Goal: Task Accomplishment & Management: Use online tool/utility

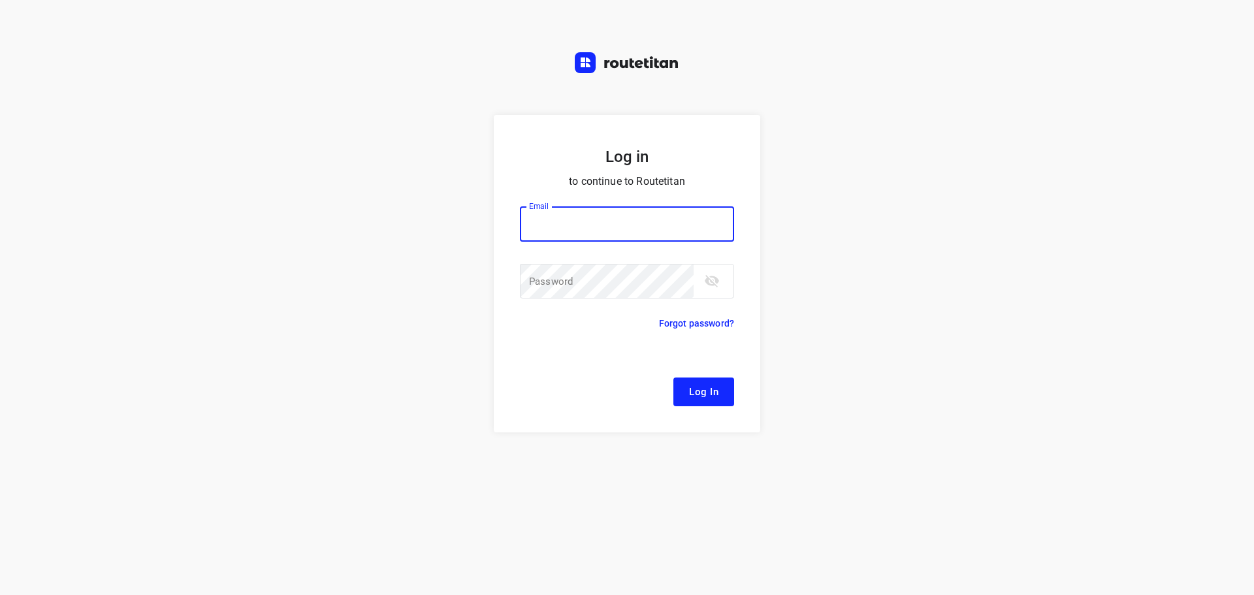
click at [0, 0] on div at bounding box center [0, 0] width 0 height 0
type input "[EMAIL_ADDRESS][DOMAIN_NAME]"
click at [697, 390] on span "Log In" at bounding box center [703, 392] width 29 height 17
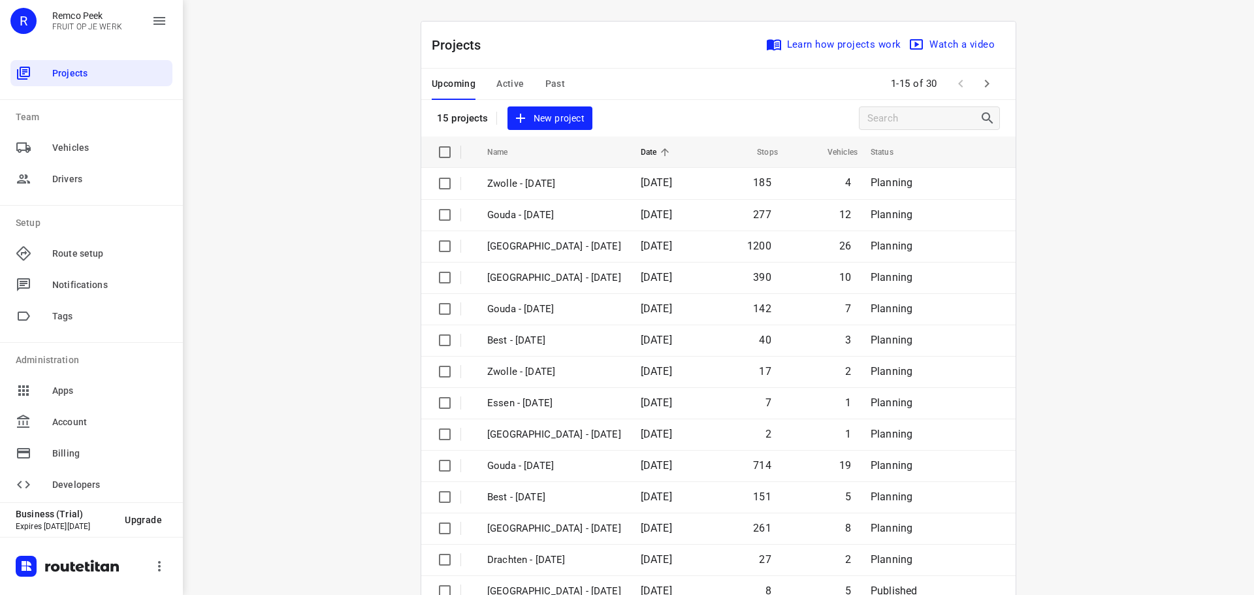
click at [0, 595] on div at bounding box center [0, 595] width 0 height 0
click at [505, 86] on span "Active" at bounding box center [510, 84] width 27 height 16
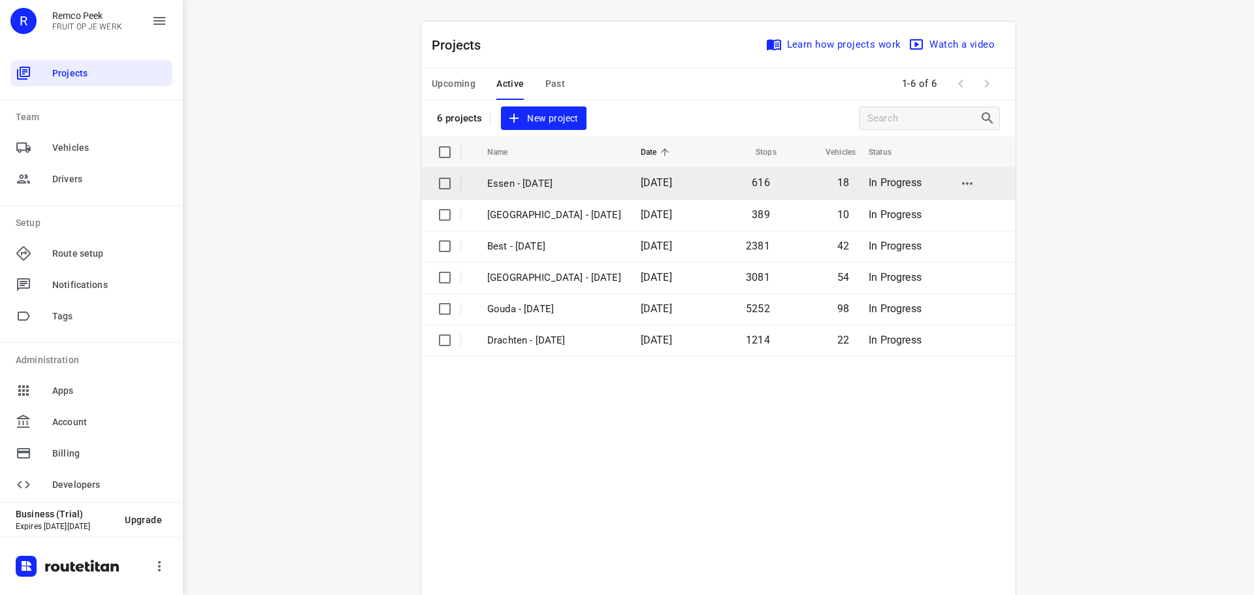
click at [529, 184] on p "Essen - [DATE]" at bounding box center [554, 183] width 134 height 15
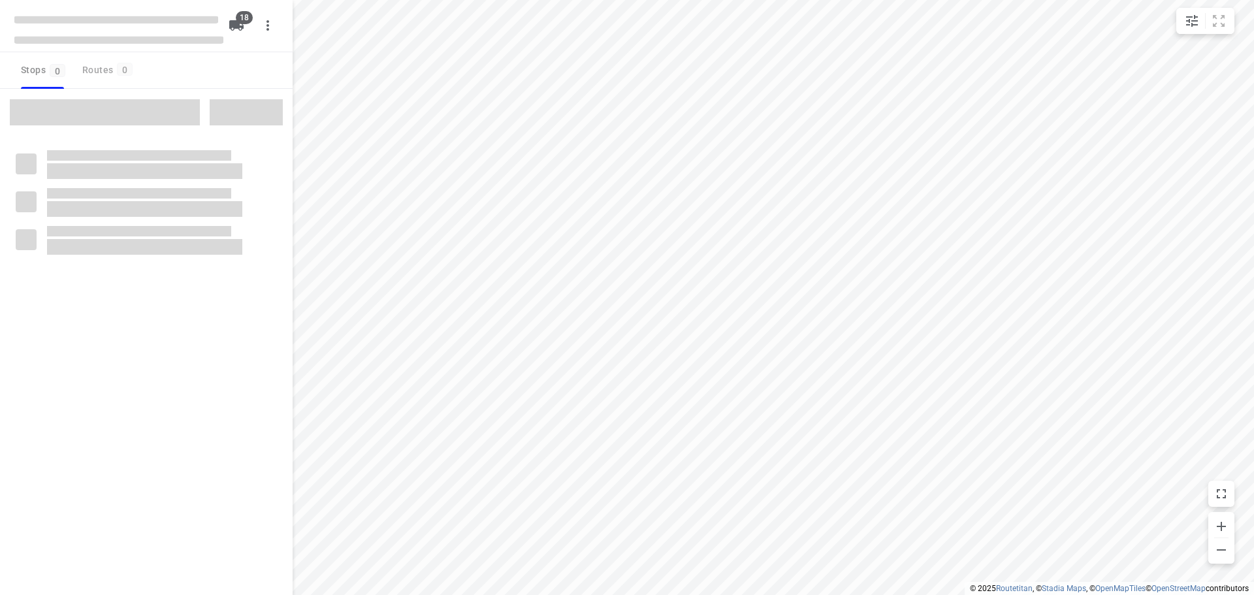
checkbox input "true"
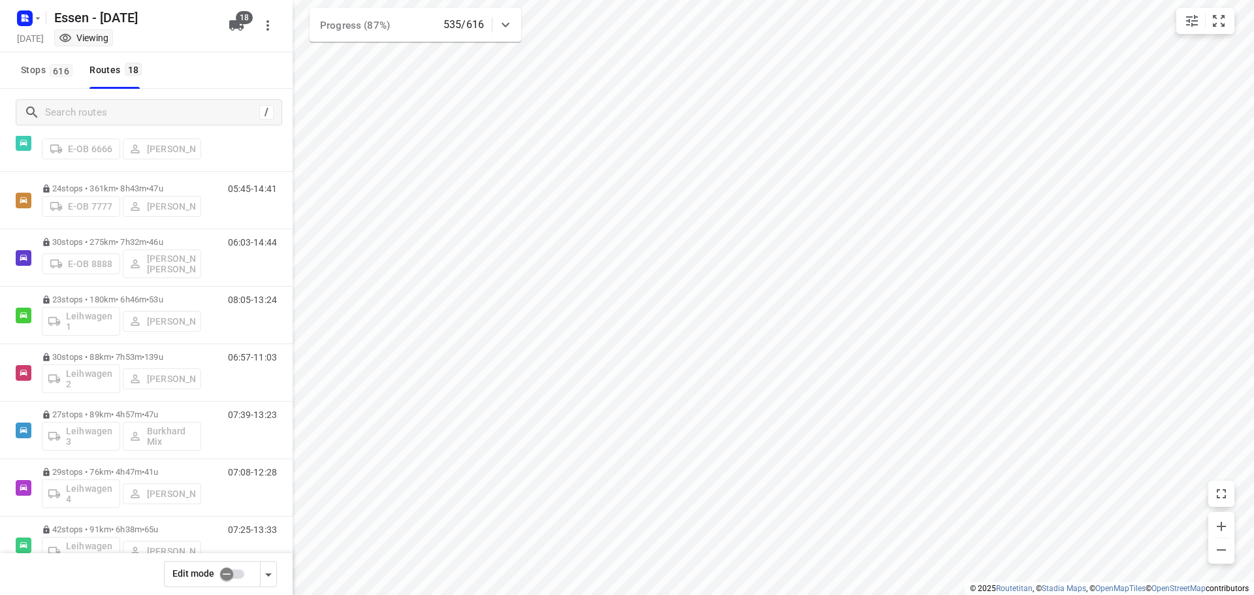
scroll to position [268, 0]
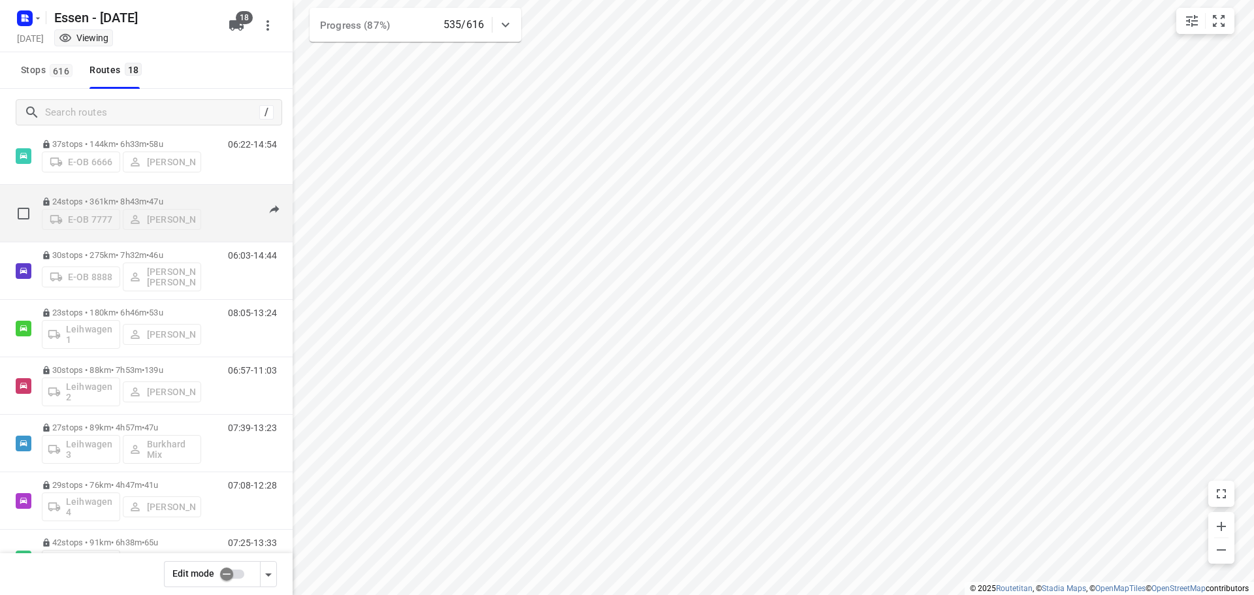
click at [114, 199] on p "24 stops • 361km • 8h43m • [DATE]" at bounding box center [121, 202] width 159 height 10
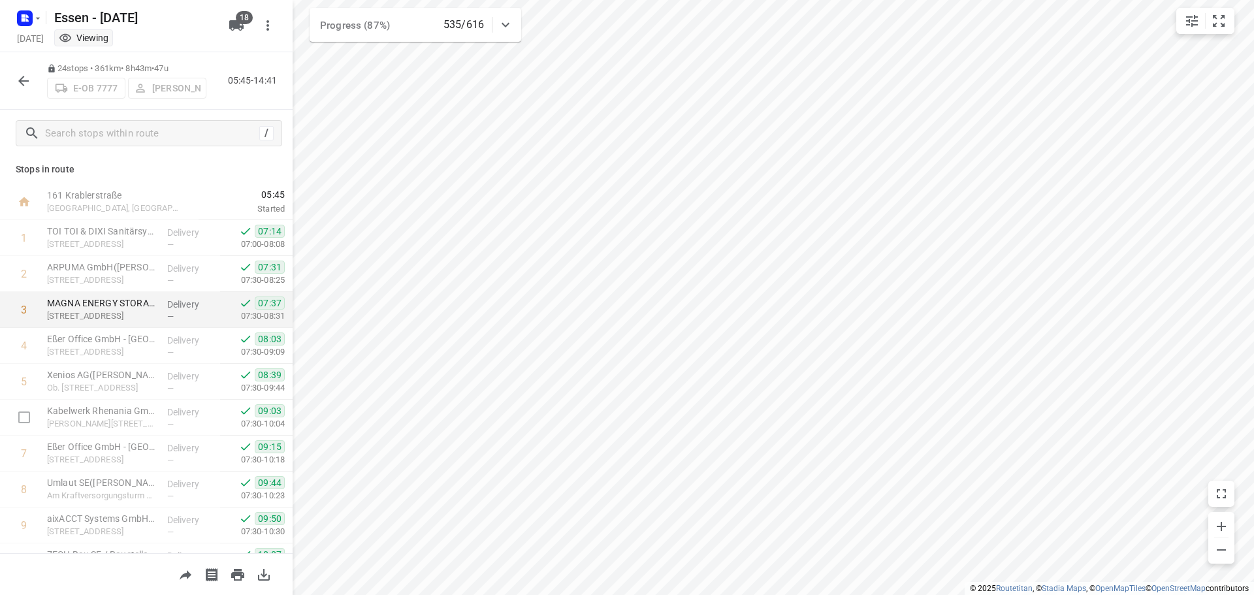
scroll to position [0, 0]
click at [29, 81] on icon "button" at bounding box center [23, 81] width 10 height 10
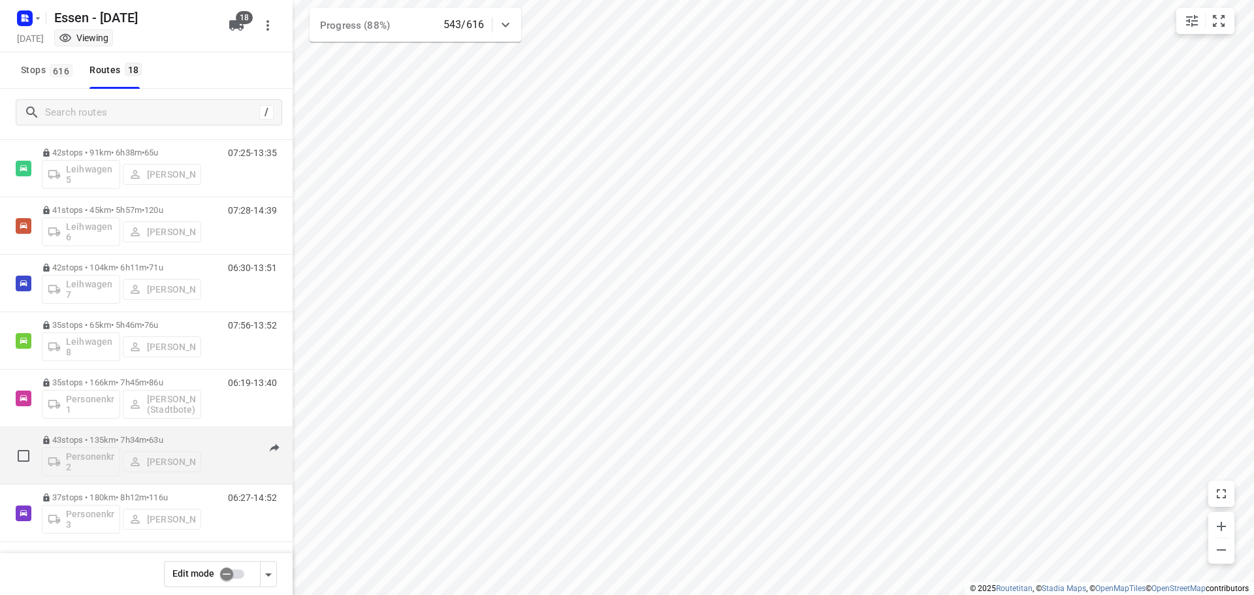
scroll to position [660, 0]
click at [149, 438] on span "•" at bounding box center [147, 438] width 3 height 10
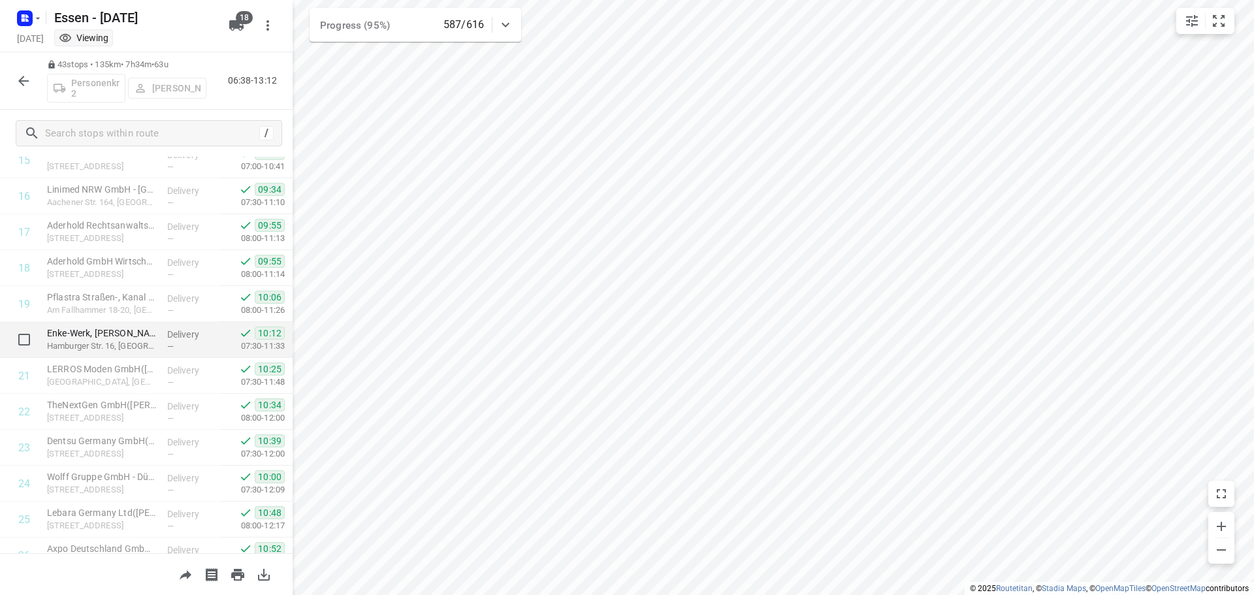
scroll to position [596, 0]
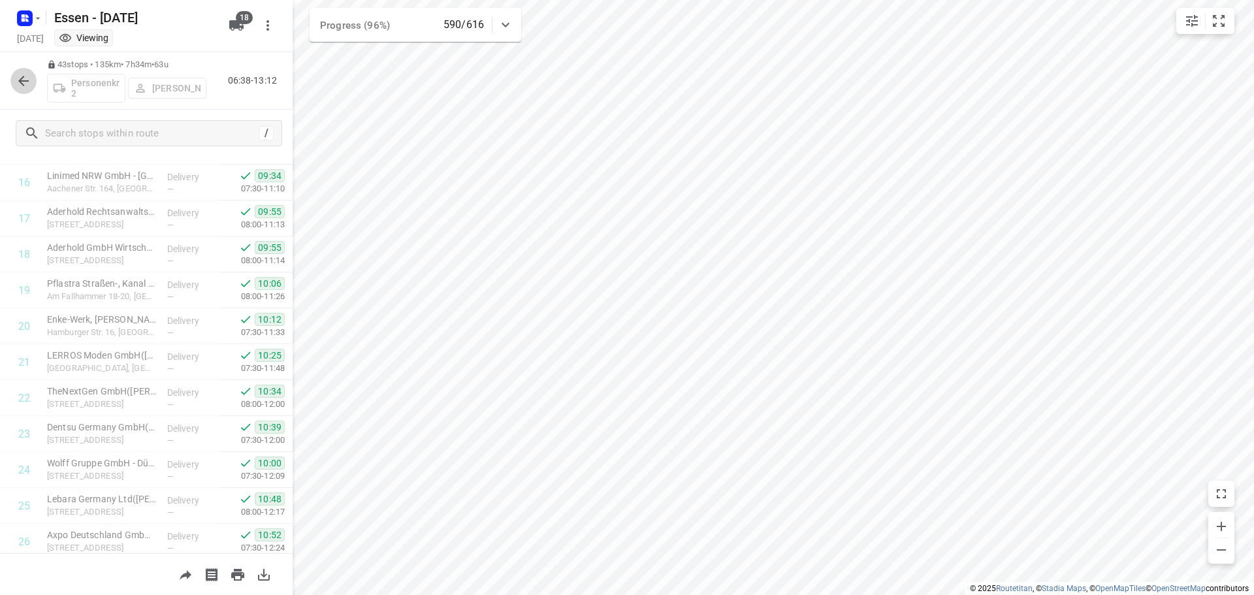
click at [27, 81] on icon "button" at bounding box center [24, 81] width 16 height 16
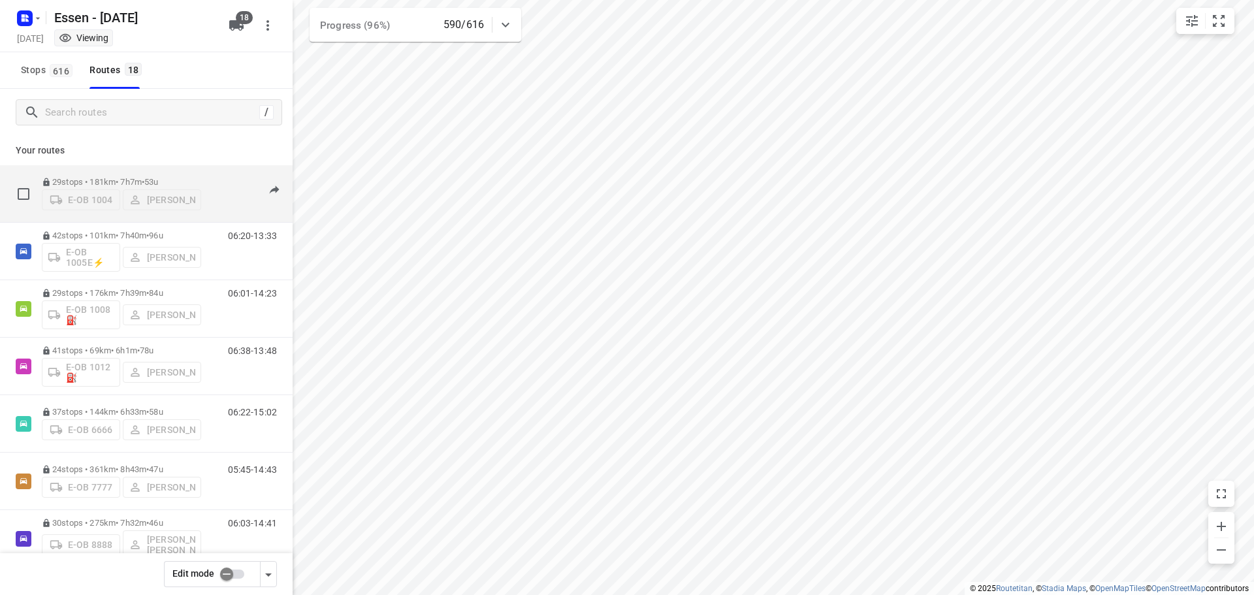
click at [127, 177] on p "29 stops • 181km • 7h7m • [DATE]" at bounding box center [121, 182] width 159 height 10
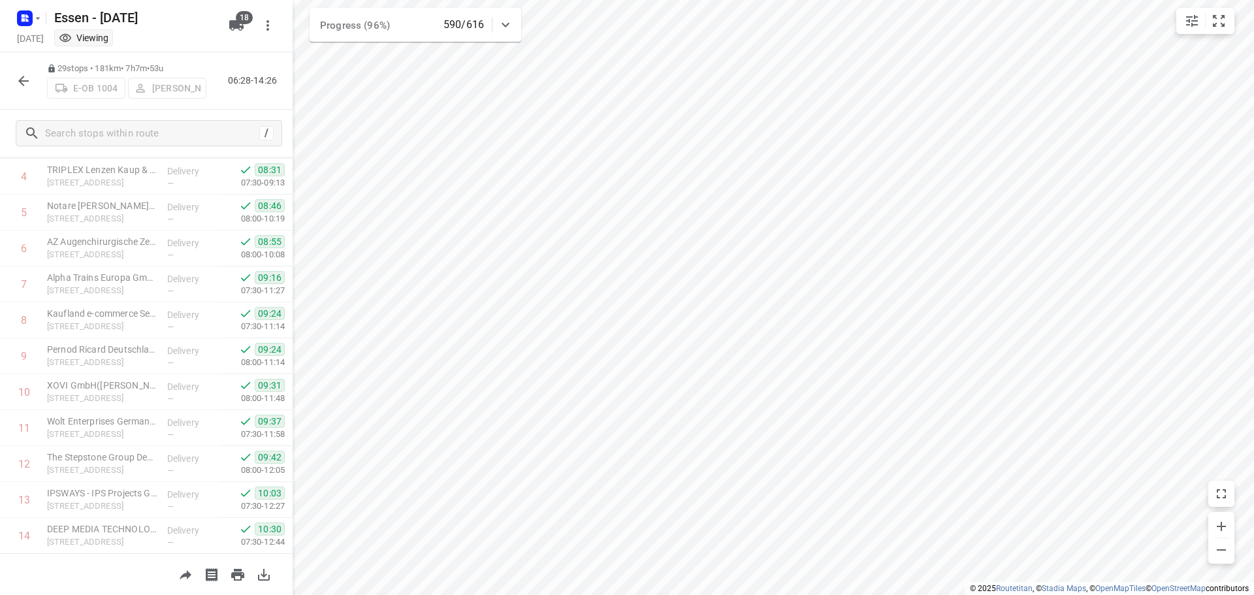
scroll to position [65, 0]
click at [25, 81] on icon "button" at bounding box center [23, 81] width 10 height 10
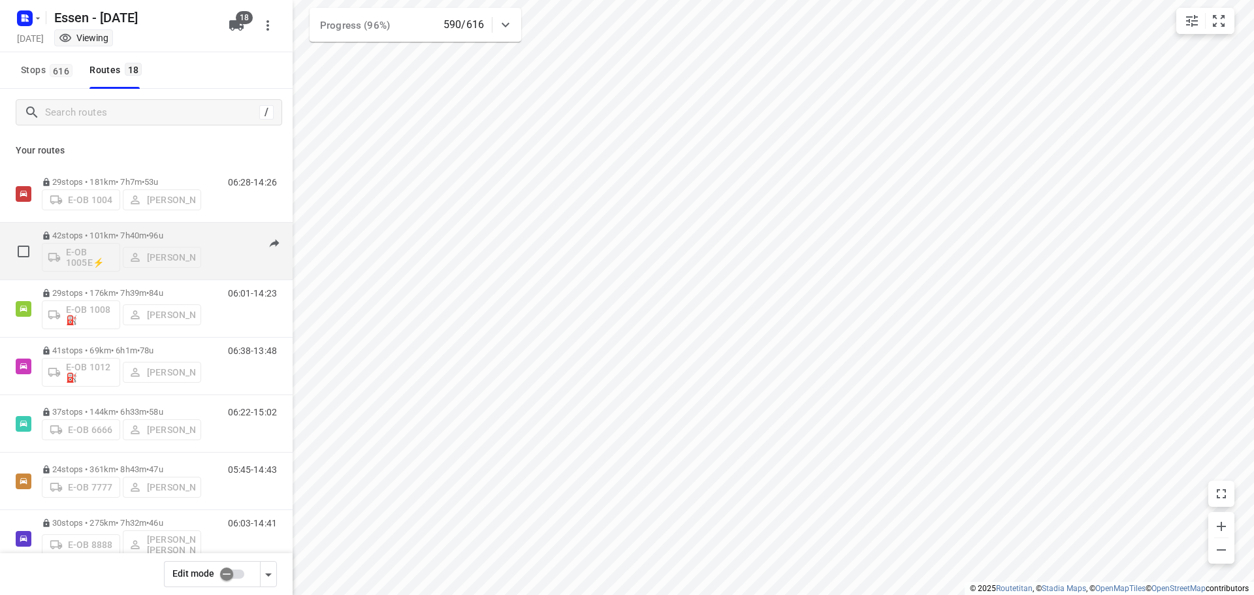
click at [117, 236] on p "42 stops • 101km • 7h40m • [DATE]" at bounding box center [121, 236] width 159 height 10
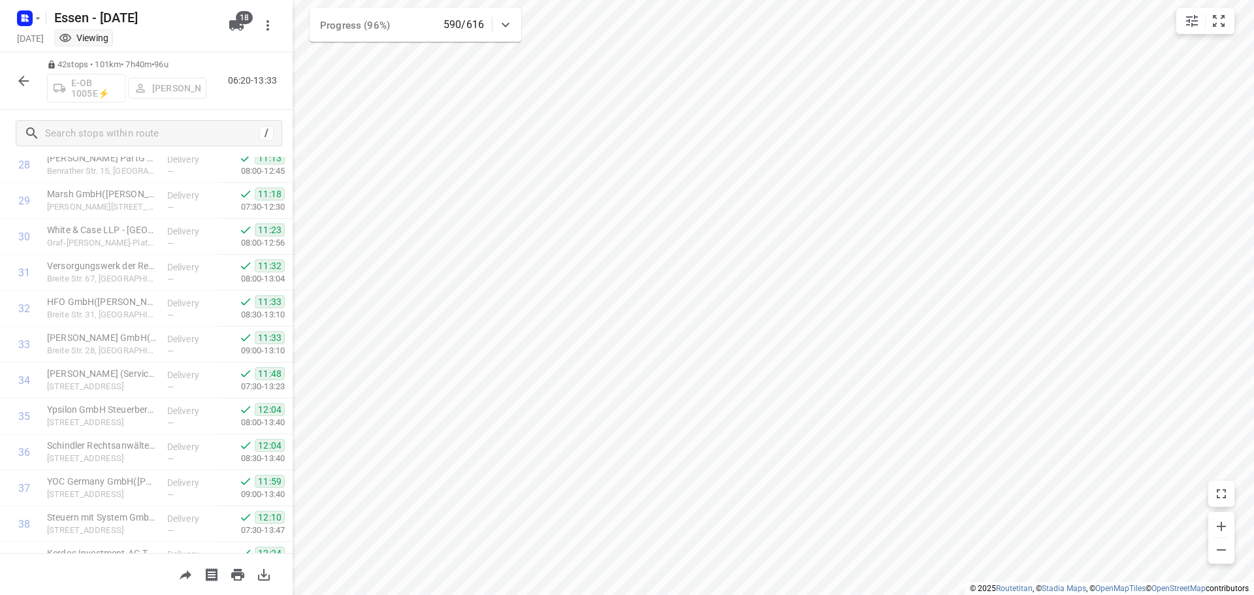
scroll to position [1214, 0]
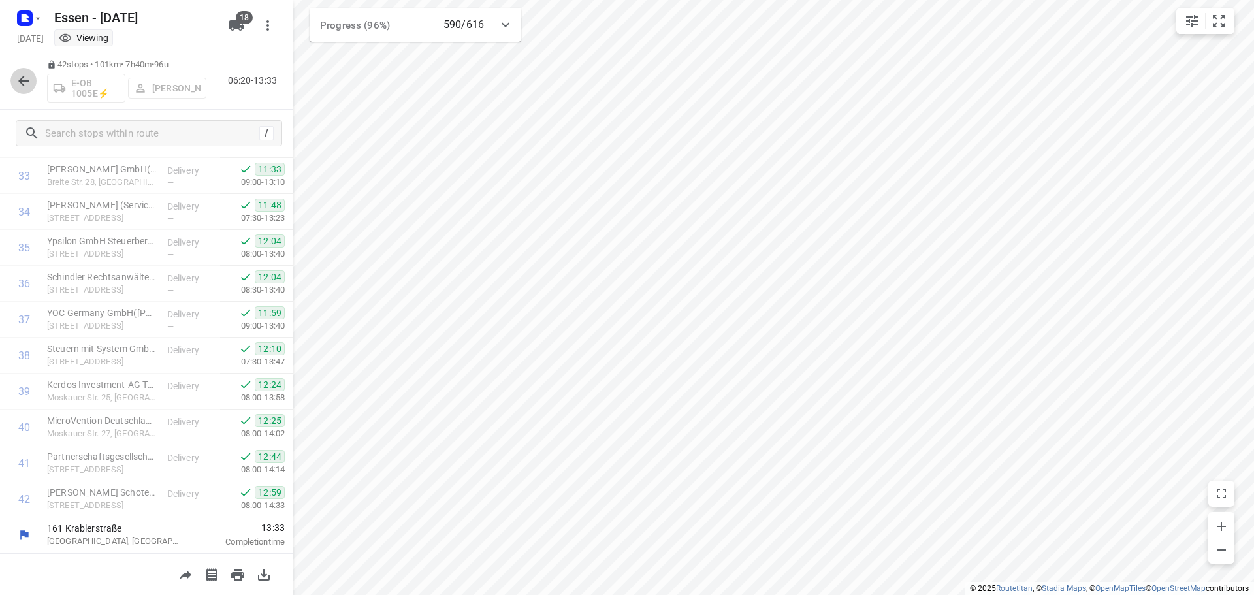
click at [18, 82] on icon "button" at bounding box center [24, 81] width 16 height 16
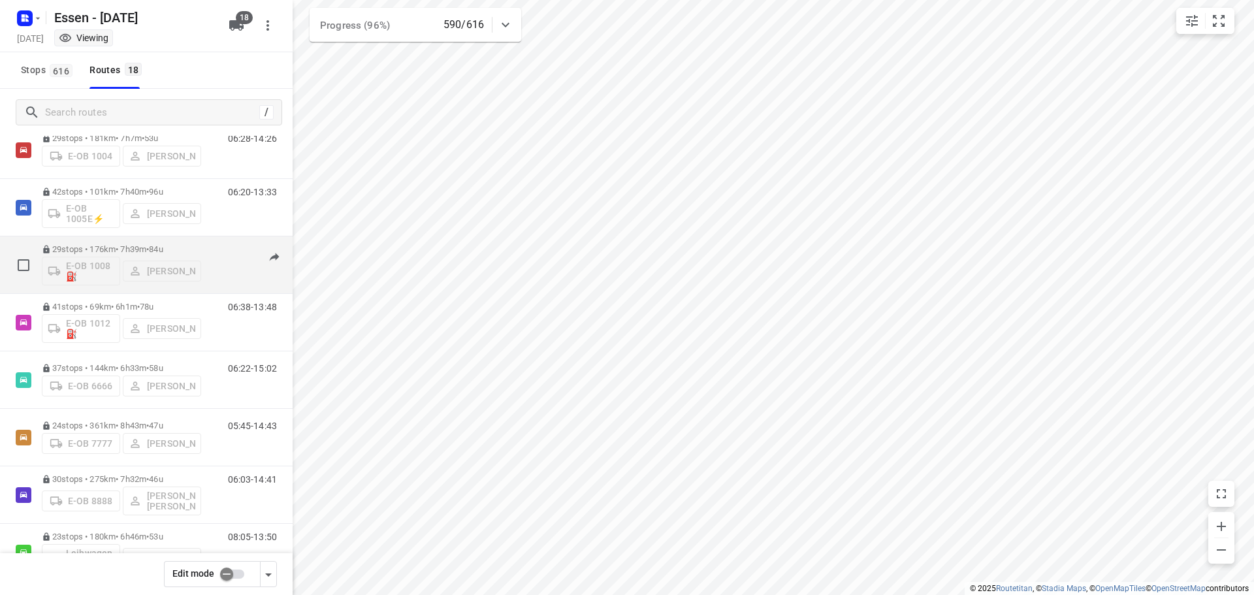
scroll to position [65, 0]
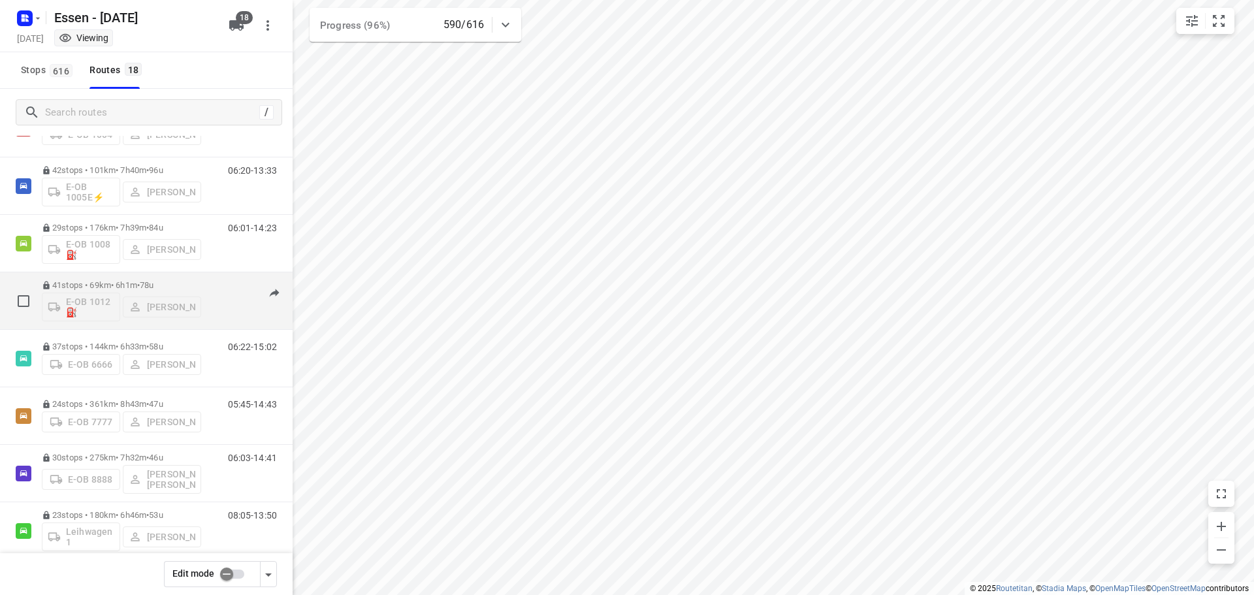
click at [117, 284] on p "41 stops • 69km • 6h1m • [DATE]" at bounding box center [121, 285] width 159 height 10
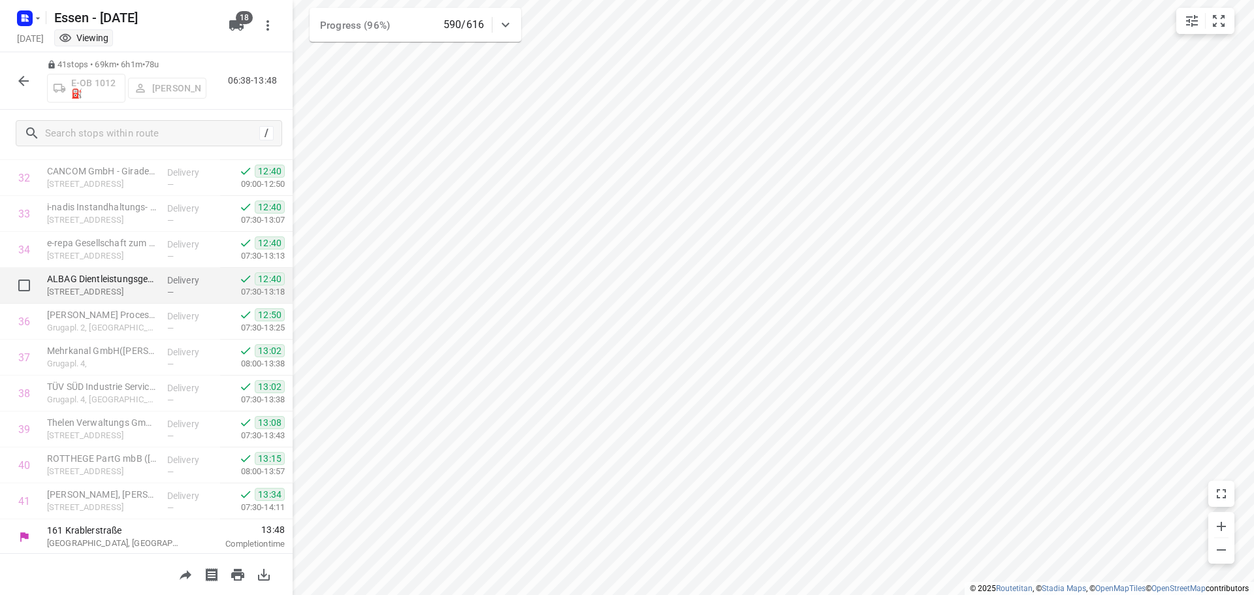
scroll to position [1178, 0]
click at [21, 86] on icon "button" at bounding box center [24, 81] width 16 height 16
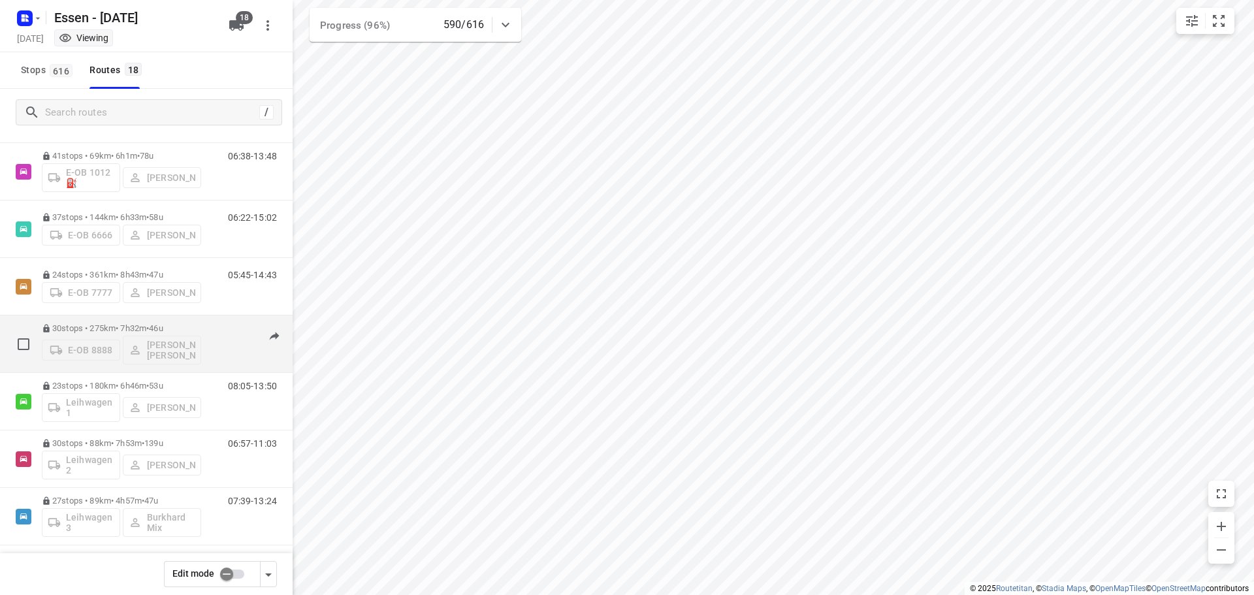
scroll to position [196, 0]
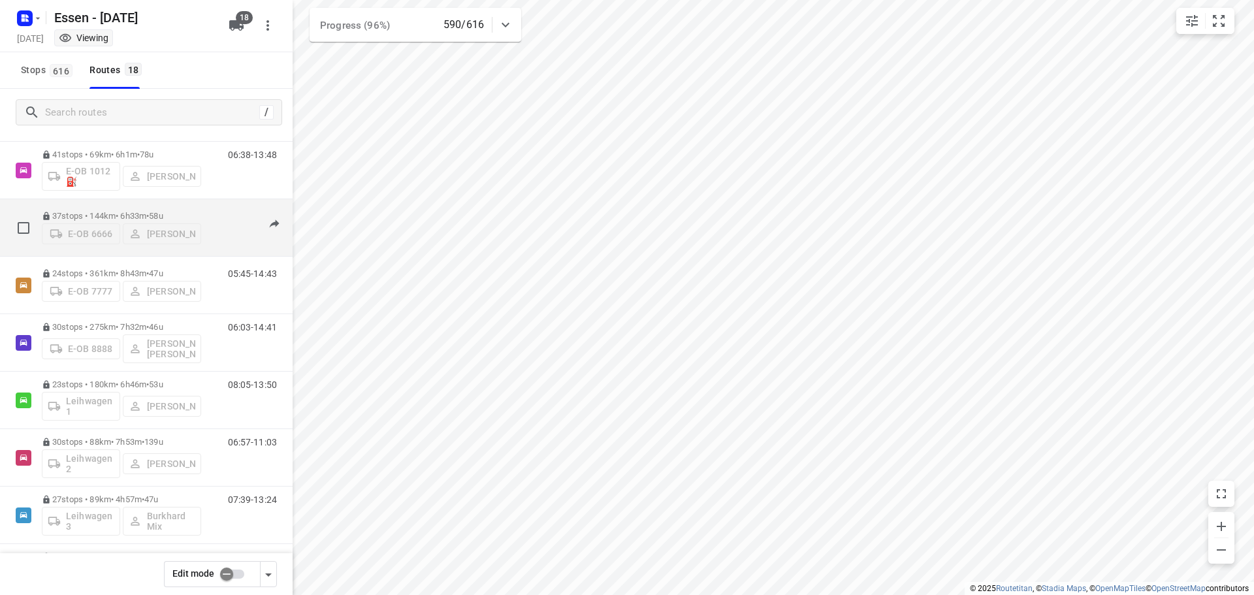
click at [112, 212] on p "37 stops • 144km • 6h33m • [DATE]" at bounding box center [121, 216] width 159 height 10
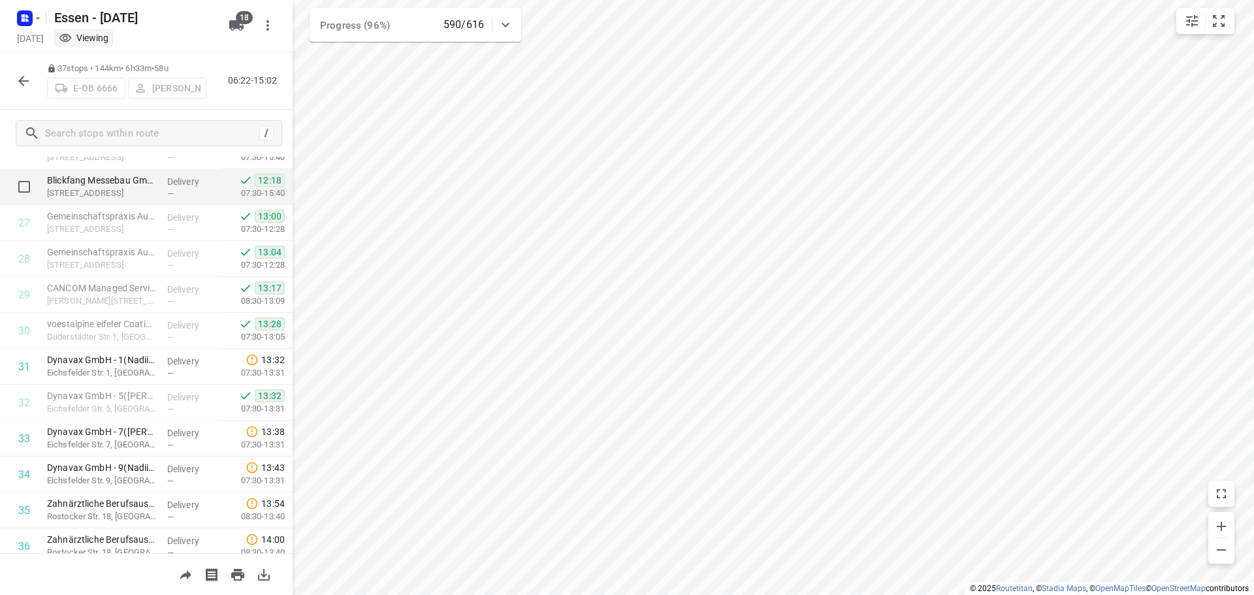
scroll to position [1034, 0]
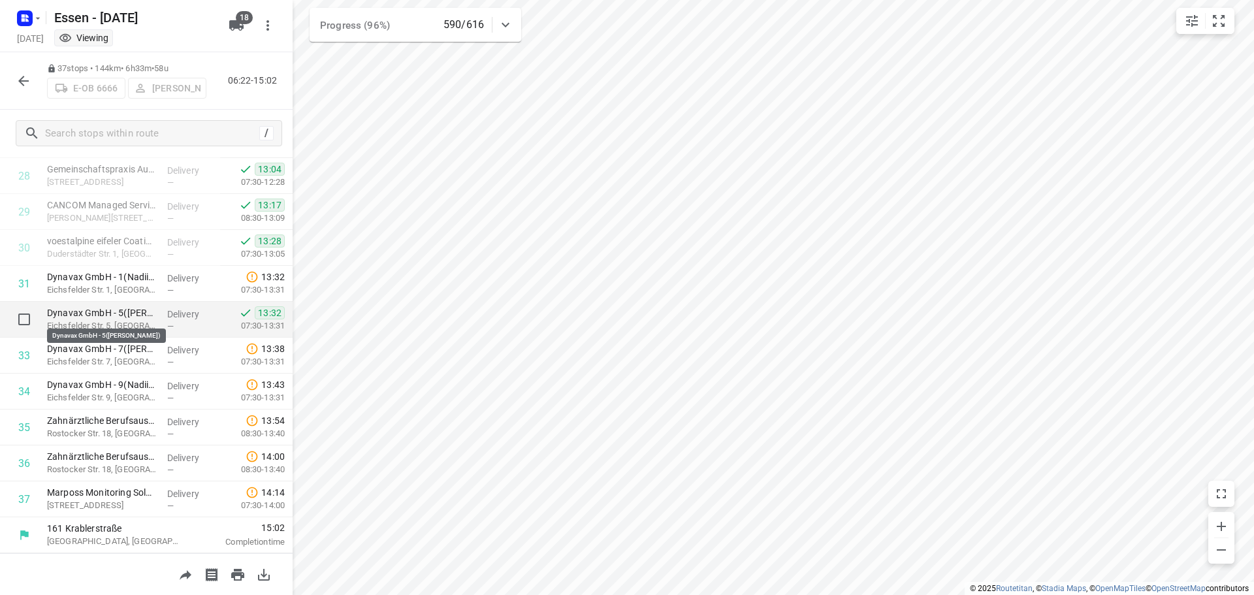
click at [131, 317] on p "Dynavax GmbH - 5([PERSON_NAME])" at bounding box center [102, 312] width 110 height 13
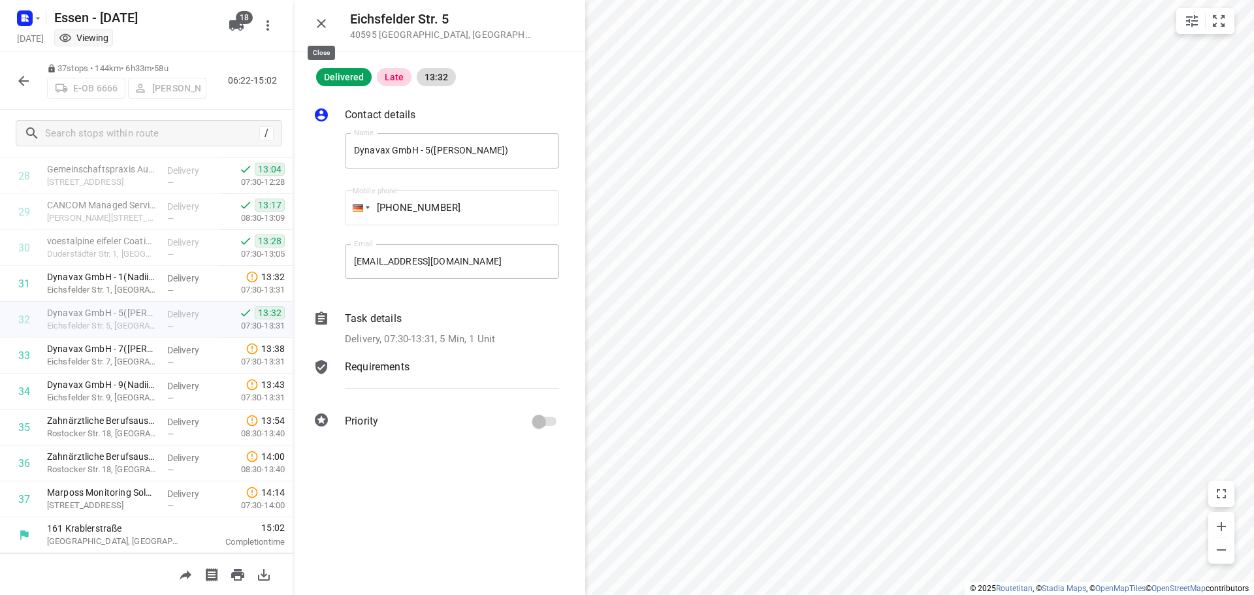
click at [317, 22] on icon "button" at bounding box center [322, 24] width 16 height 16
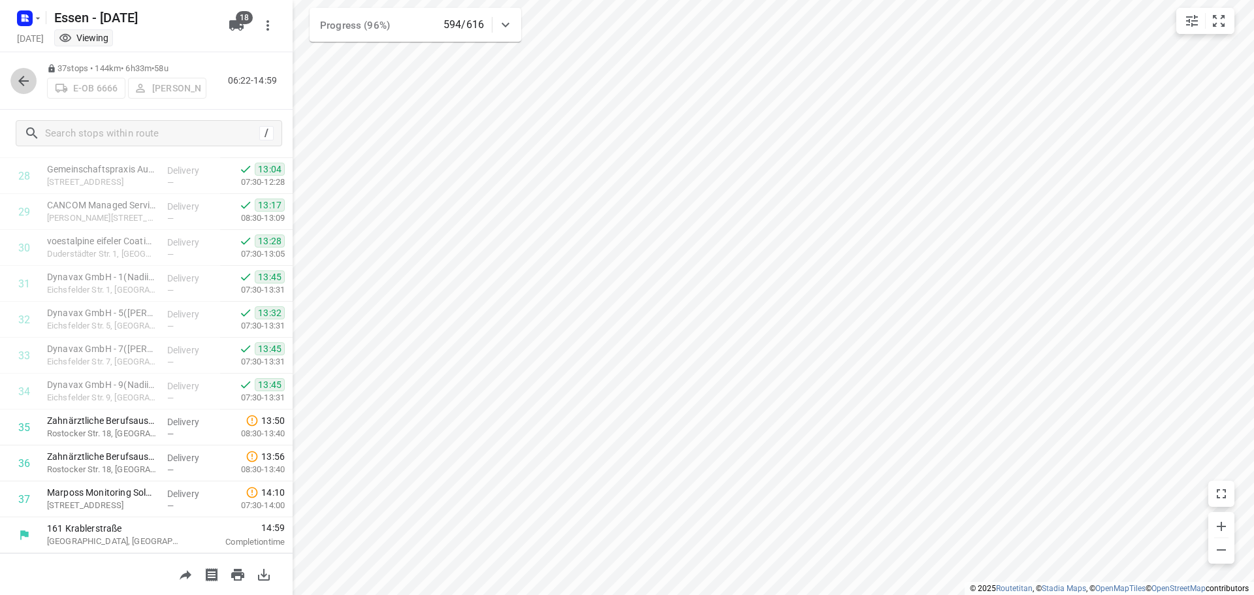
click at [23, 84] on icon "button" at bounding box center [23, 81] width 10 height 10
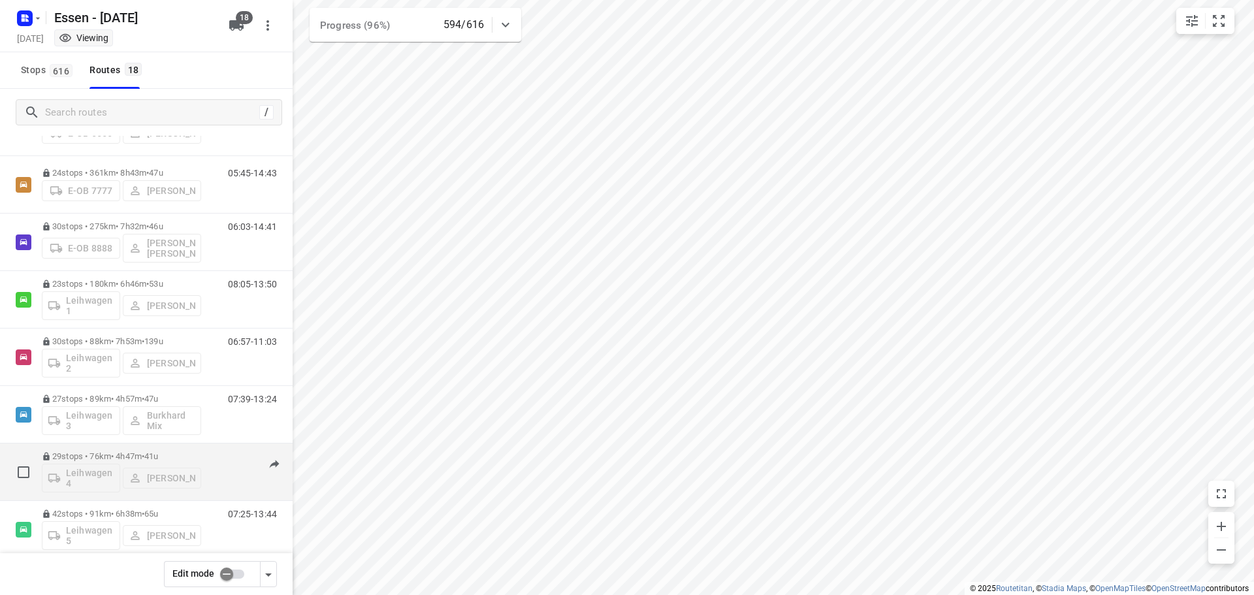
scroll to position [268, 0]
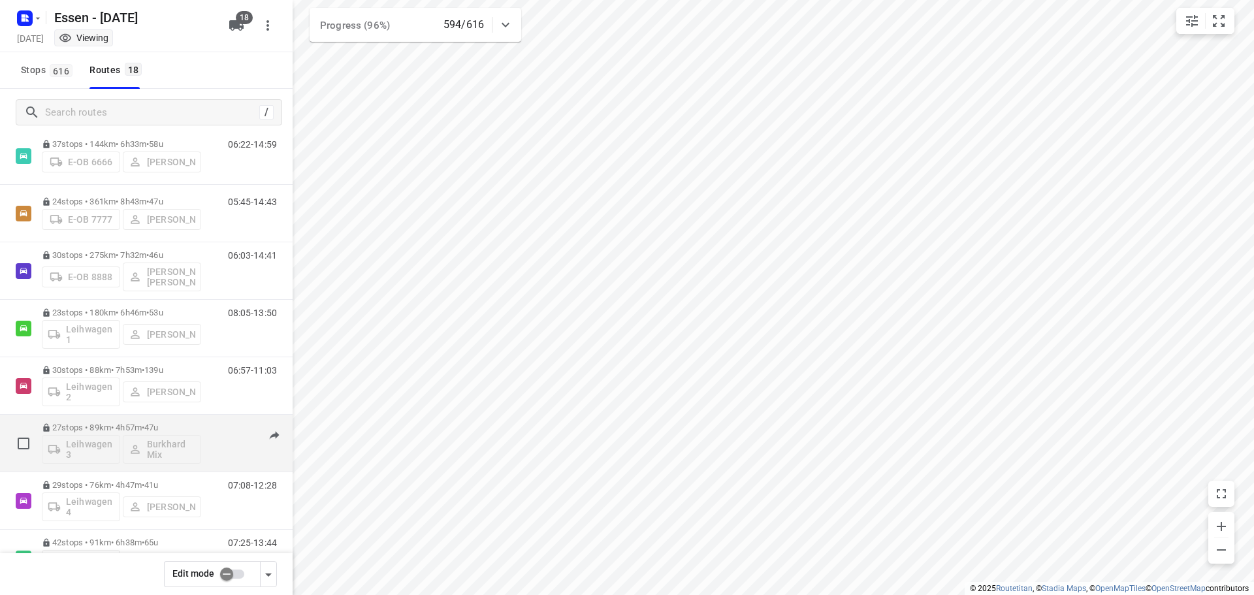
click at [106, 425] on p "27 stops • 89km • 4h57m • [DATE]" at bounding box center [121, 428] width 159 height 10
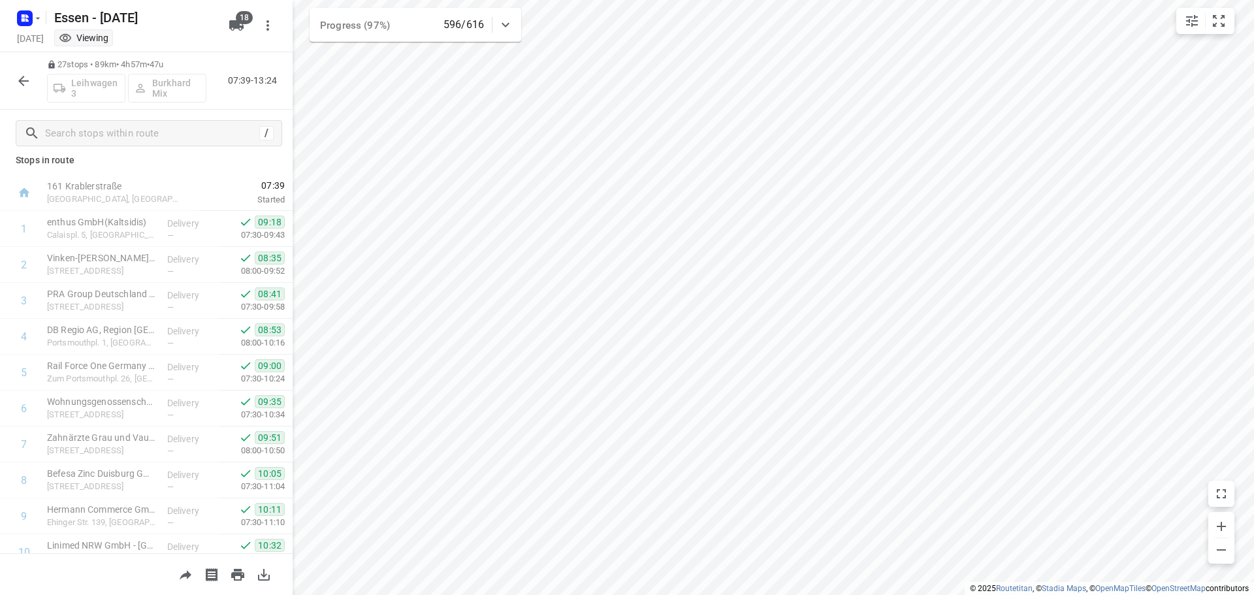
scroll to position [0, 0]
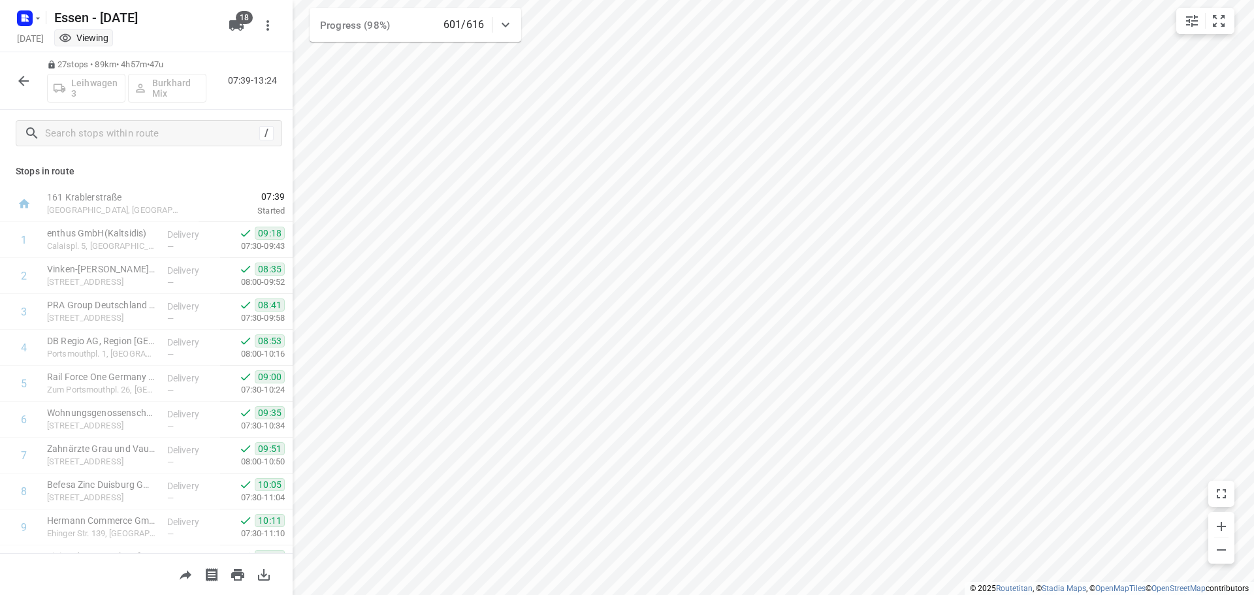
click at [25, 80] on icon "button" at bounding box center [24, 81] width 16 height 16
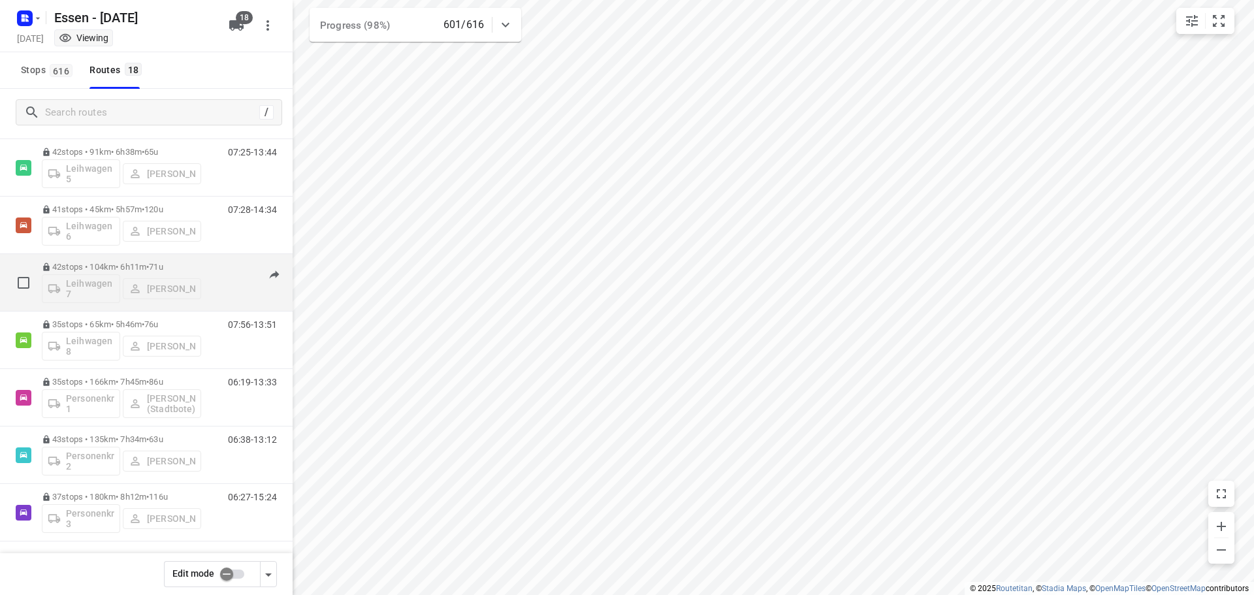
scroll to position [660, 0]
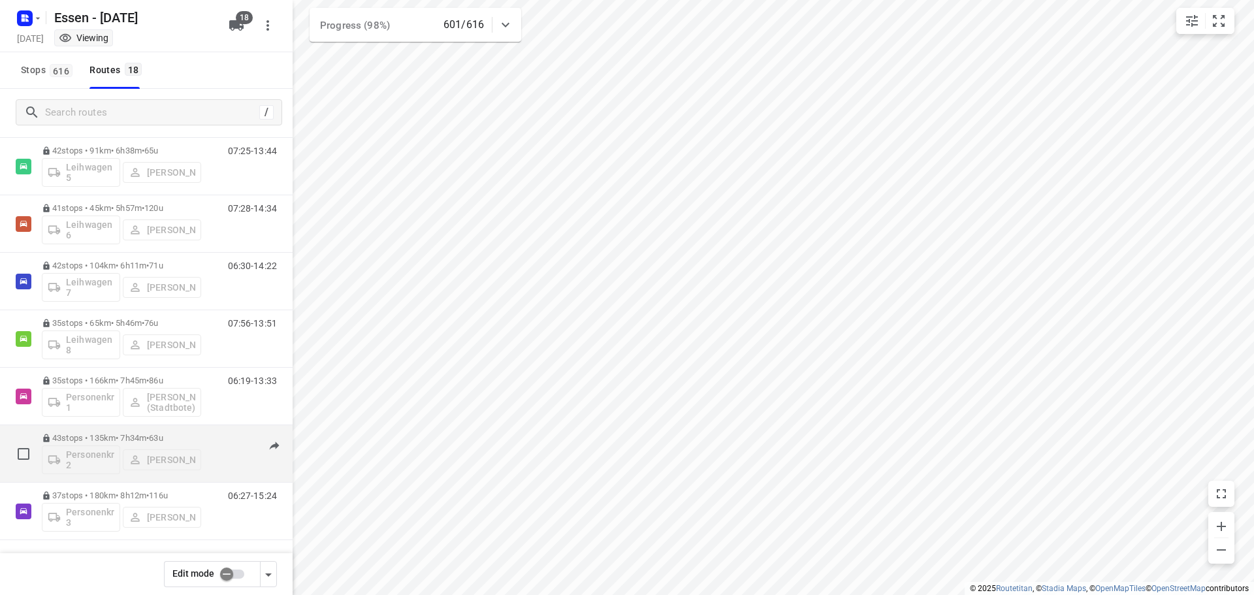
click at [151, 436] on p "43 stops • 135km • 7h34m • [DATE]" at bounding box center [121, 438] width 159 height 10
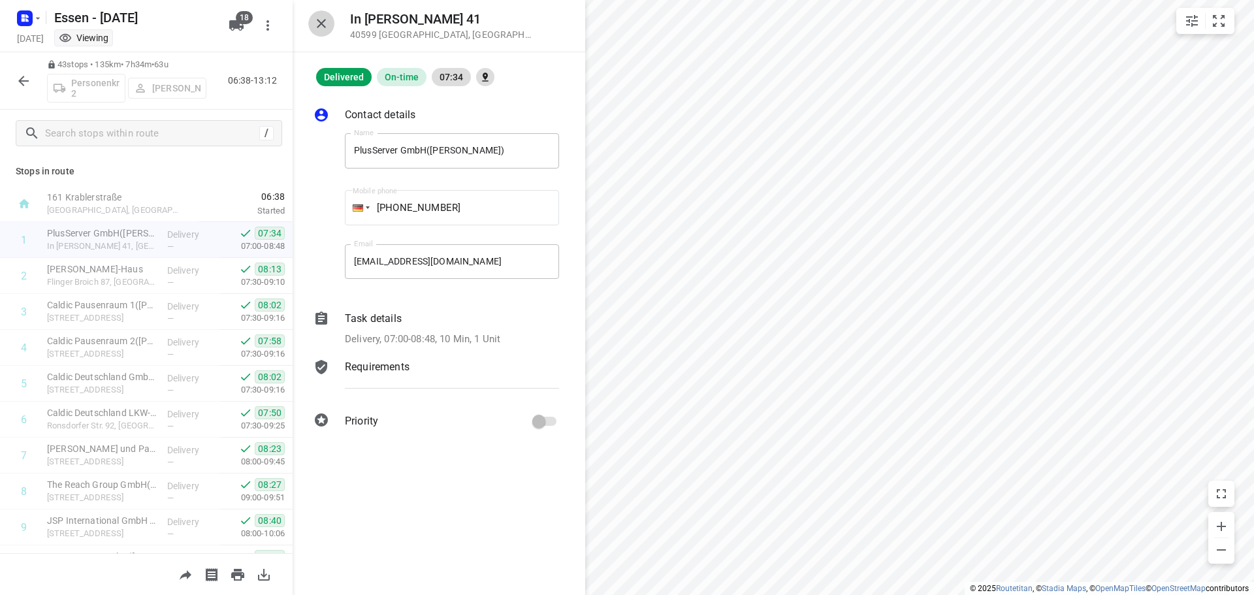
click at [322, 20] on icon "button" at bounding box center [322, 24] width 16 height 16
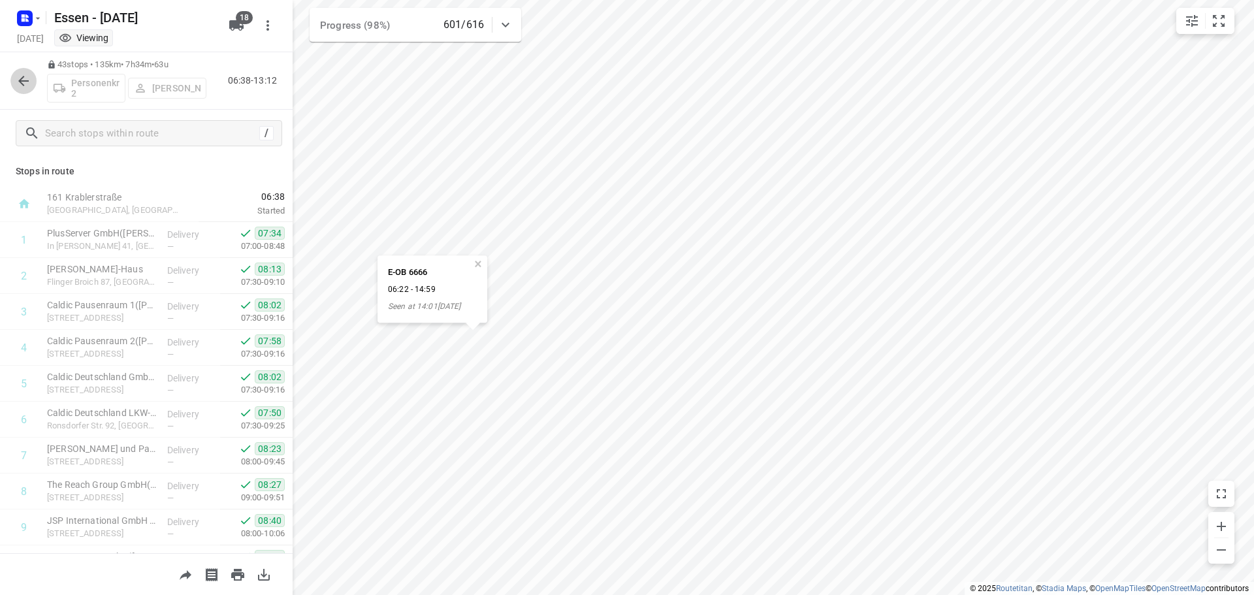
click at [19, 80] on icon "button" at bounding box center [24, 81] width 16 height 16
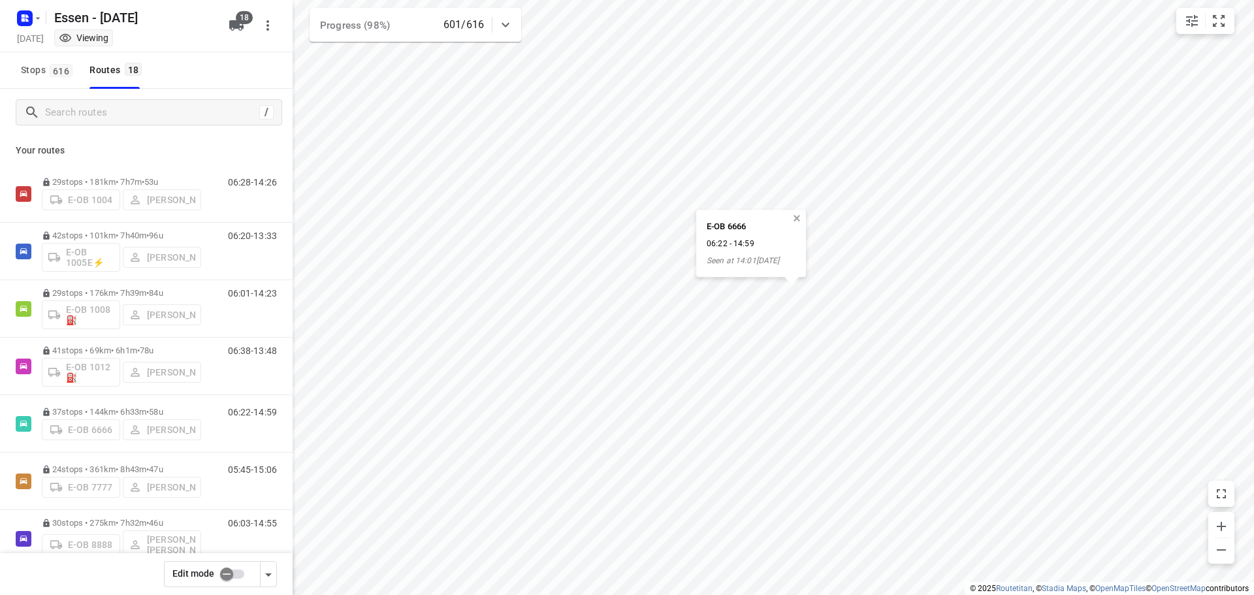
click at [798, 220] on button "button" at bounding box center [797, 219] width 12 height 12
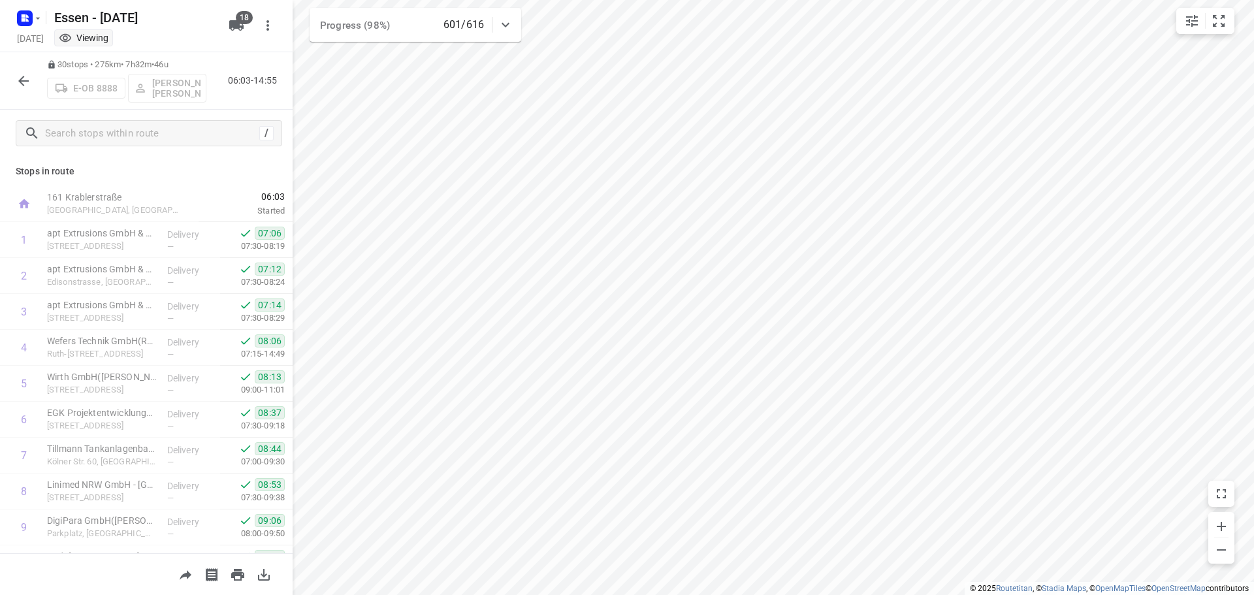
click at [24, 81] on icon "button" at bounding box center [24, 81] width 16 height 16
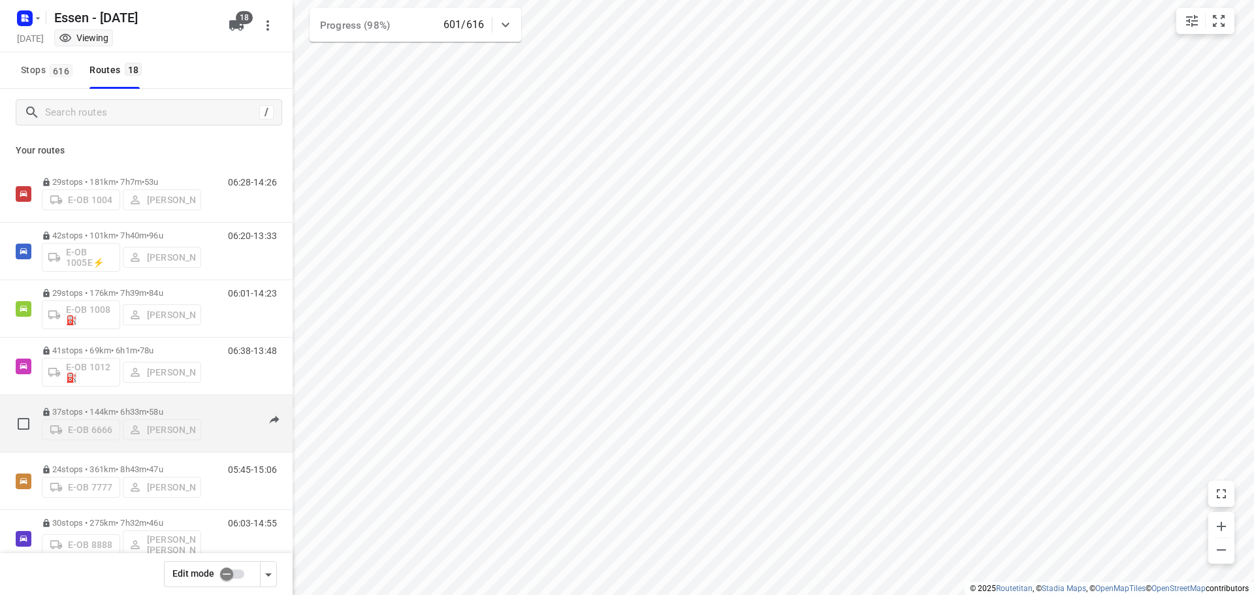
click at [148, 411] on p "37 stops • 144km • 6h33m • [DATE]" at bounding box center [121, 412] width 159 height 10
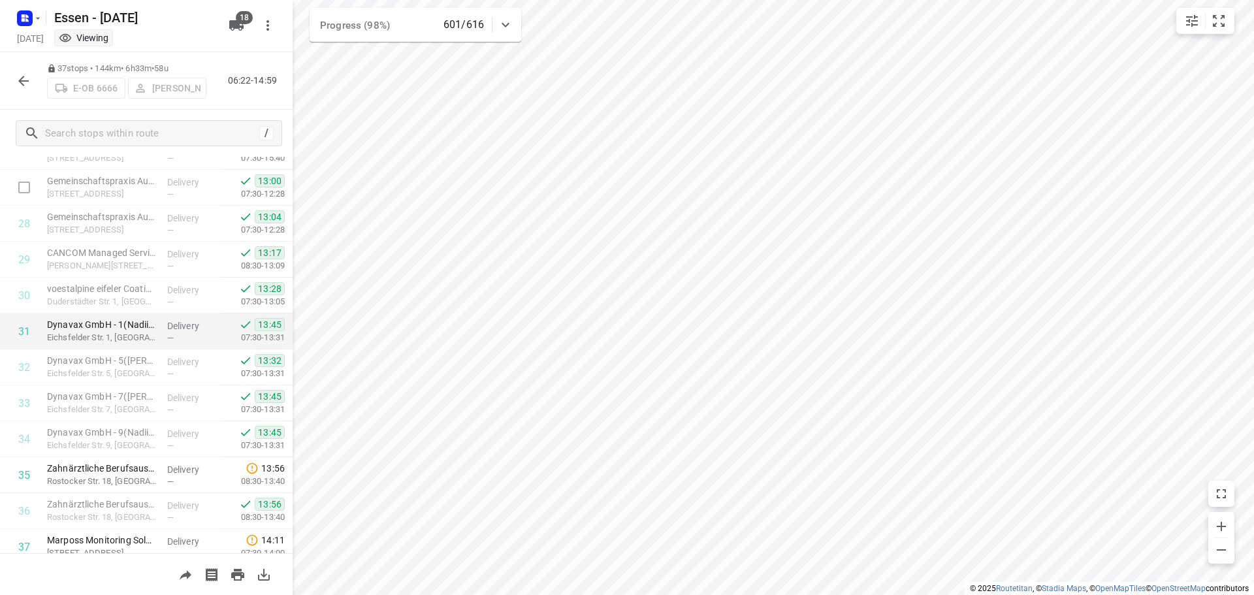
scroll to position [1034, 0]
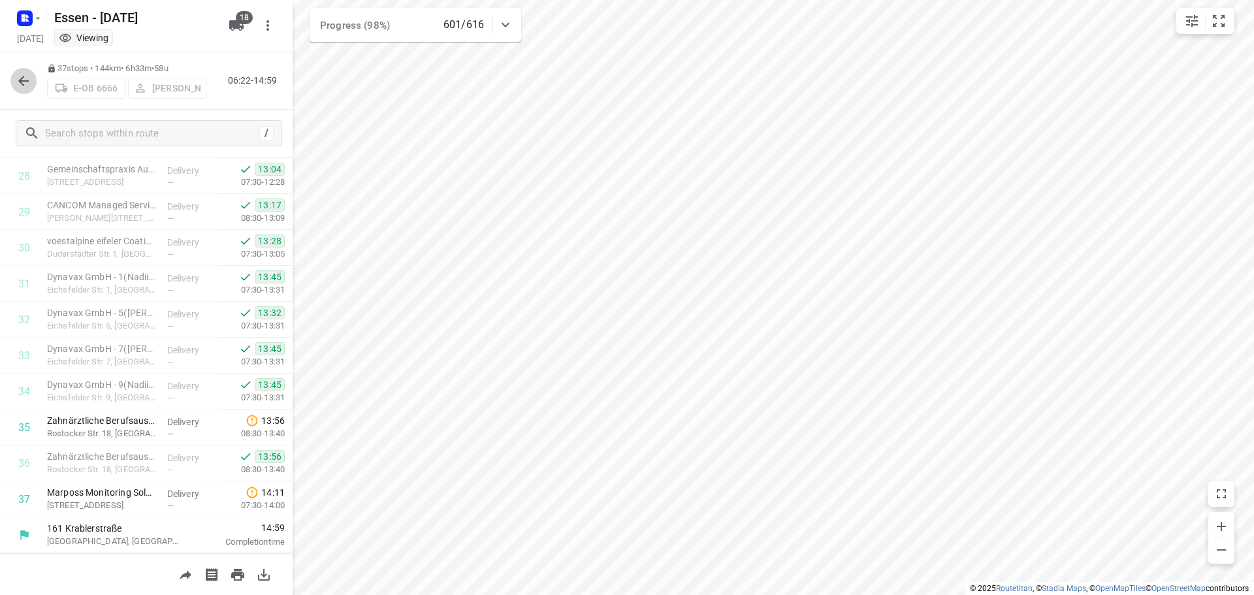
click at [16, 76] on icon "button" at bounding box center [24, 81] width 16 height 16
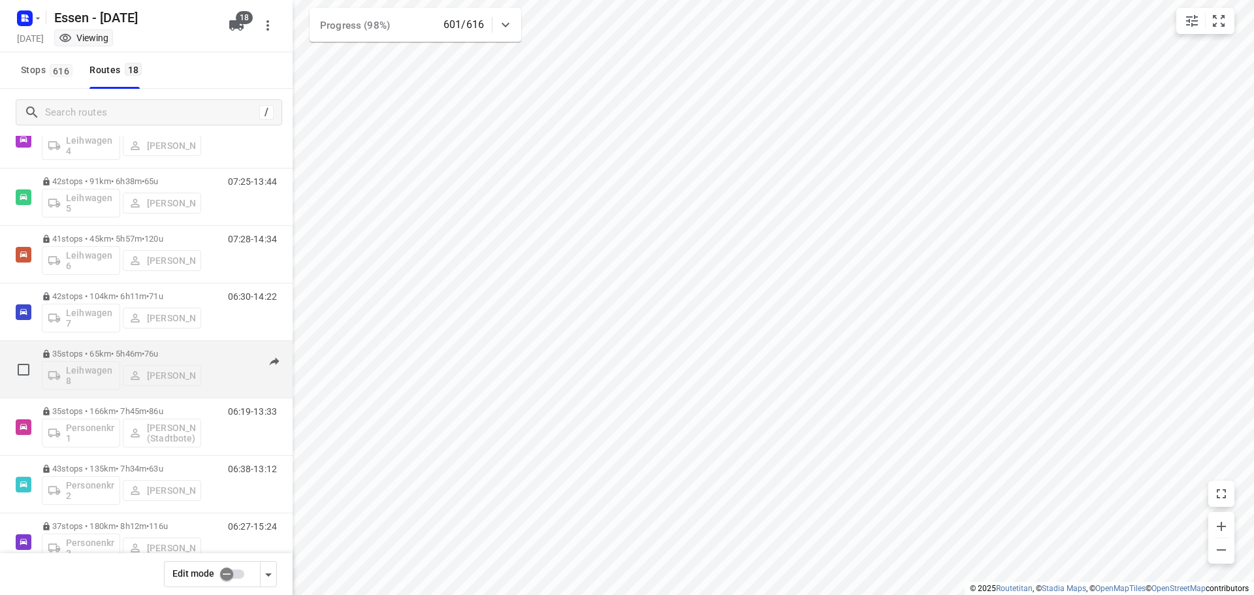
scroll to position [660, 0]
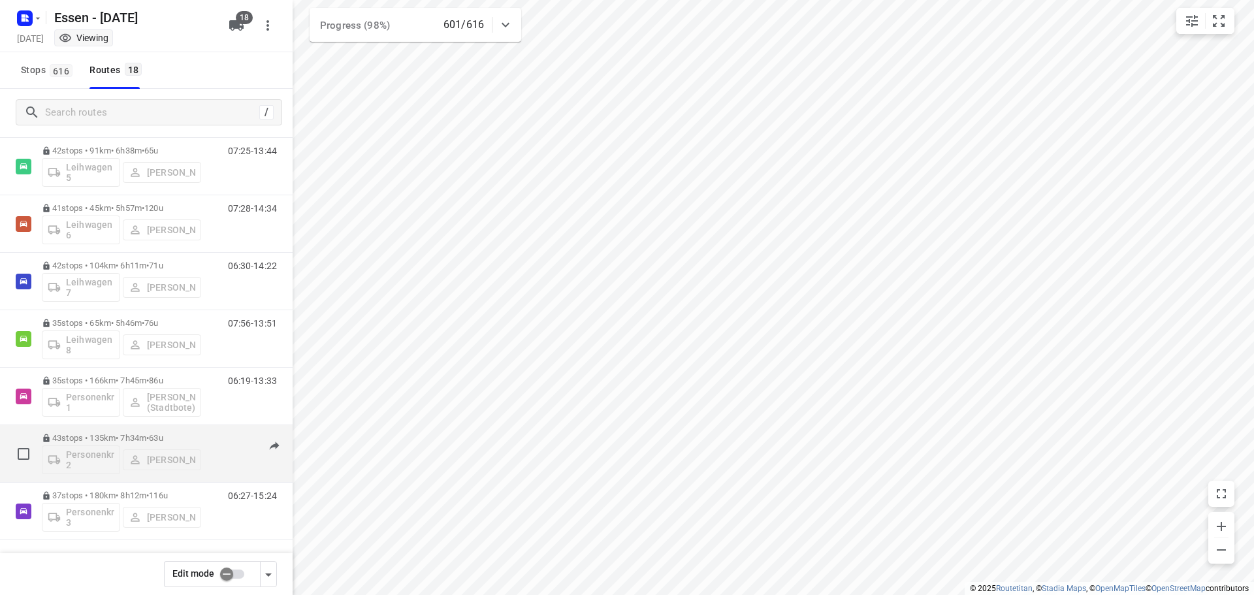
click at [106, 435] on p "43 stops • 135km • 7h34m • [DATE]" at bounding box center [121, 438] width 159 height 10
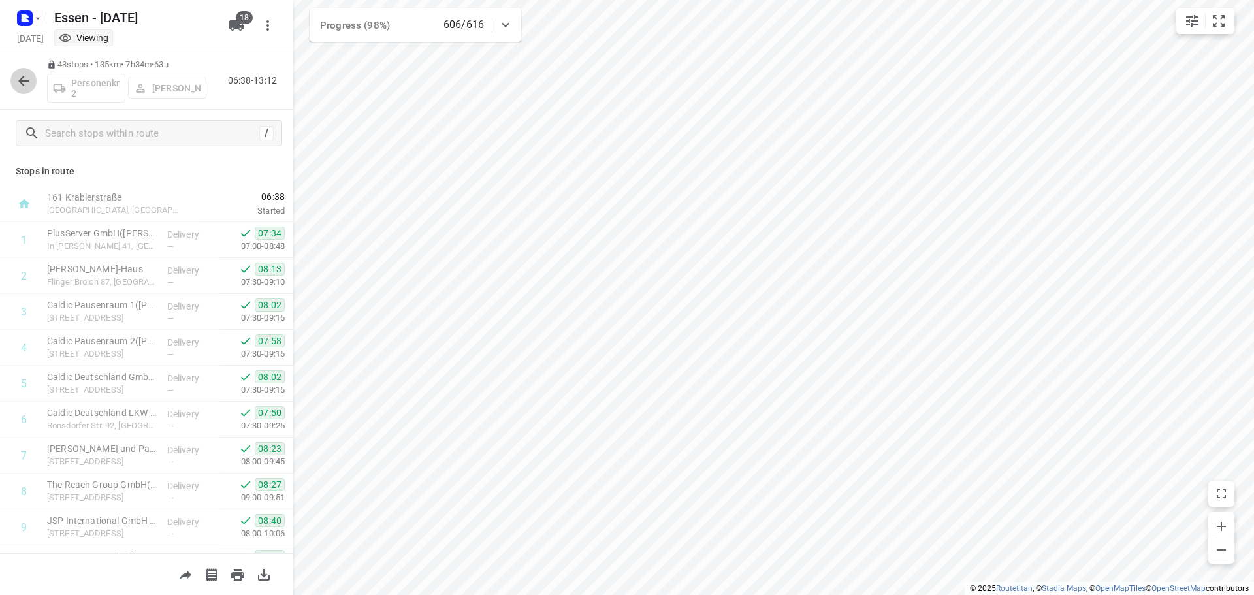
click at [20, 78] on icon "button" at bounding box center [24, 81] width 16 height 16
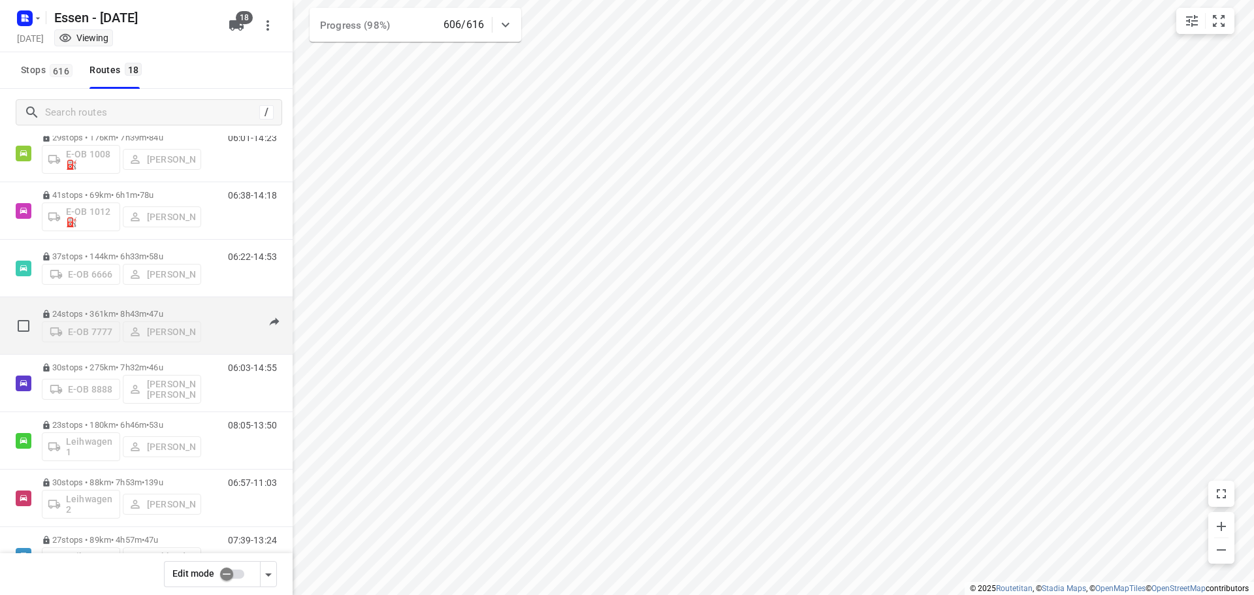
scroll to position [137, 0]
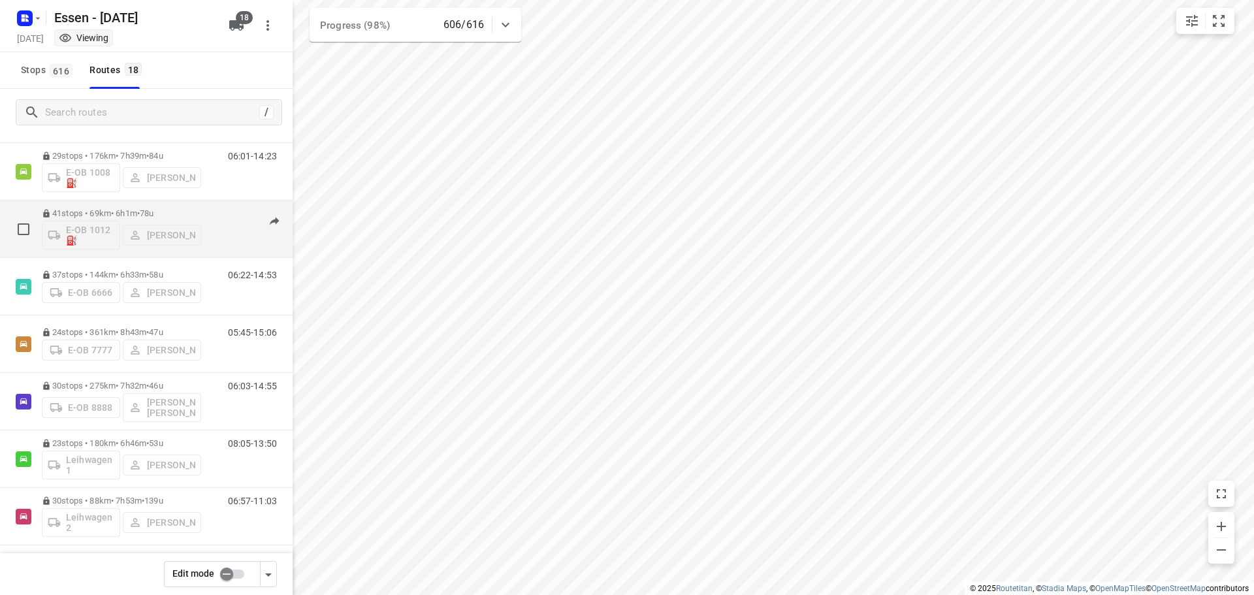
click at [116, 214] on p "41 stops • 69km • 6h1m • [DATE]" at bounding box center [121, 213] width 159 height 10
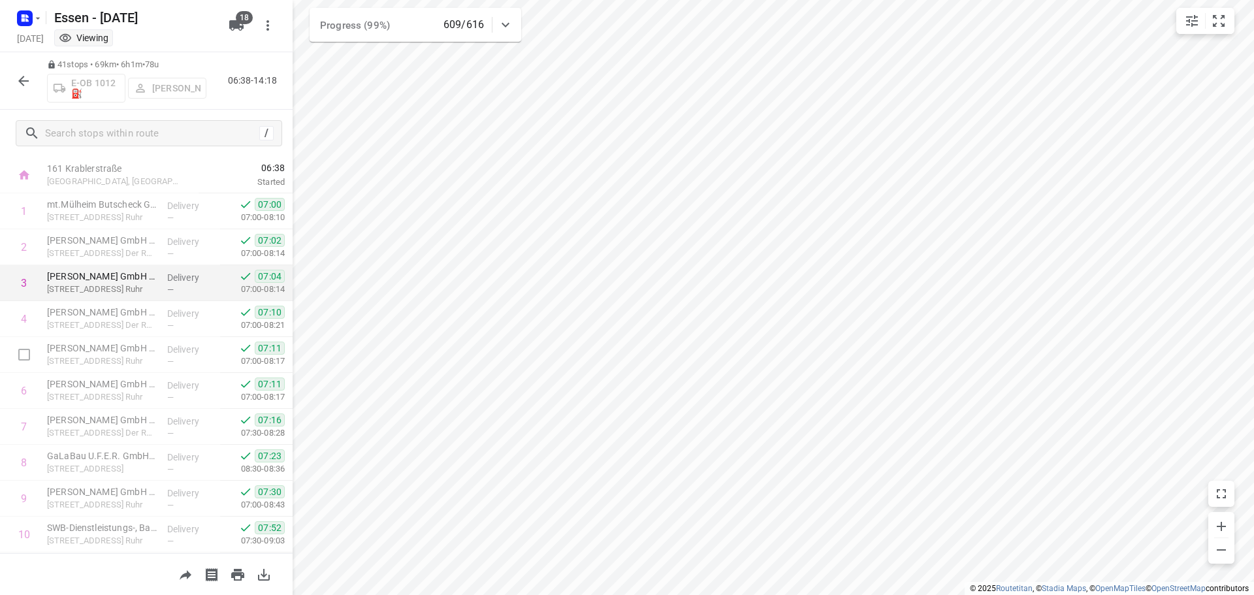
scroll to position [0, 0]
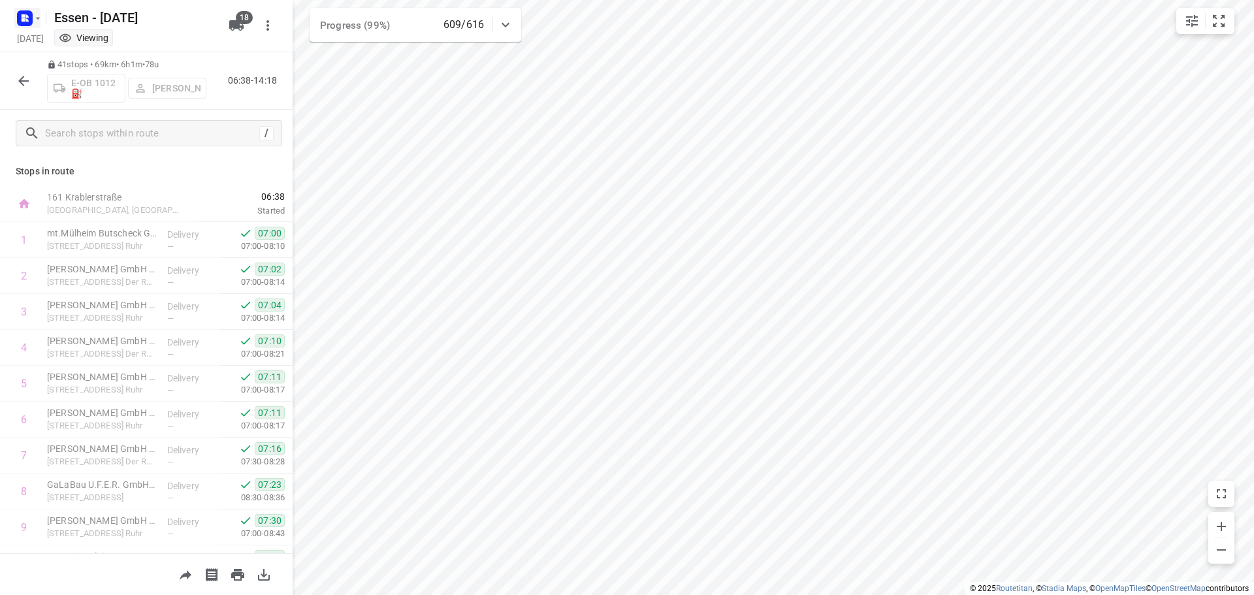
click at [31, 16] on rect "button" at bounding box center [25, 18] width 16 height 16
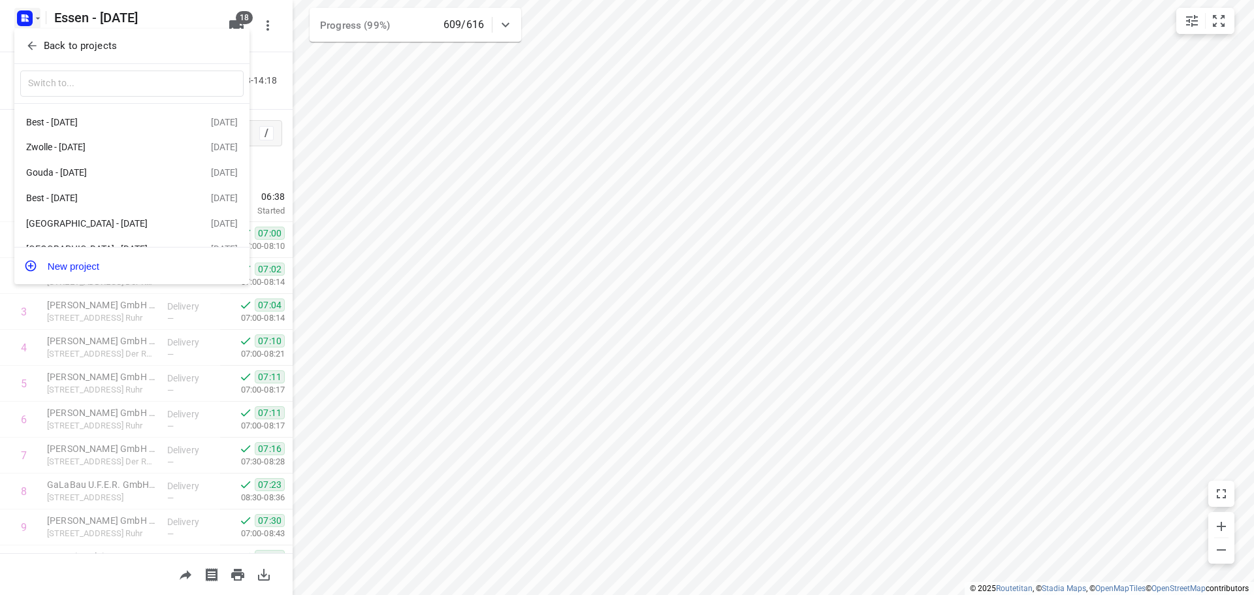
click at [48, 48] on p "Back to projects" at bounding box center [80, 46] width 73 height 15
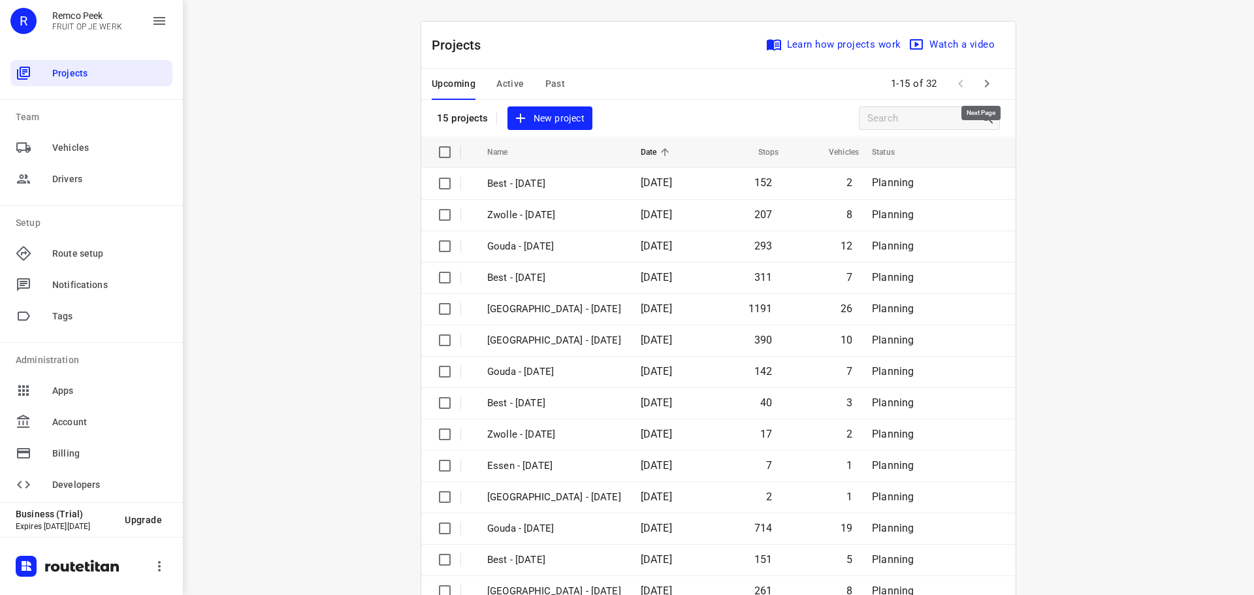
click at [985, 86] on icon "button" at bounding box center [987, 84] width 16 height 16
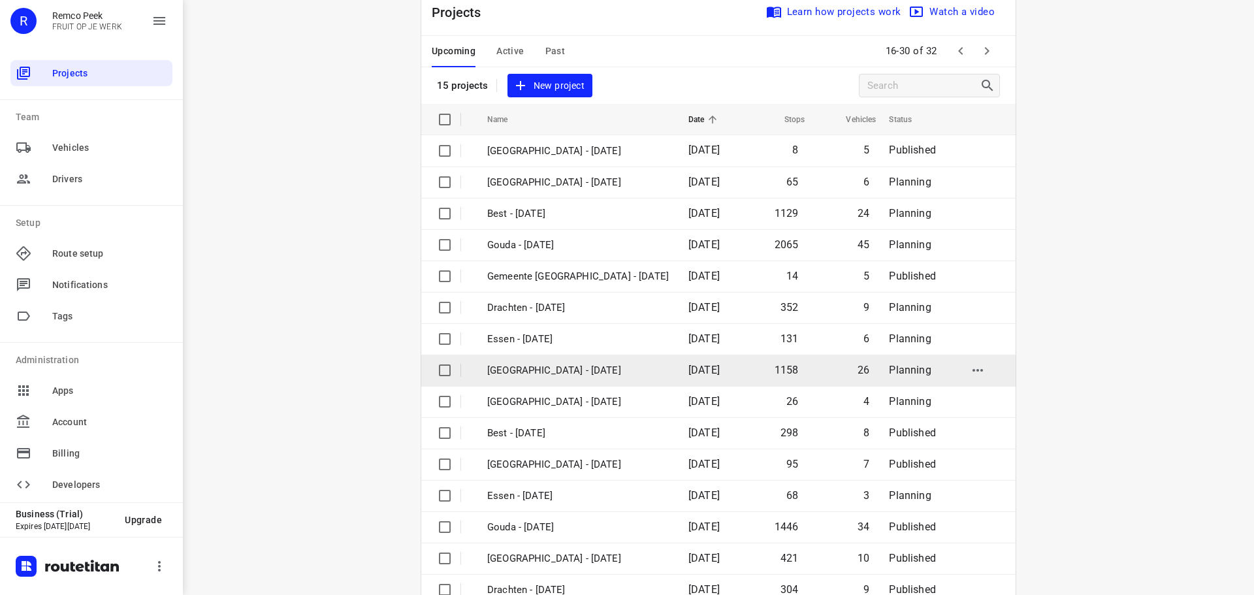
scroll to position [65, 0]
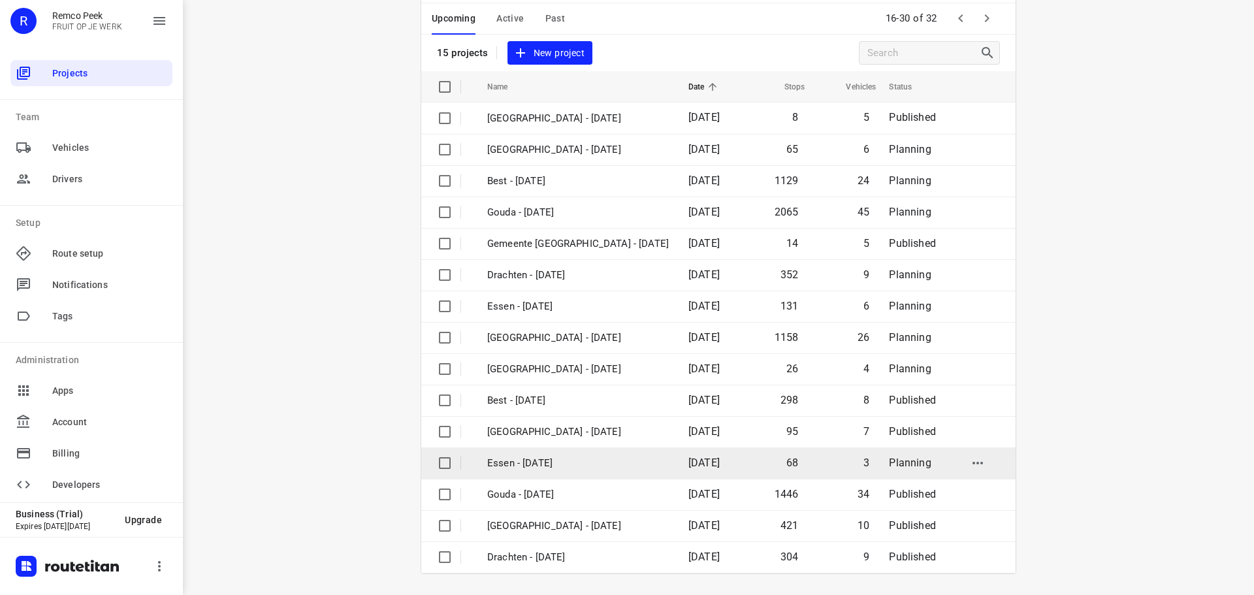
click at [533, 461] on p "Essen - [DATE]" at bounding box center [578, 463] width 182 height 15
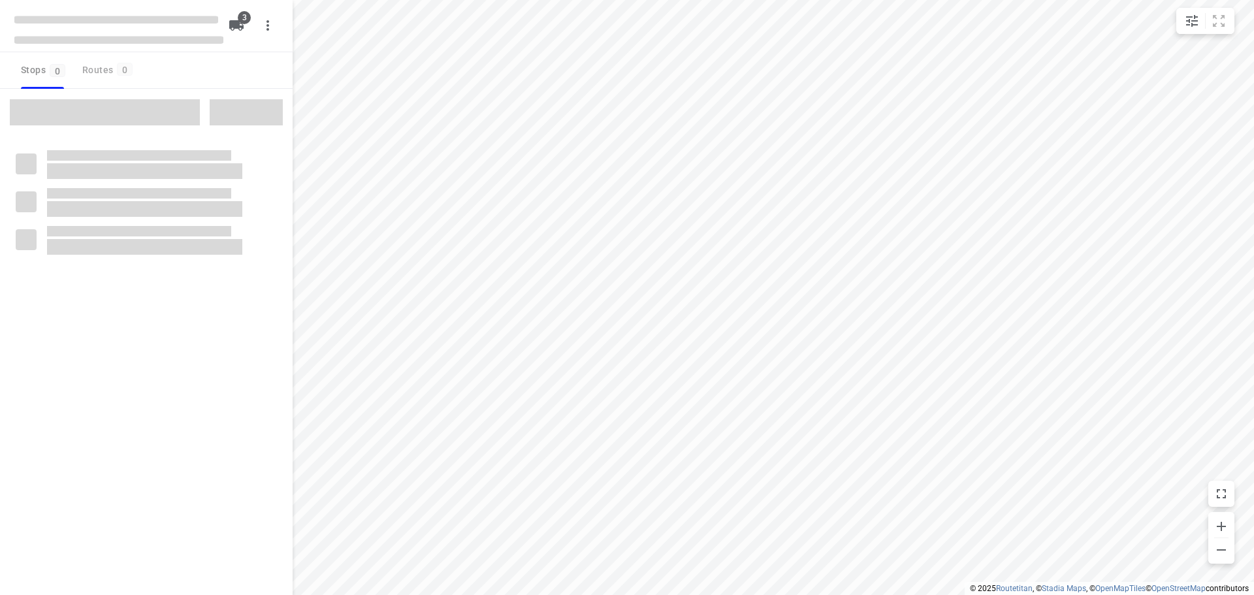
checkbox input "true"
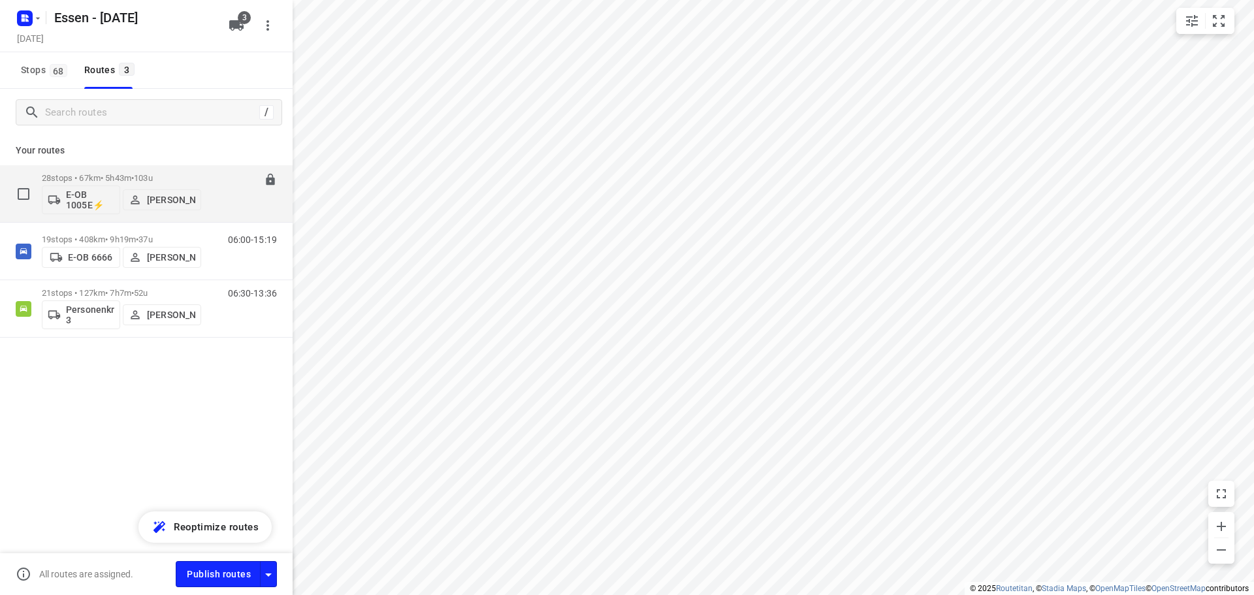
click at [93, 181] on p "28 stops • 67km • 5h43m • [DATE]" at bounding box center [121, 178] width 159 height 10
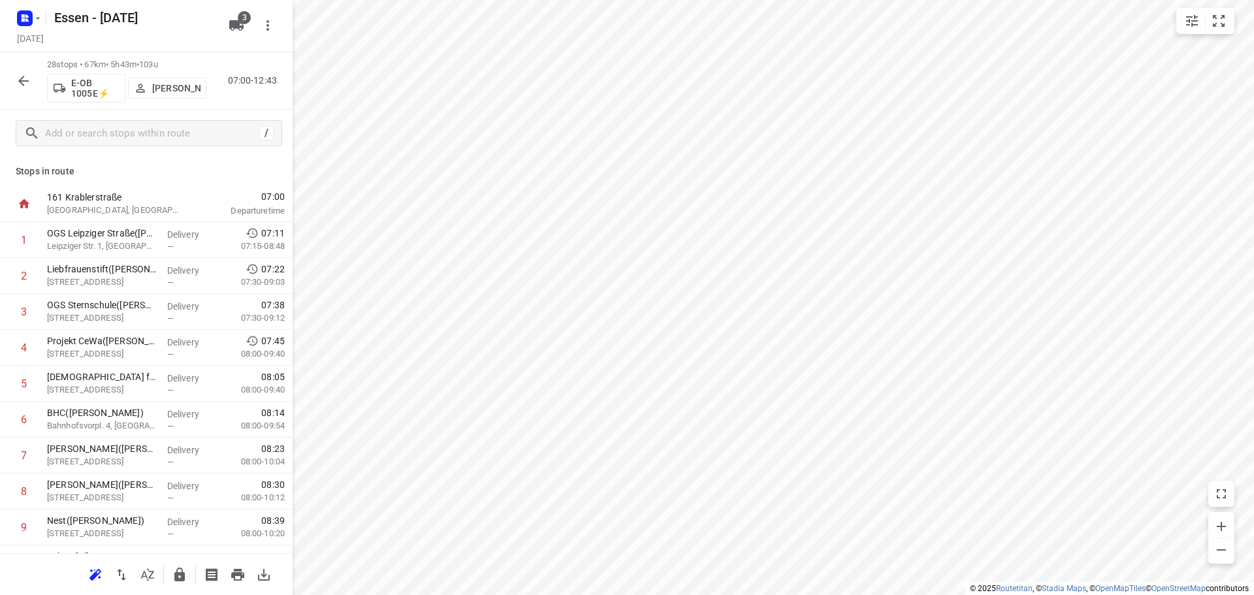
click at [446, 595] on html "E-OB 6666 06:22 - 14:59 Seen at 14:01[DATE] i © 2025 Routetitan , © Stadia Maps…" at bounding box center [627, 297] width 1254 height 595
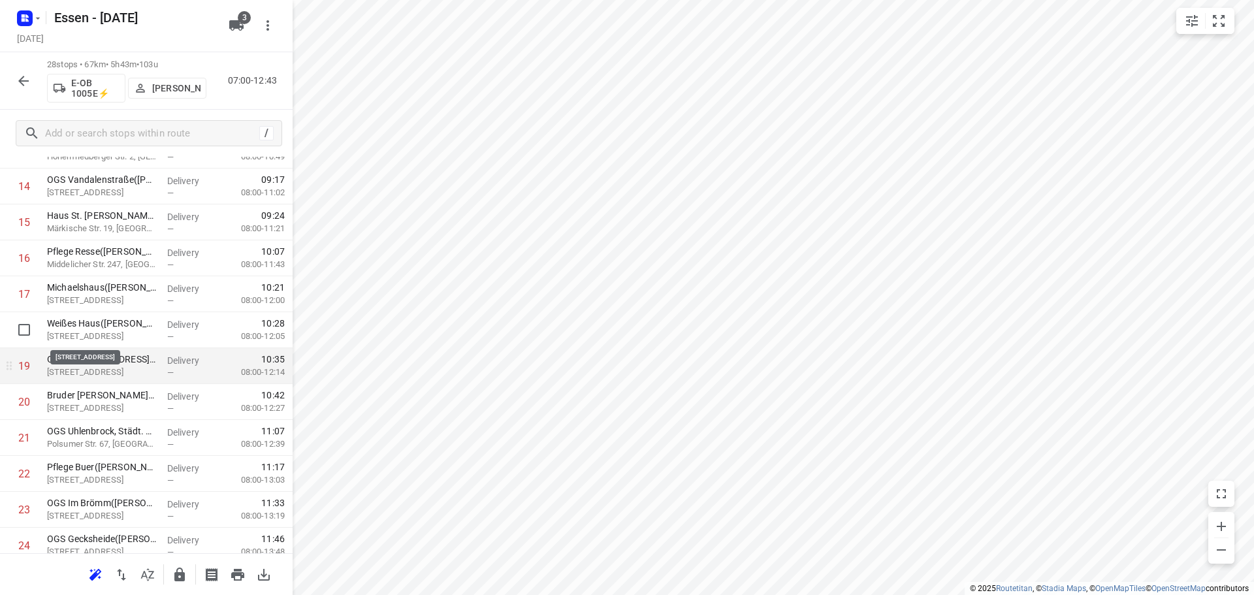
scroll to position [523, 0]
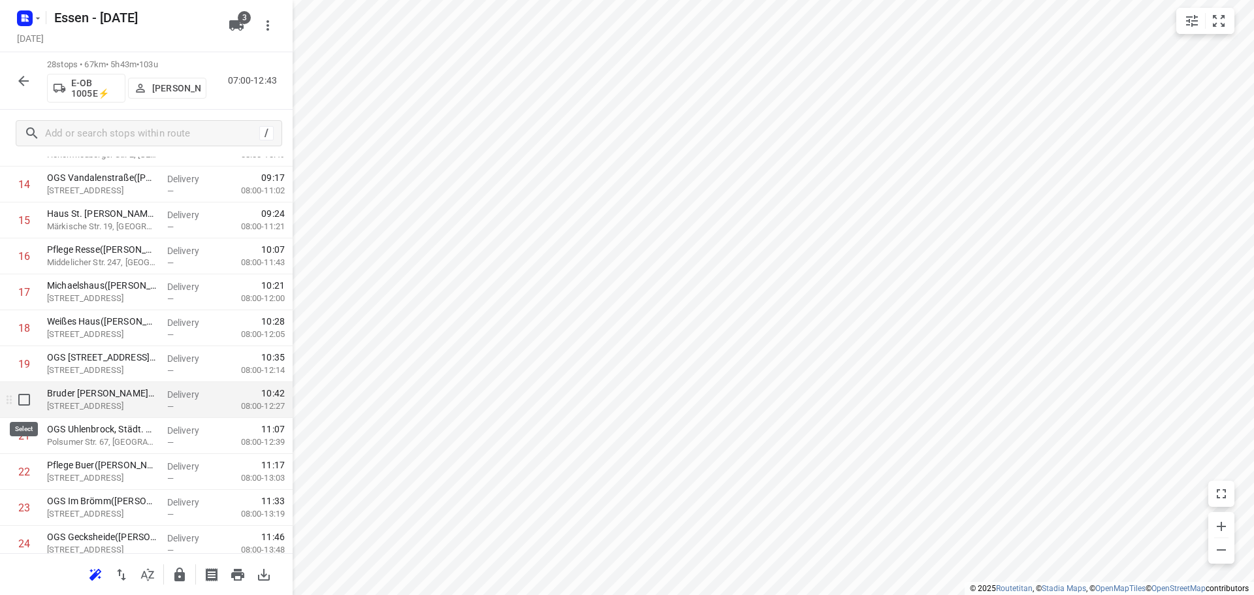
click at [22, 399] on input "checkbox" at bounding box center [24, 400] width 26 height 26
checkbox input "true"
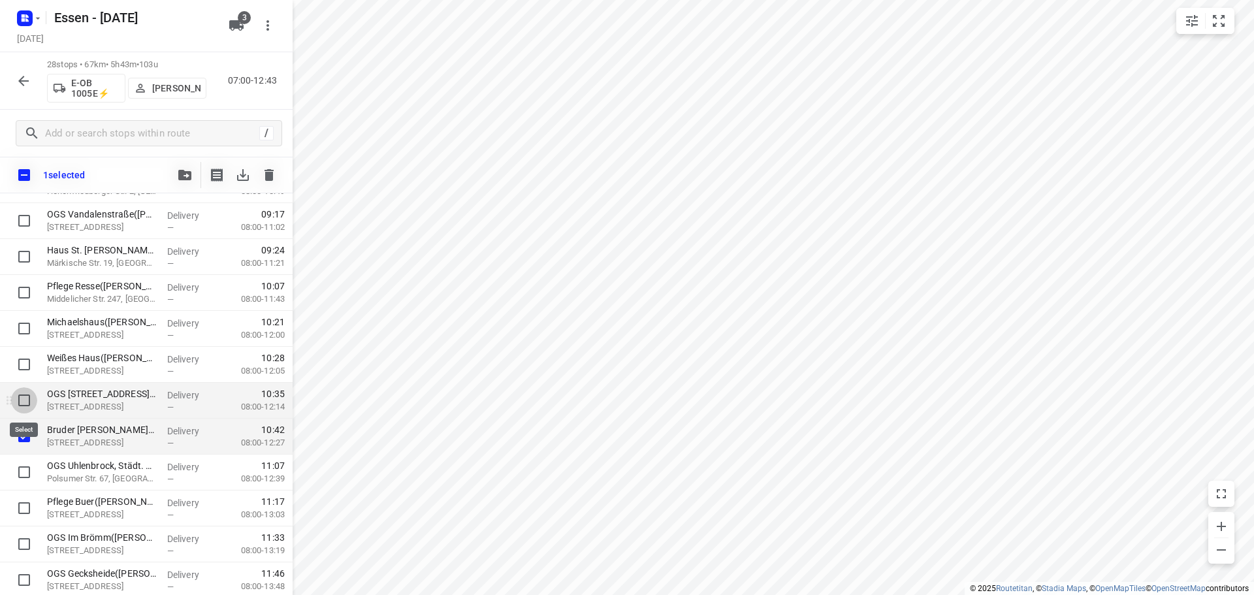
click at [25, 397] on input "checkbox" at bounding box center [24, 400] width 26 height 26
checkbox input "true"
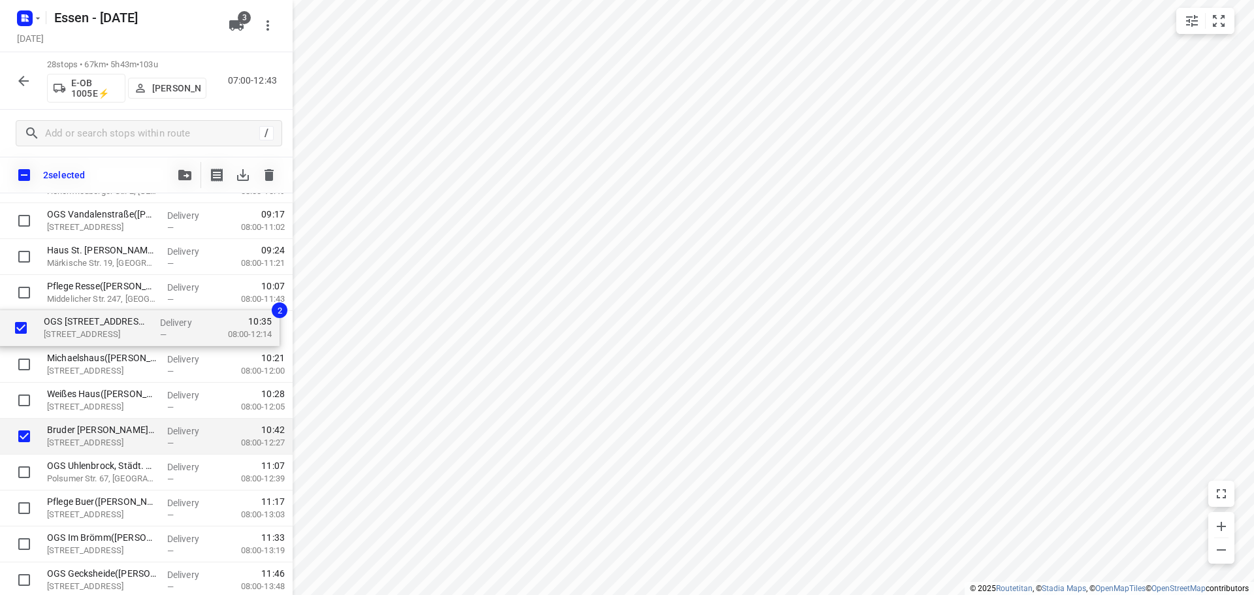
drag, startPoint x: 78, startPoint y: 401, endPoint x: 76, endPoint y: 324, distance: 77.1
click at [76, 324] on div "OGS [GEOGRAPHIC_DATA]([PERSON_NAME]) Leipziger Str. 1, Gelsenkirchen Delivery —…" at bounding box center [146, 239] width 293 height 1006
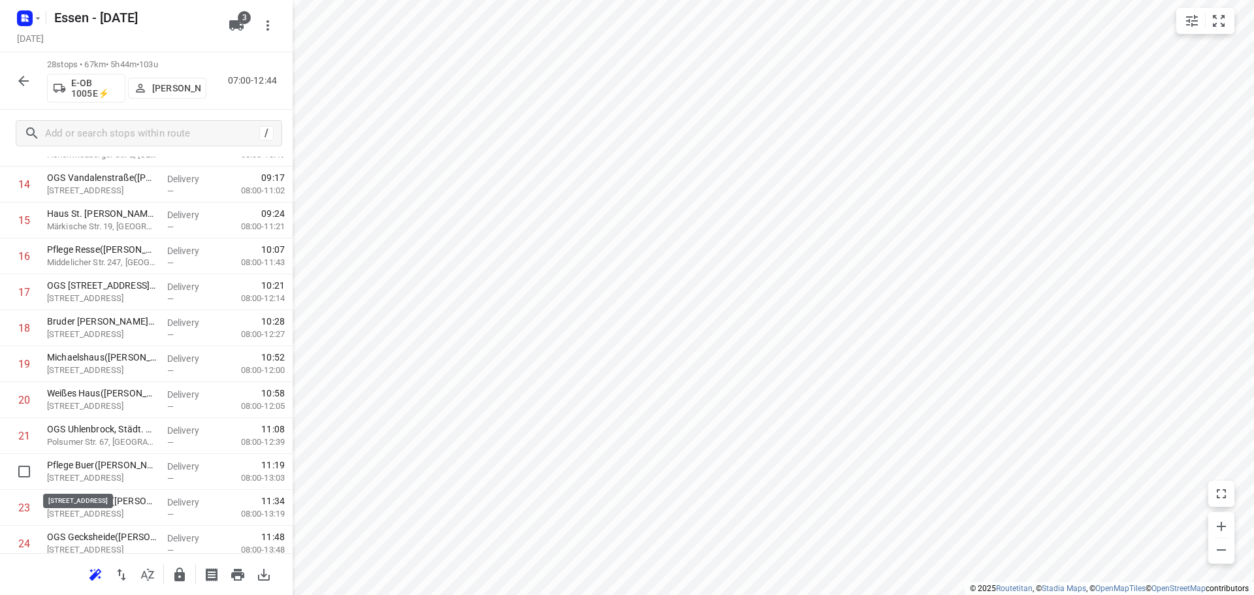
scroll to position [525, 0]
drag, startPoint x: 84, startPoint y: 474, endPoint x: 101, endPoint y: 290, distance: 185.0
click at [101, 290] on div "1 OGS [GEOGRAPHIC_DATA]([PERSON_NAME]) Leipziger Str. 1, Gelsenkirchen Delivery…" at bounding box center [146, 201] width 293 height 1006
drag, startPoint x: 111, startPoint y: 349, endPoint x: 113, endPoint y: 327, distance: 21.6
click at [113, 327] on div "1 OGS [GEOGRAPHIC_DATA]([PERSON_NAME]) Leipziger Str. 1, Gelsenkirchen Delivery…" at bounding box center [146, 201] width 293 height 1006
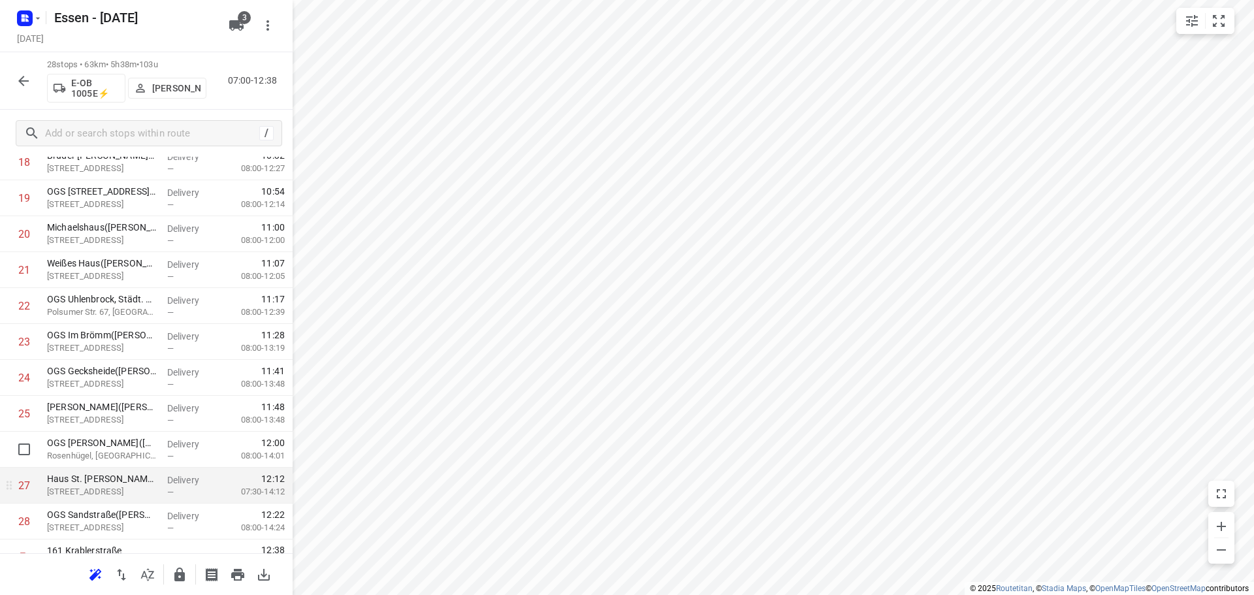
scroll to position [711, 0]
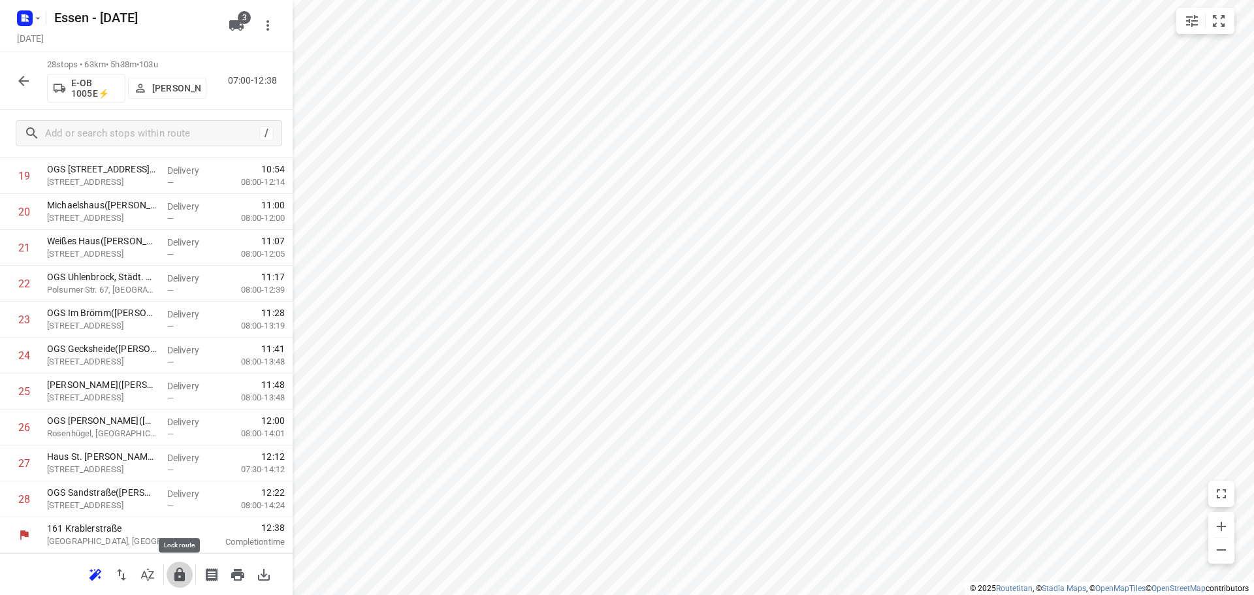
click at [184, 580] on icon "button" at bounding box center [179, 575] width 10 height 14
click at [23, 84] on icon "button" at bounding box center [23, 81] width 10 height 10
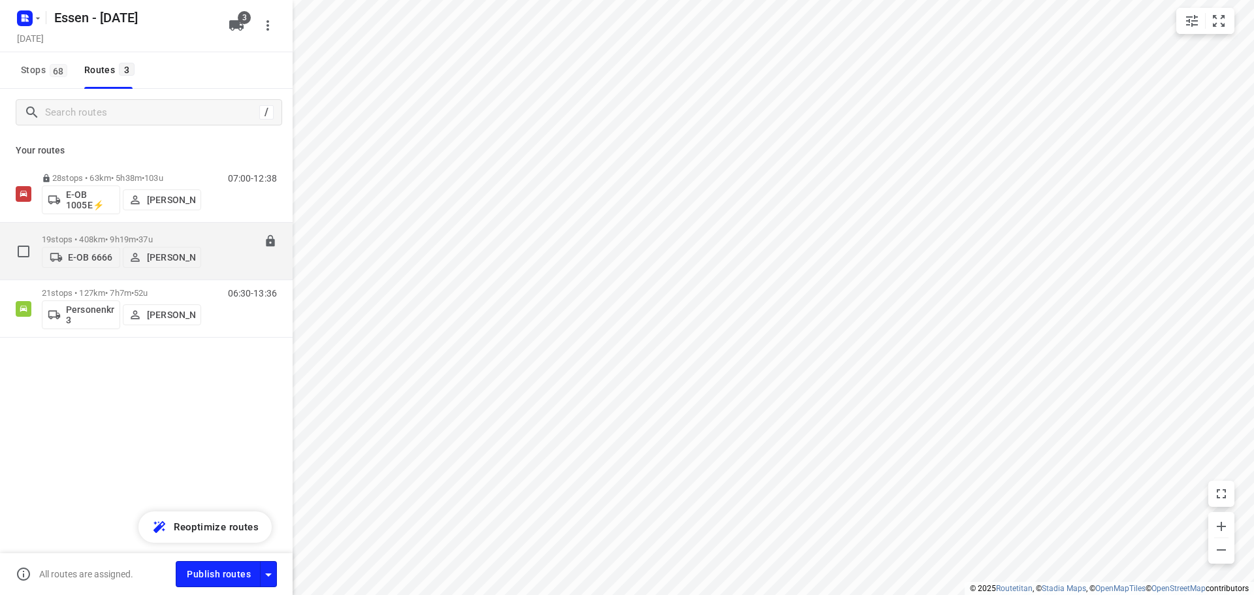
click at [101, 237] on p "19 stops • 408km • 9h19m • [DATE]" at bounding box center [121, 240] width 159 height 10
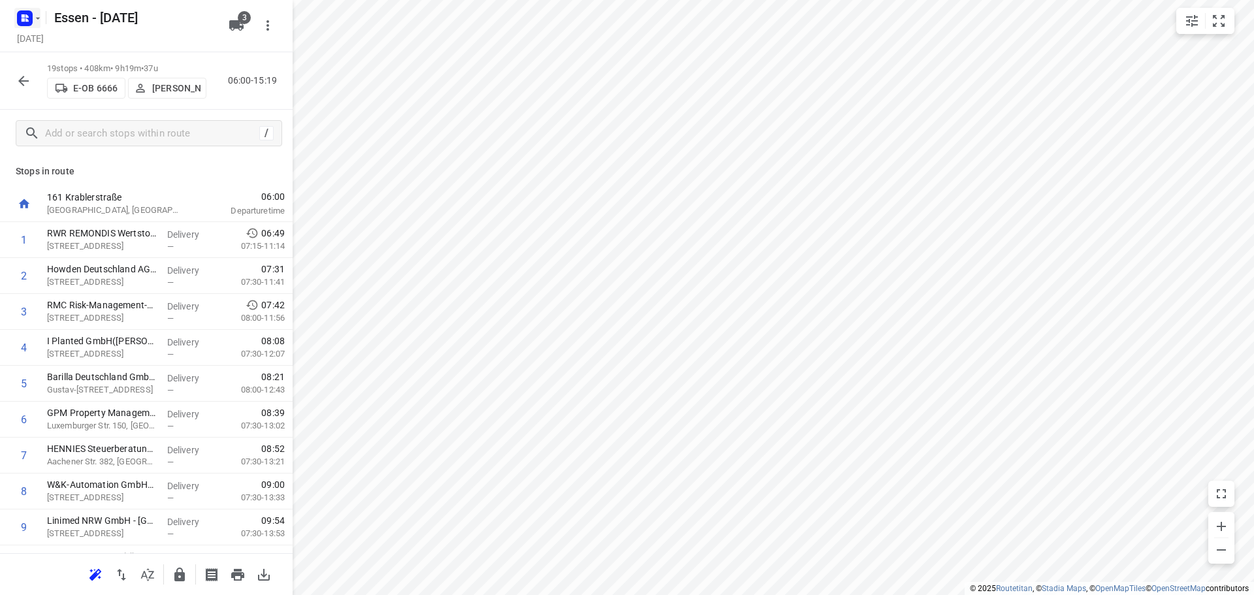
click at [33, 20] on icon "button" at bounding box center [38, 18] width 10 height 10
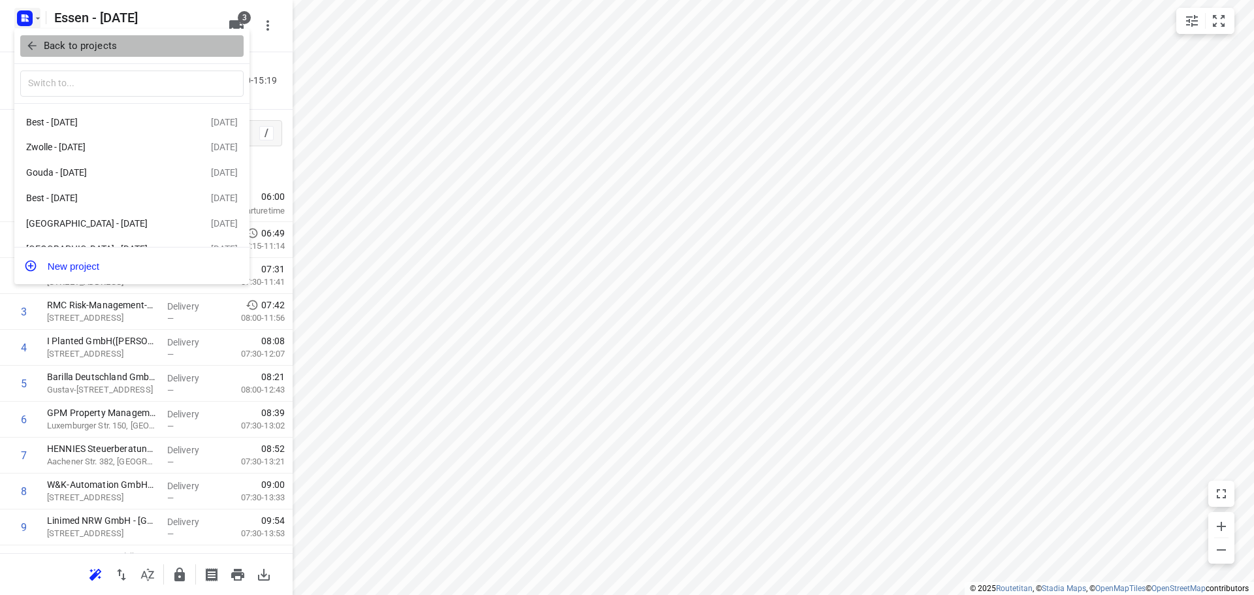
click at [28, 48] on icon "button" at bounding box center [31, 45] width 13 height 13
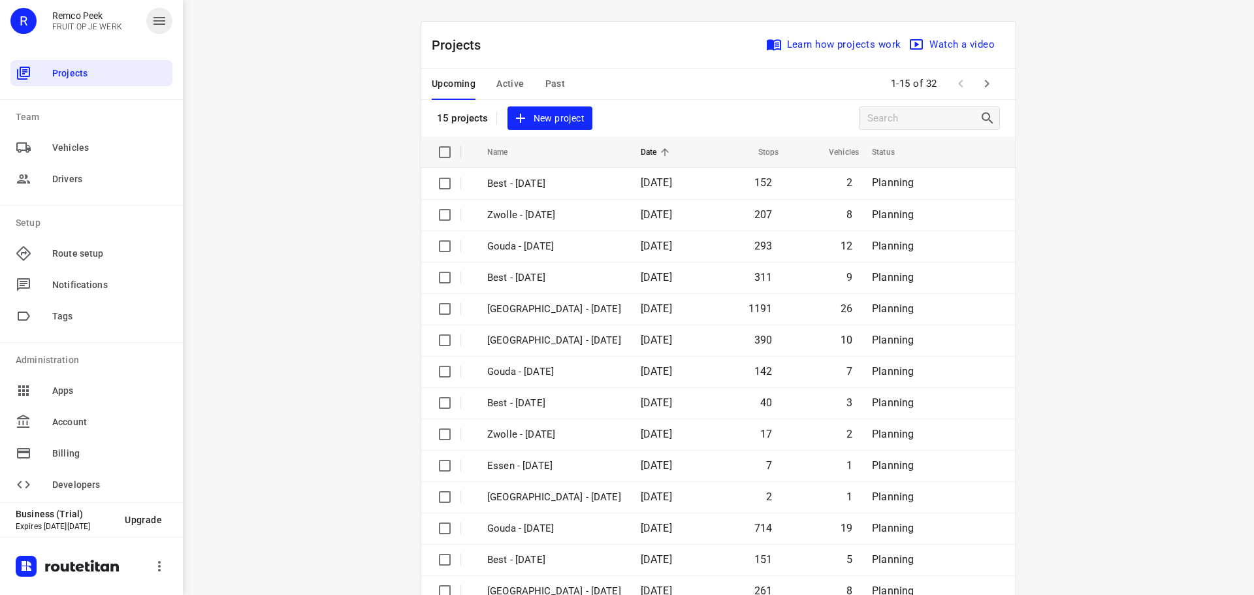
click at [162, 23] on icon "button" at bounding box center [160, 21] width 16 height 16
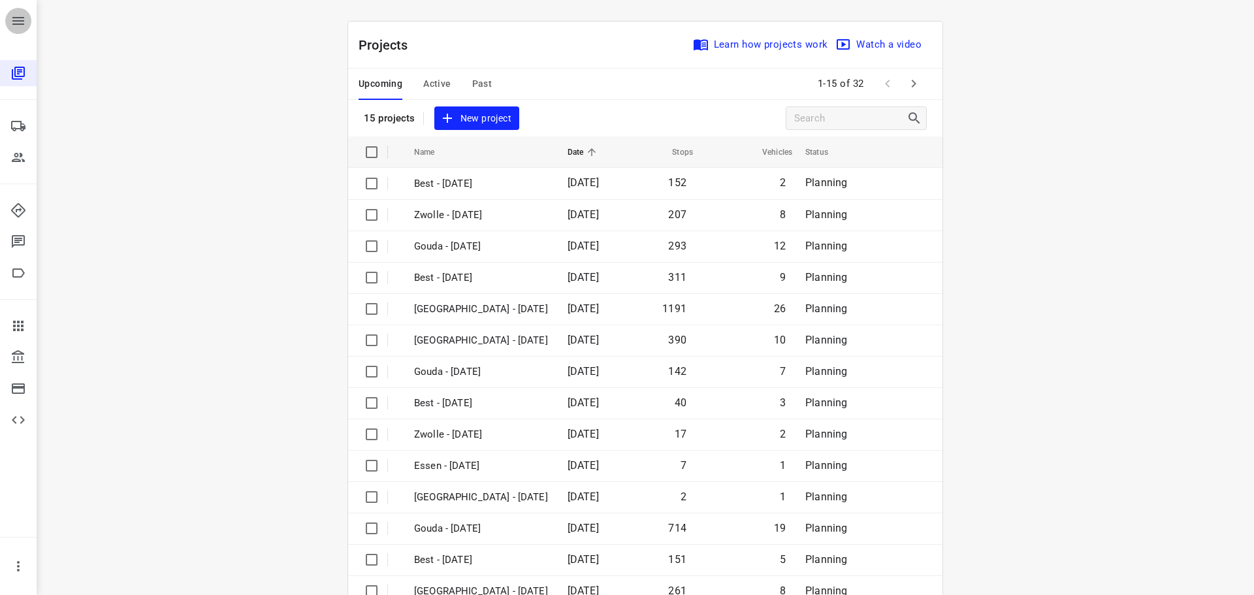
click at [22, 18] on icon "button" at bounding box center [18, 21] width 16 height 16
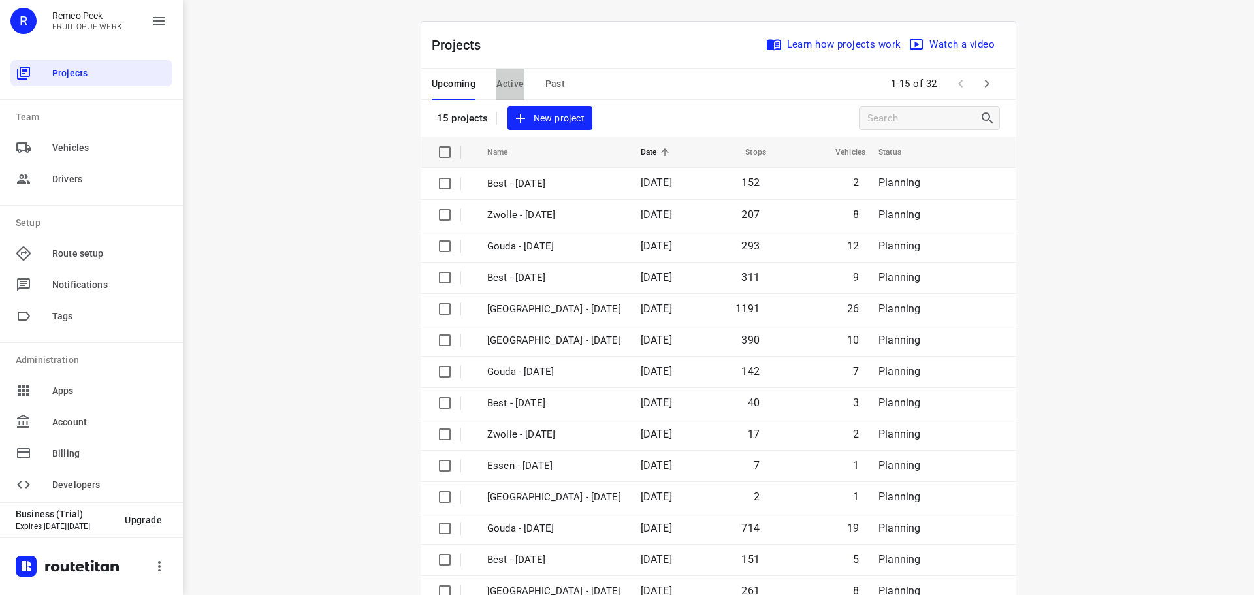
click at [502, 85] on span "Active" at bounding box center [510, 84] width 27 height 16
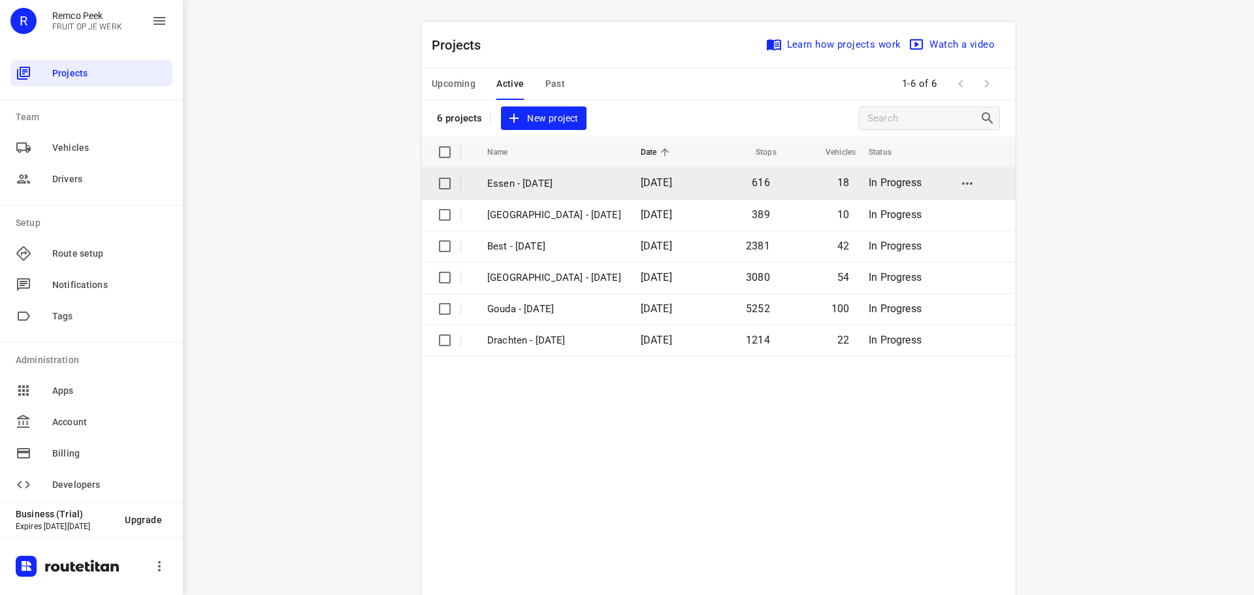
click at [533, 181] on p "Essen - [DATE]" at bounding box center [554, 183] width 134 height 15
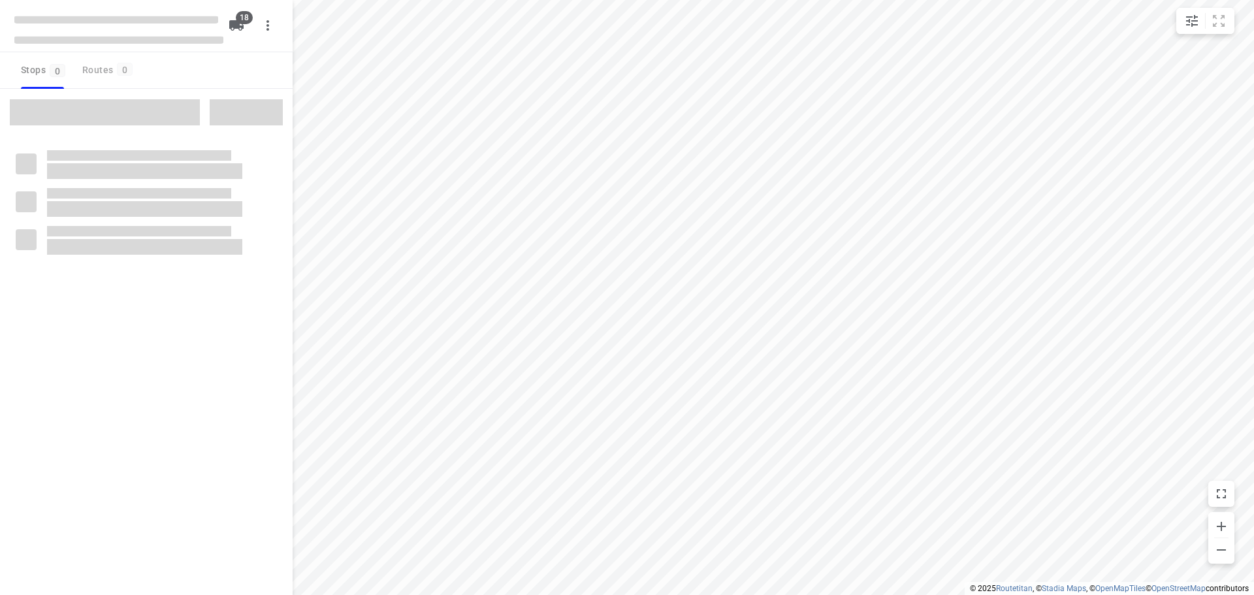
checkbox input "true"
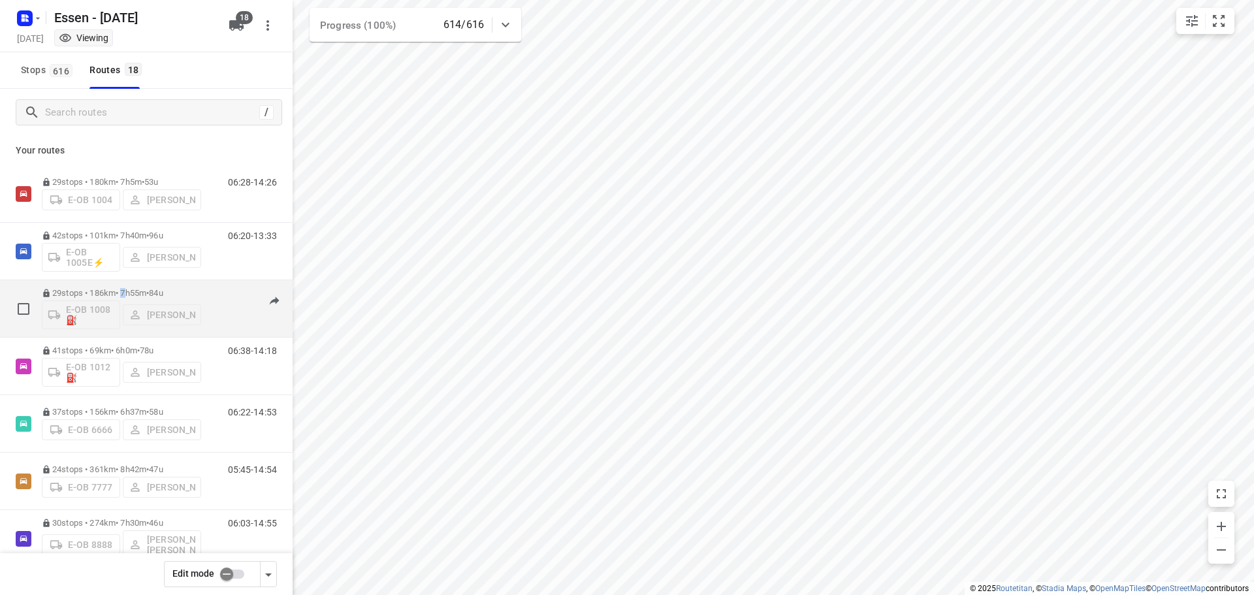
click at [129, 294] on p "29 stops • 186km • 7h55m • [DATE]" at bounding box center [121, 293] width 159 height 10
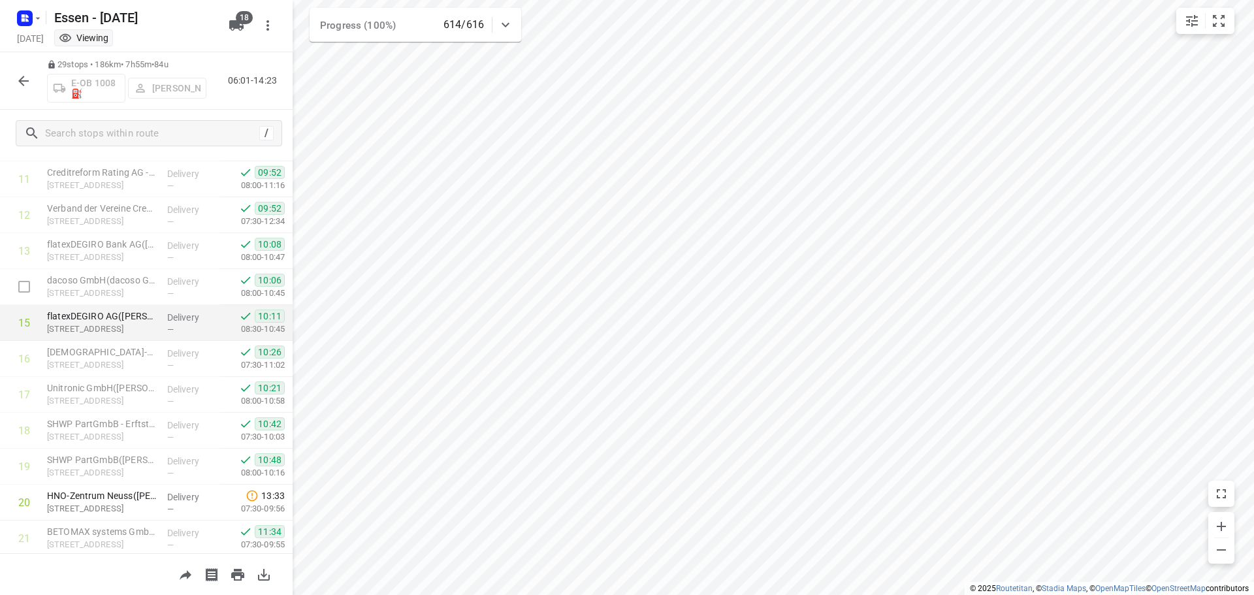
scroll to position [485, 0]
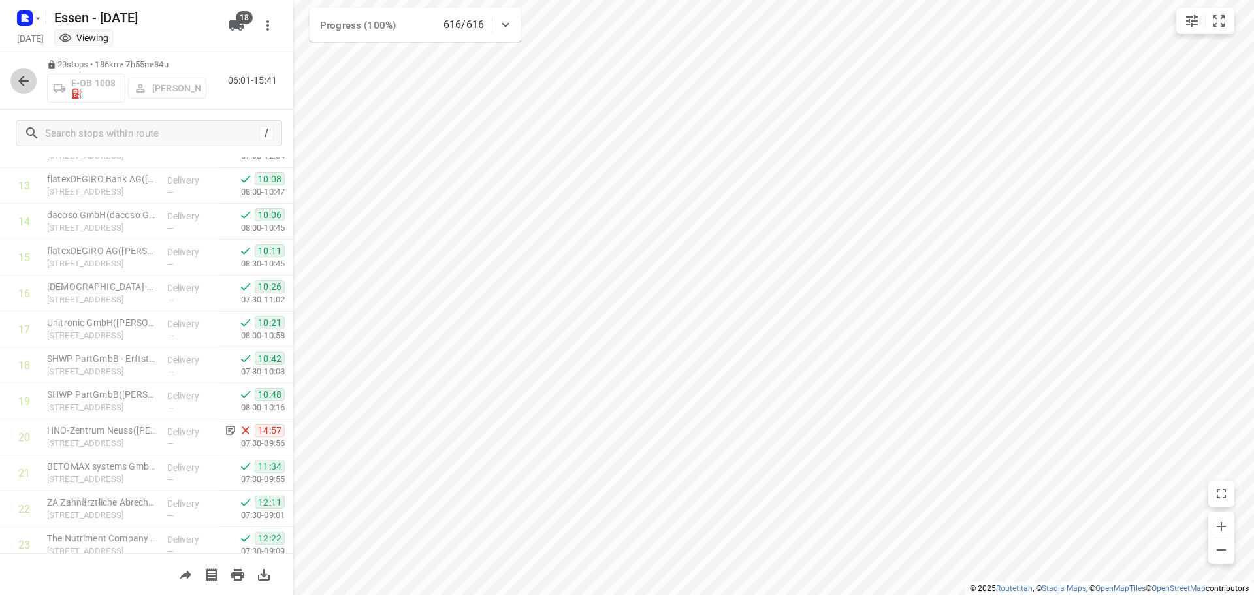
click at [29, 83] on icon "button" at bounding box center [24, 81] width 16 height 16
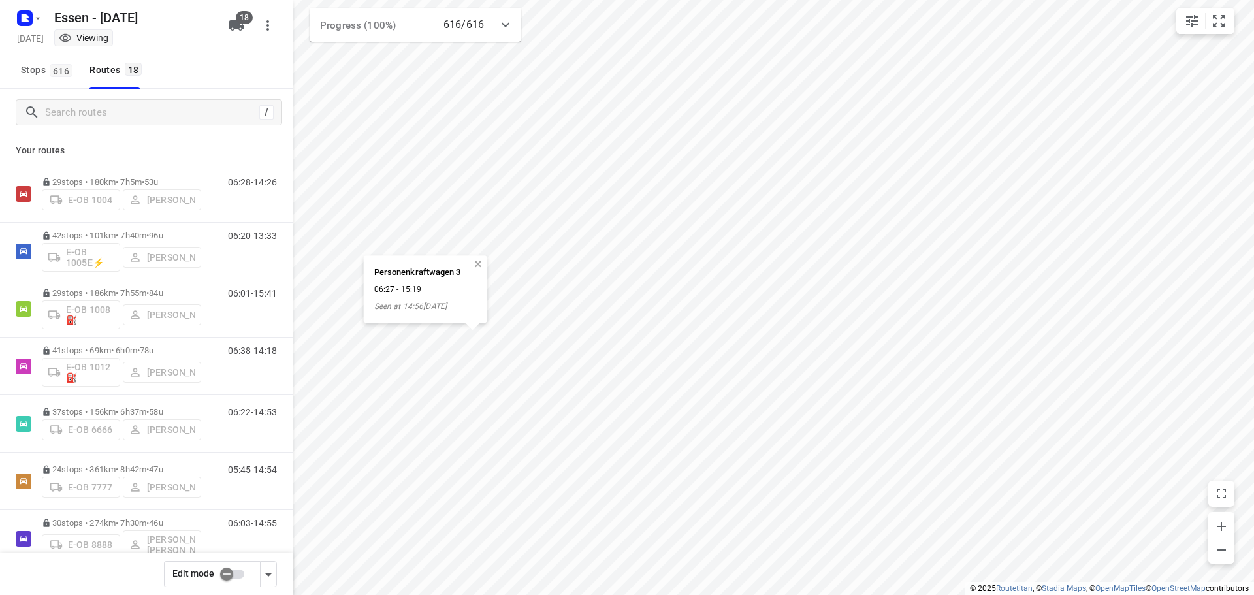
click at [480, 263] on button "button" at bounding box center [478, 265] width 12 height 12
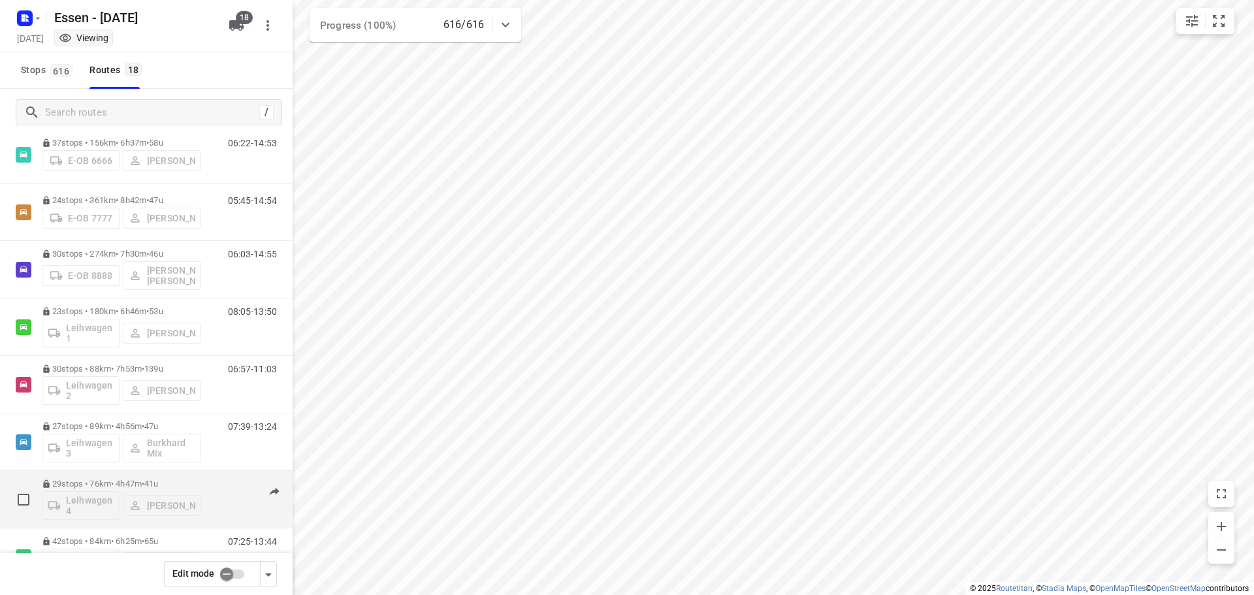
scroll to position [268, 0]
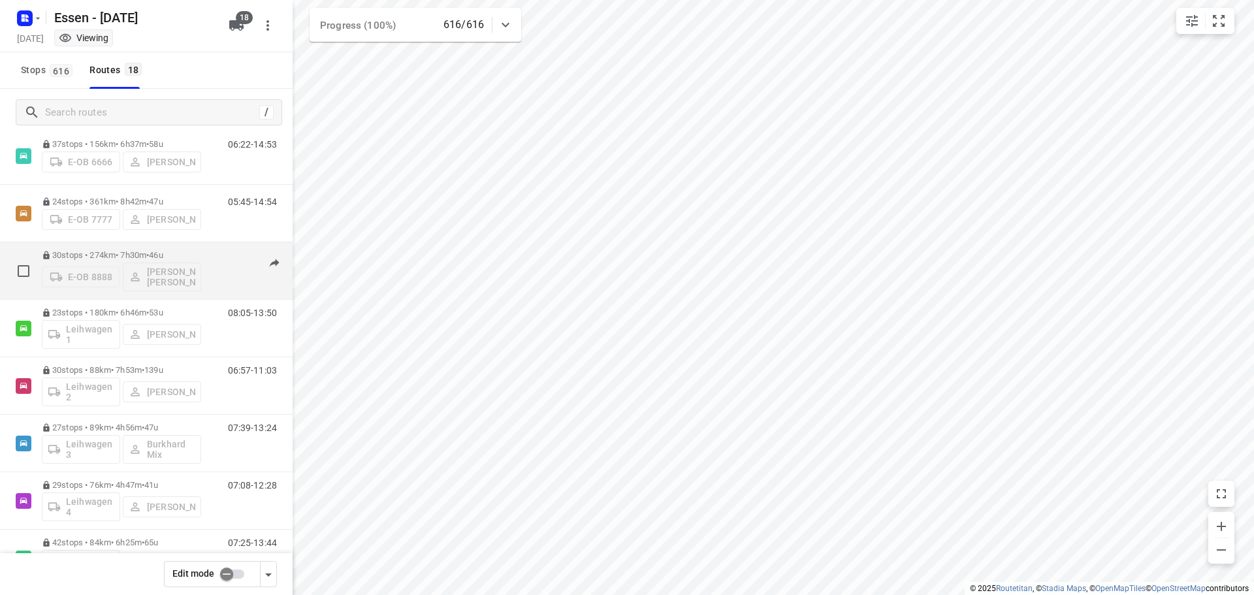
click at [118, 255] on p "30 stops • 274km • 7h30m • [DATE]" at bounding box center [121, 255] width 159 height 10
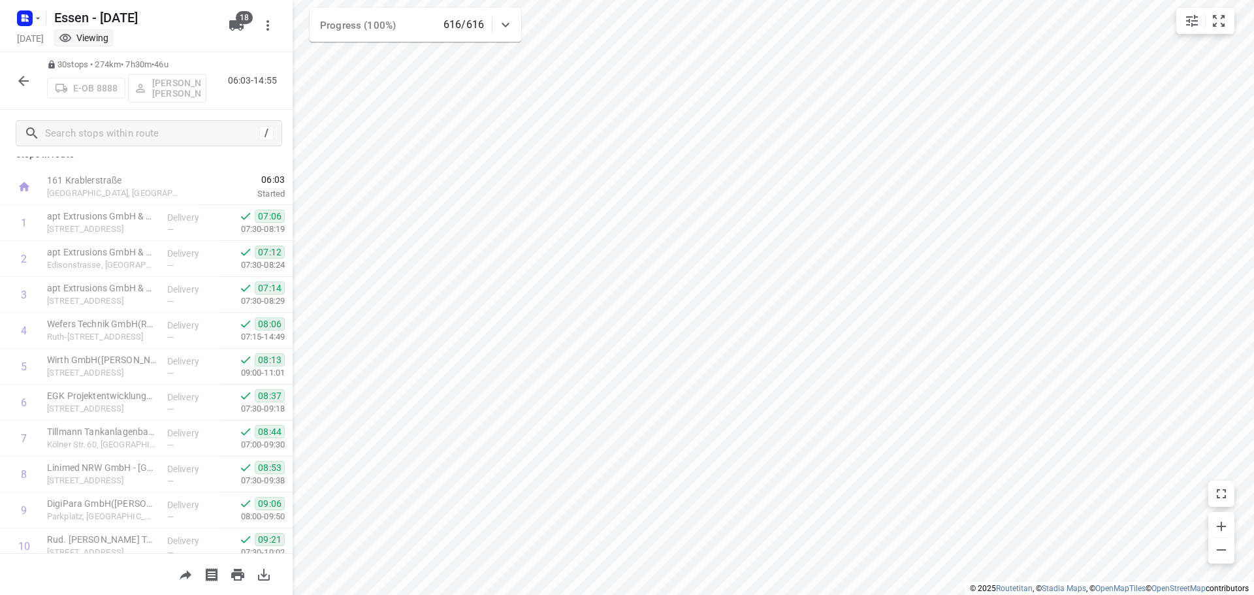
scroll to position [0, 0]
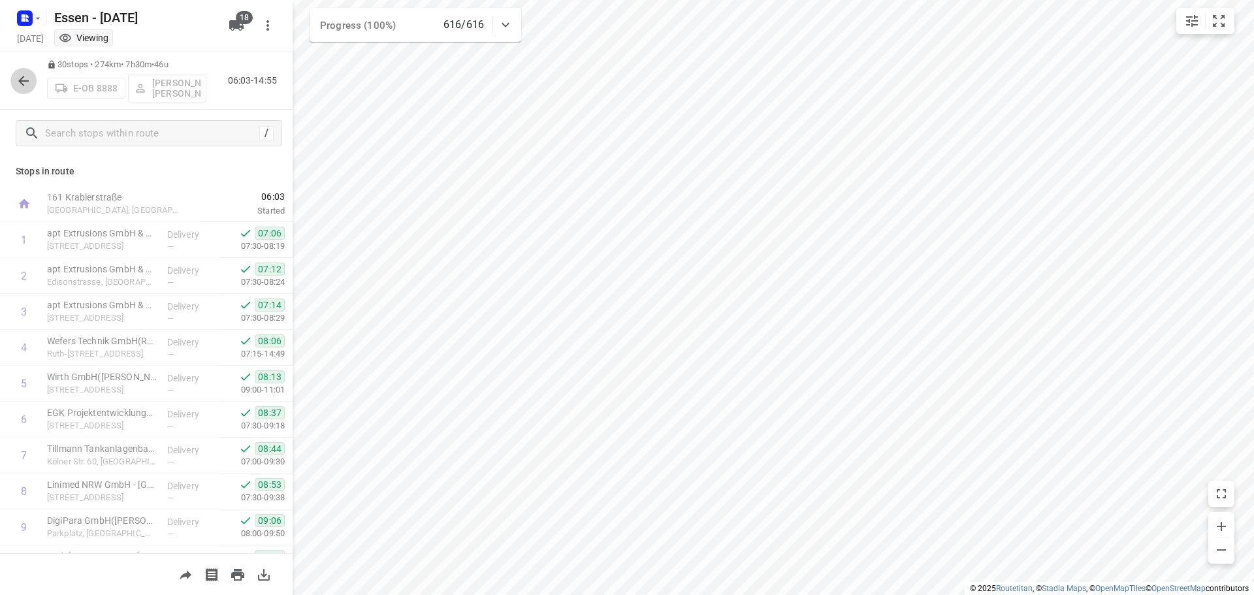
click at [21, 80] on icon "button" at bounding box center [23, 81] width 10 height 10
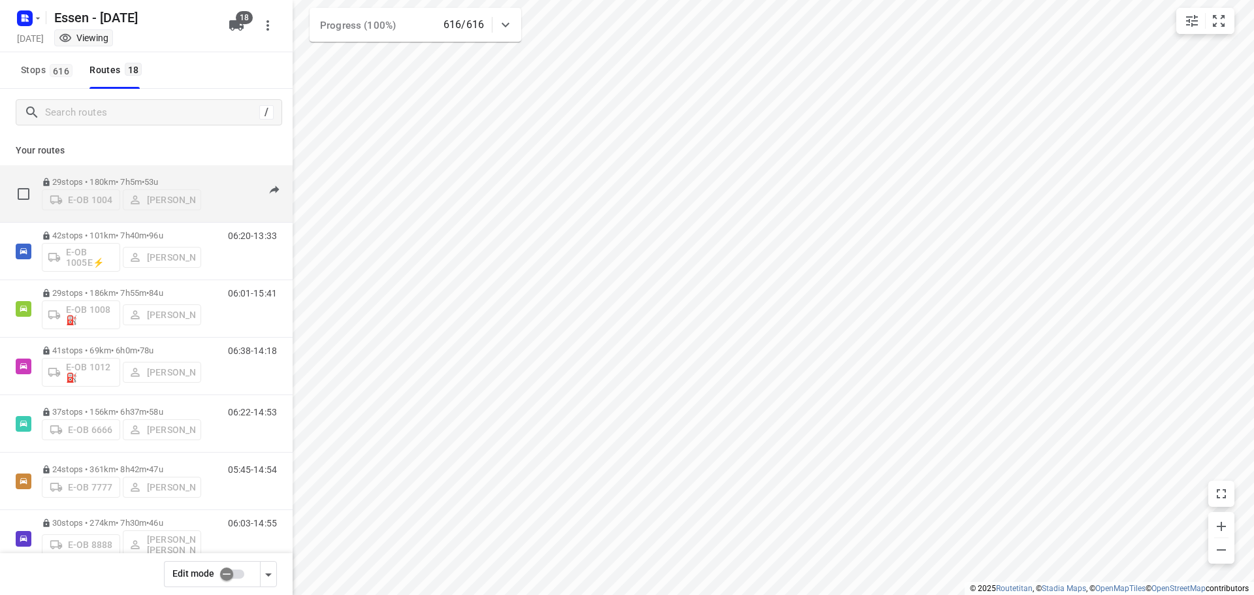
click at [116, 180] on p "29 stops • 180km • 7h5m • [DATE]" at bounding box center [121, 182] width 159 height 10
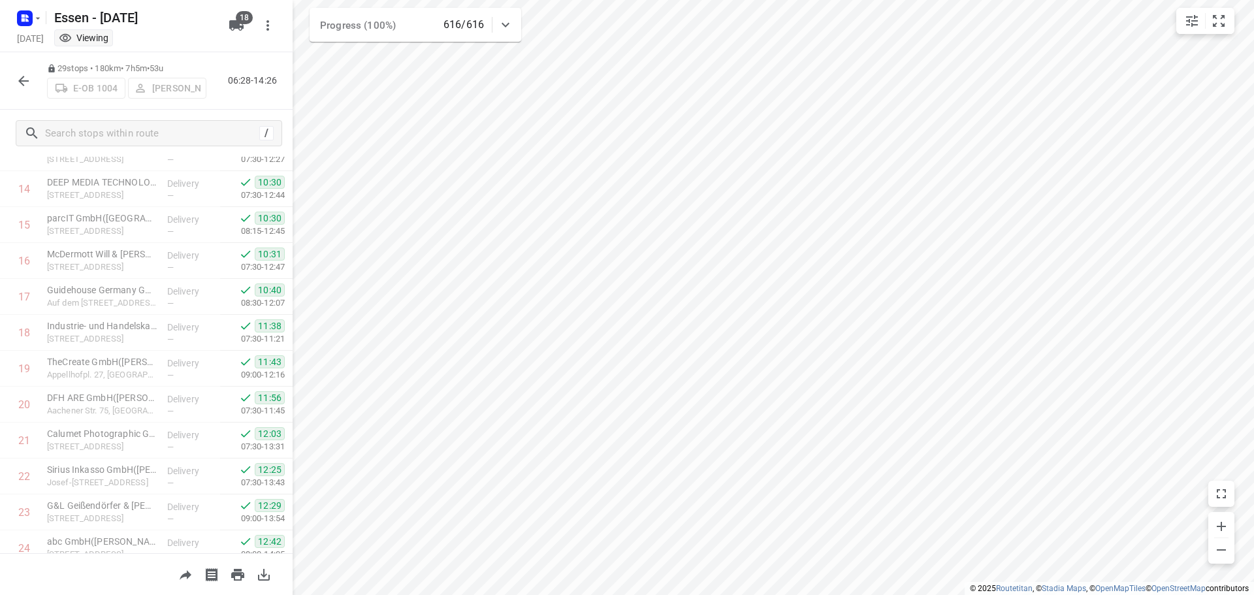
scroll to position [747, 0]
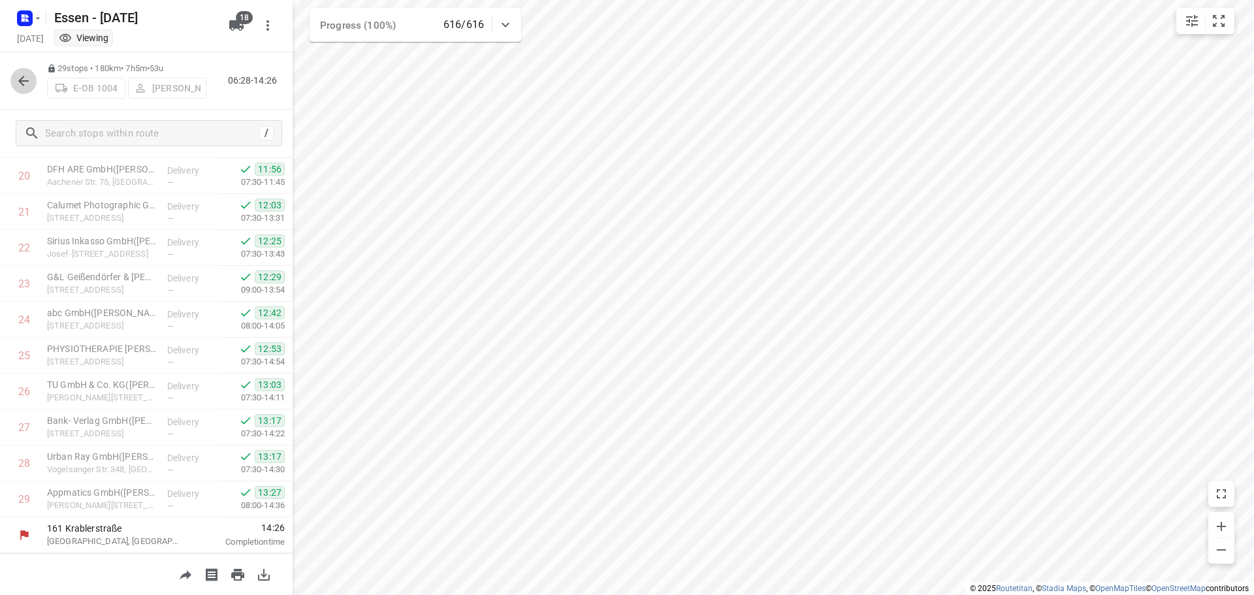
click at [28, 77] on icon "button" at bounding box center [24, 81] width 16 height 16
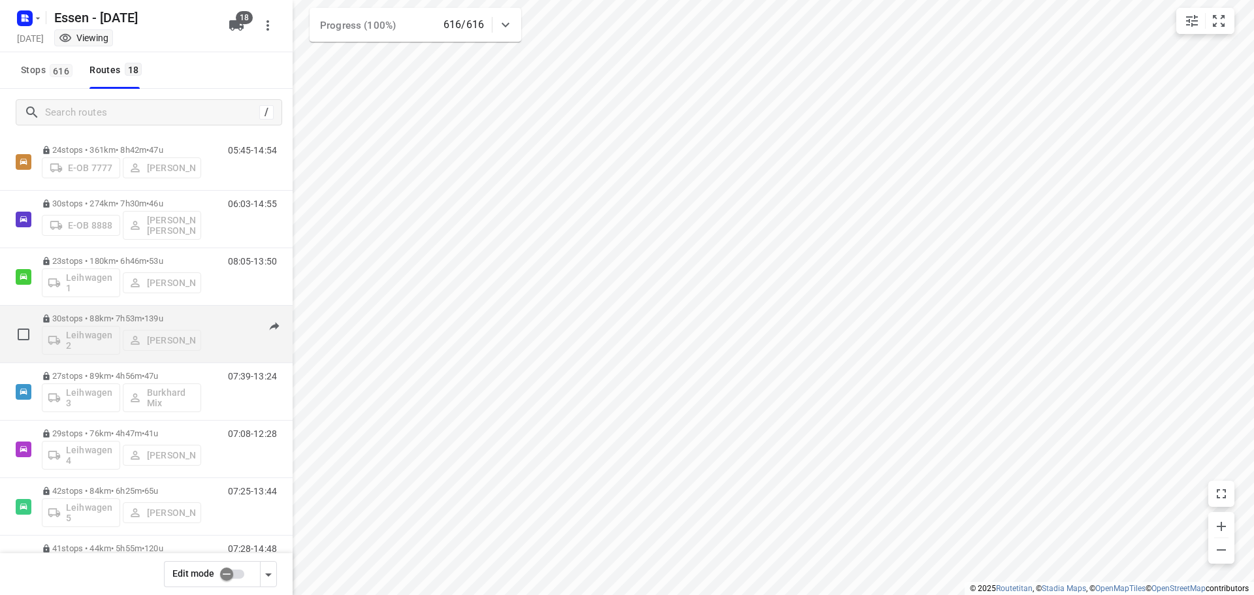
scroll to position [327, 0]
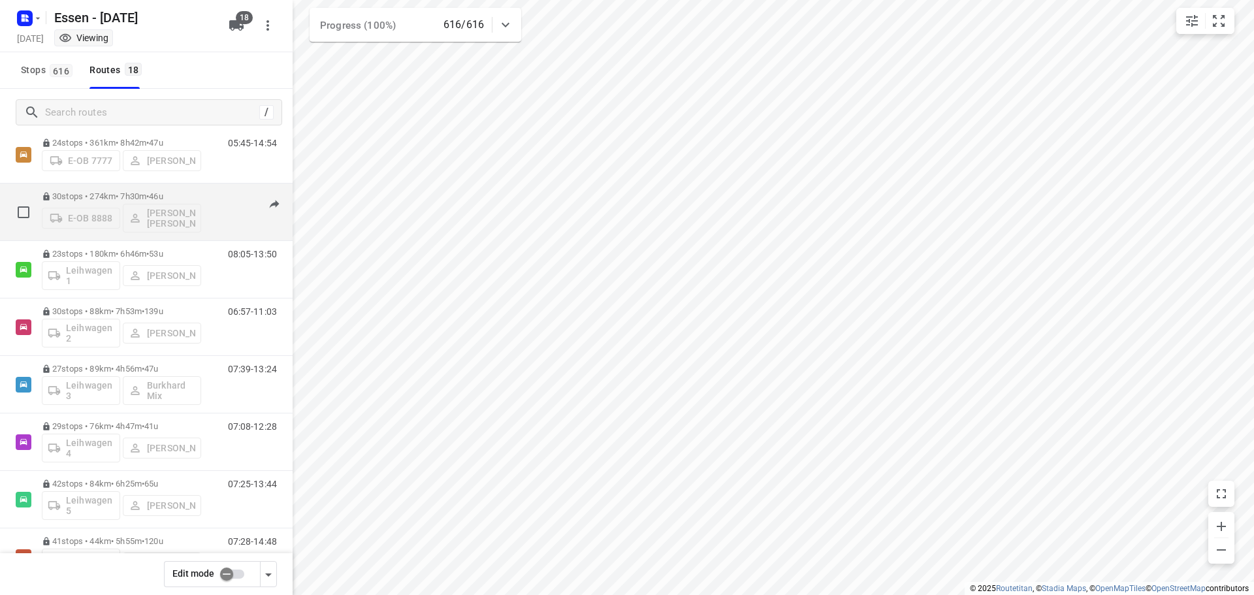
click at [103, 197] on p "30 stops • 274km • 7h30m • [DATE]" at bounding box center [121, 196] width 159 height 10
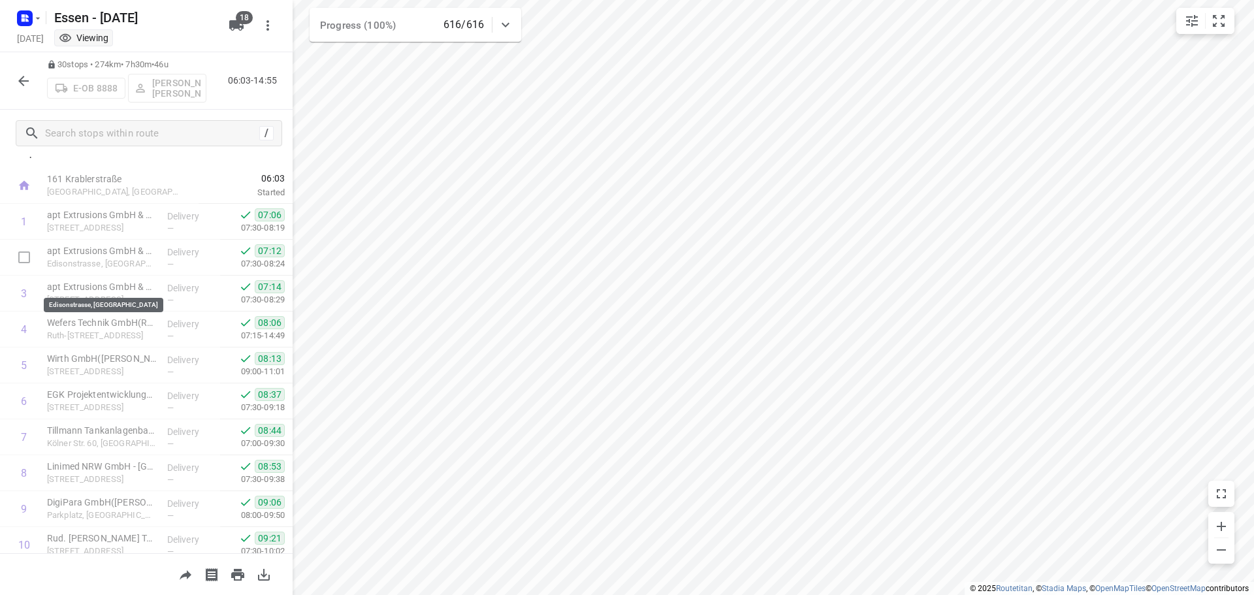
scroll to position [0, 0]
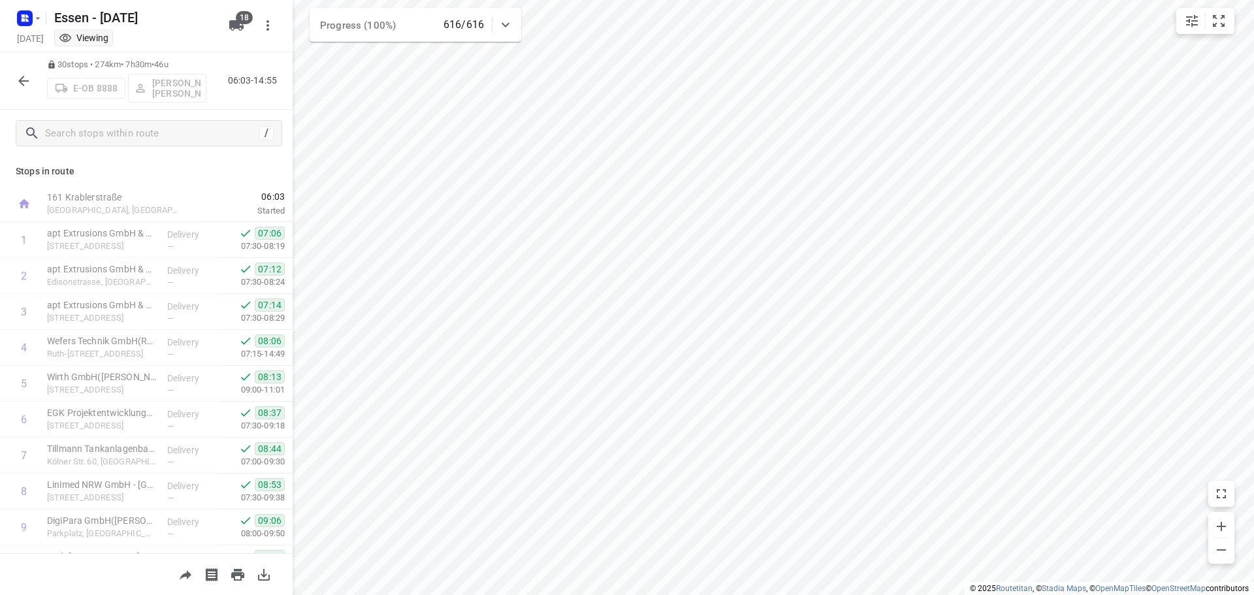
click at [25, 90] on button "button" at bounding box center [23, 81] width 26 height 26
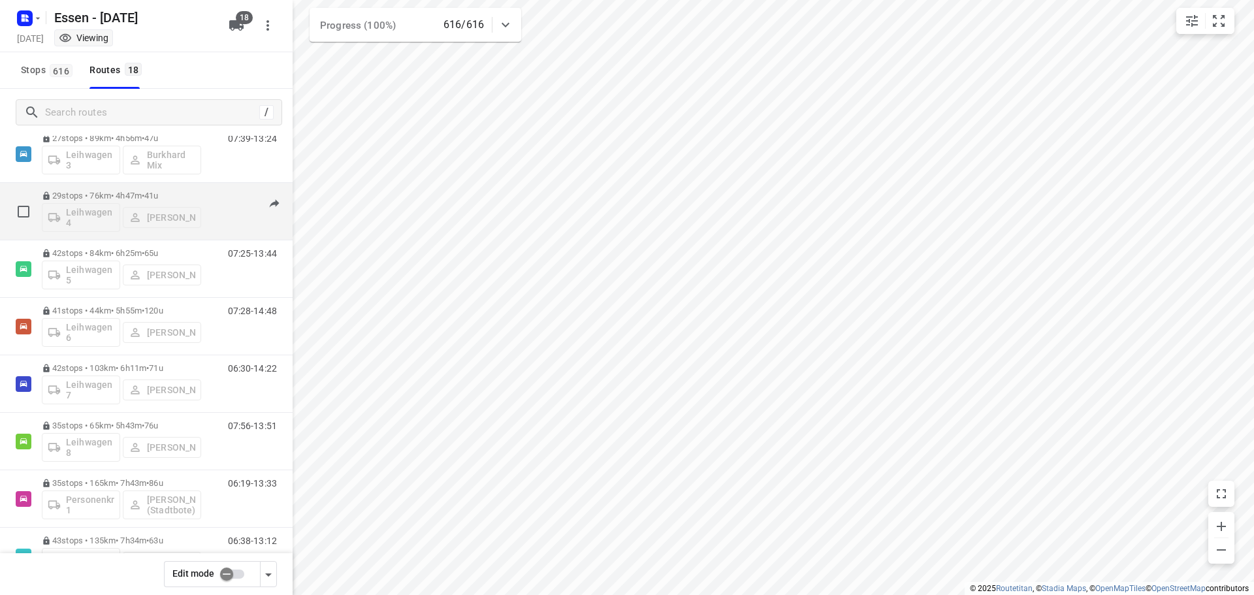
scroll to position [588, 0]
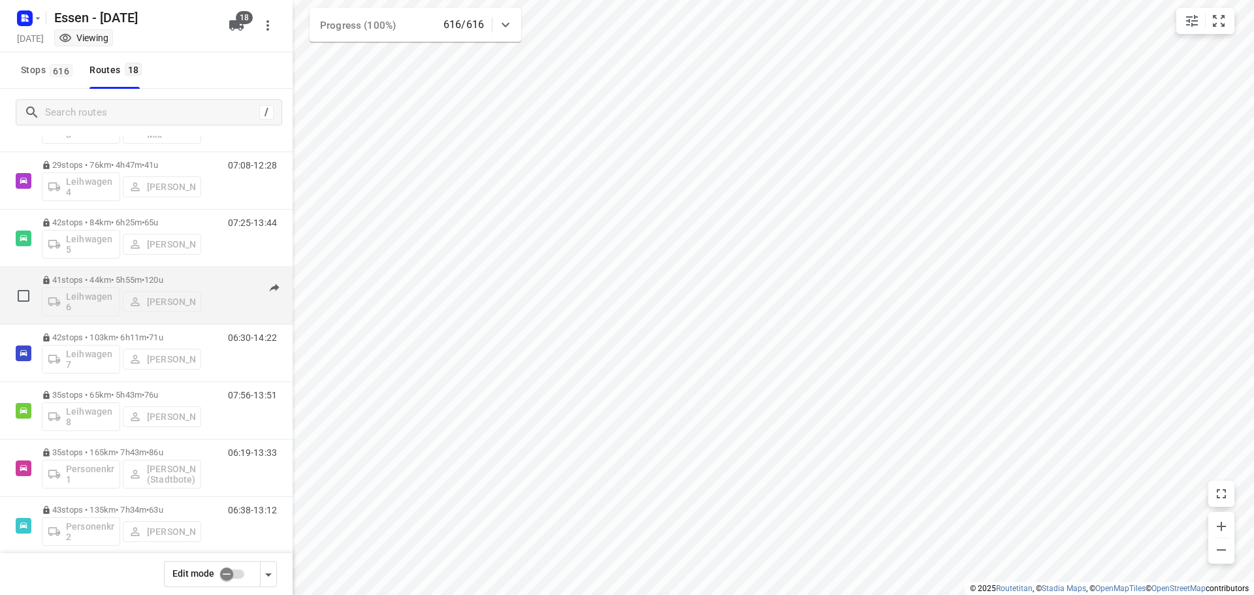
click at [121, 281] on p "41 stops • 44km • 5h55m • [DATE]" at bounding box center [121, 280] width 159 height 10
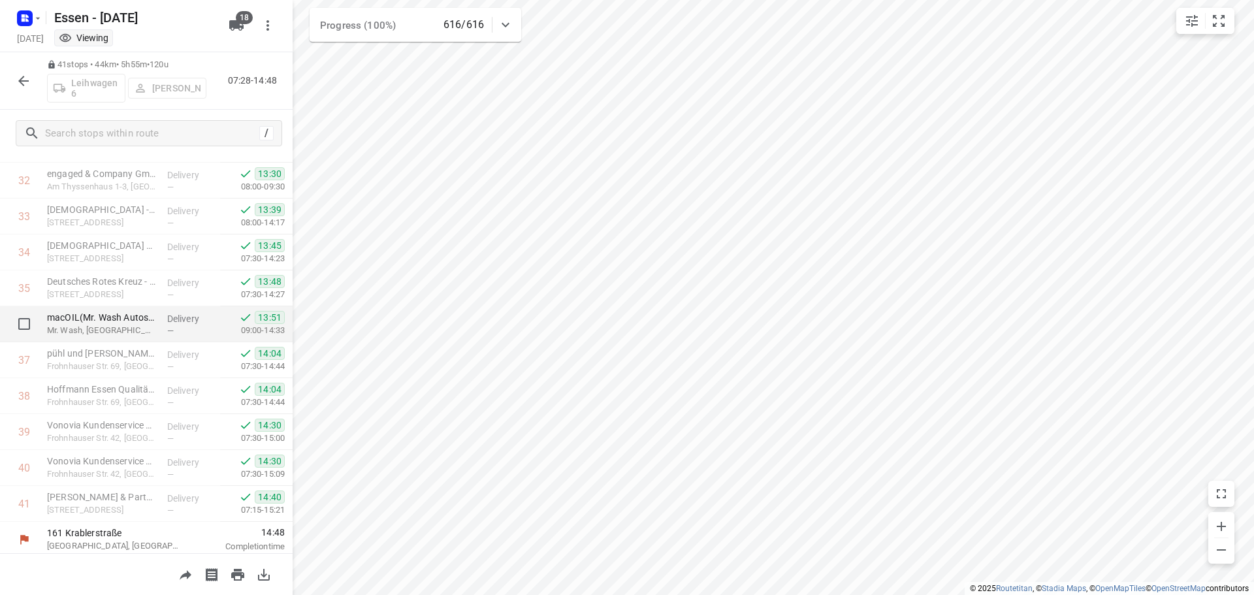
scroll to position [1178, 0]
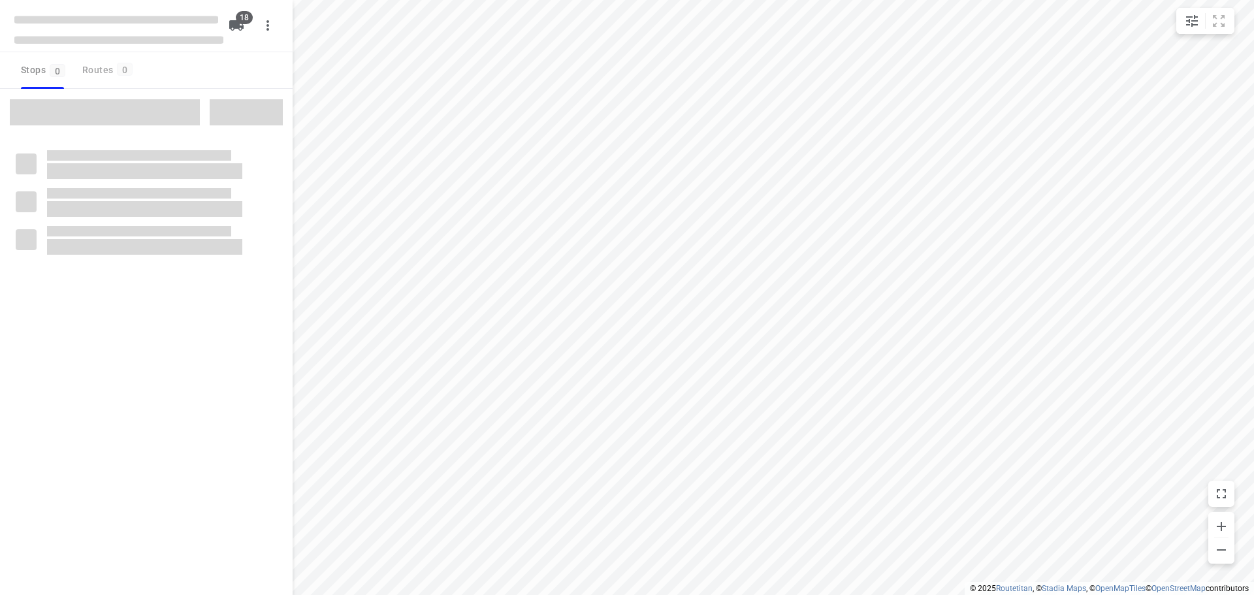
checkbox input "true"
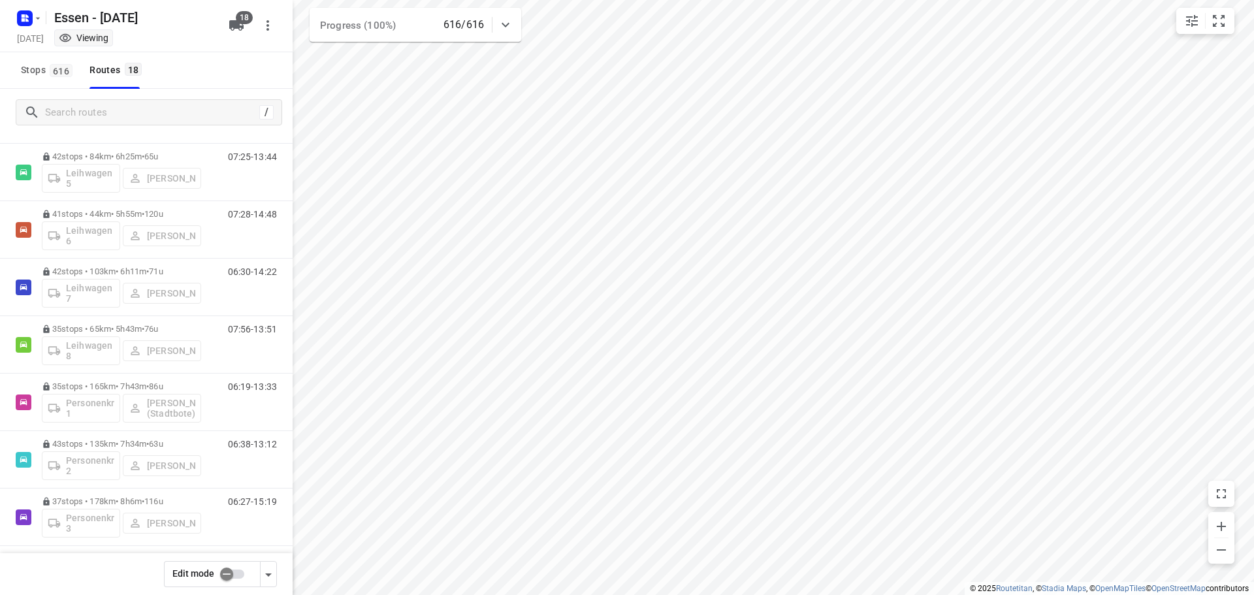
scroll to position [660, 0]
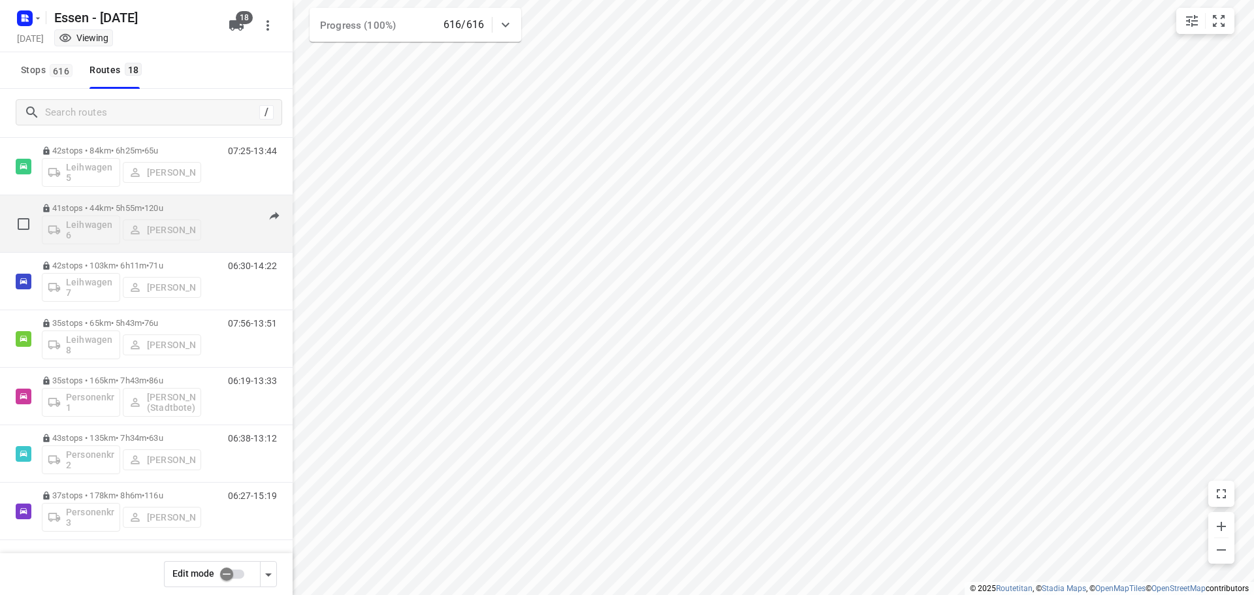
click at [137, 209] on p "41 stops • 44km • 5h55m • [DATE]" at bounding box center [121, 208] width 159 height 10
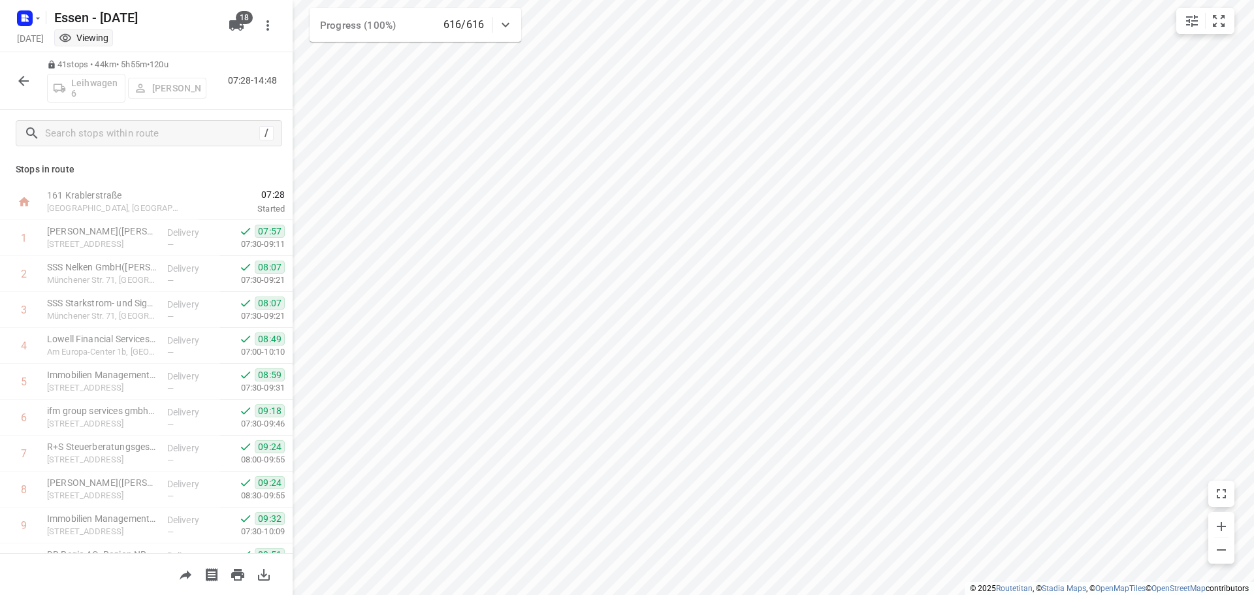
scroll to position [0, 0]
click at [22, 83] on icon "button" at bounding box center [23, 81] width 10 height 10
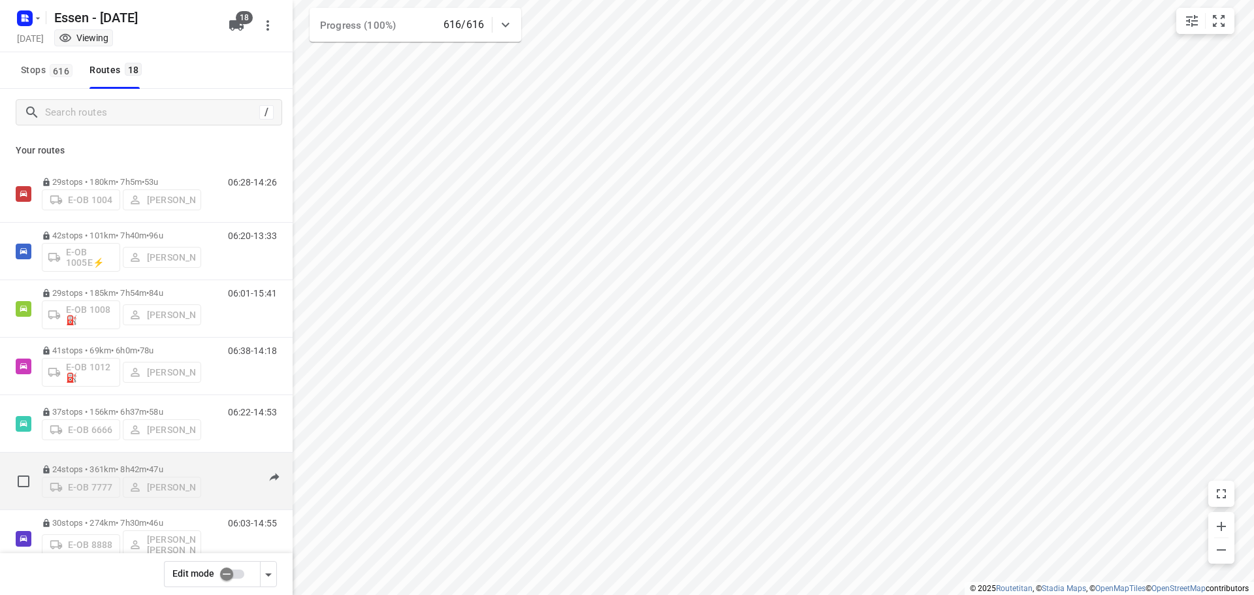
click at [124, 465] on p "24 stops • 361km • 8h42m • 47u" at bounding box center [121, 470] width 159 height 10
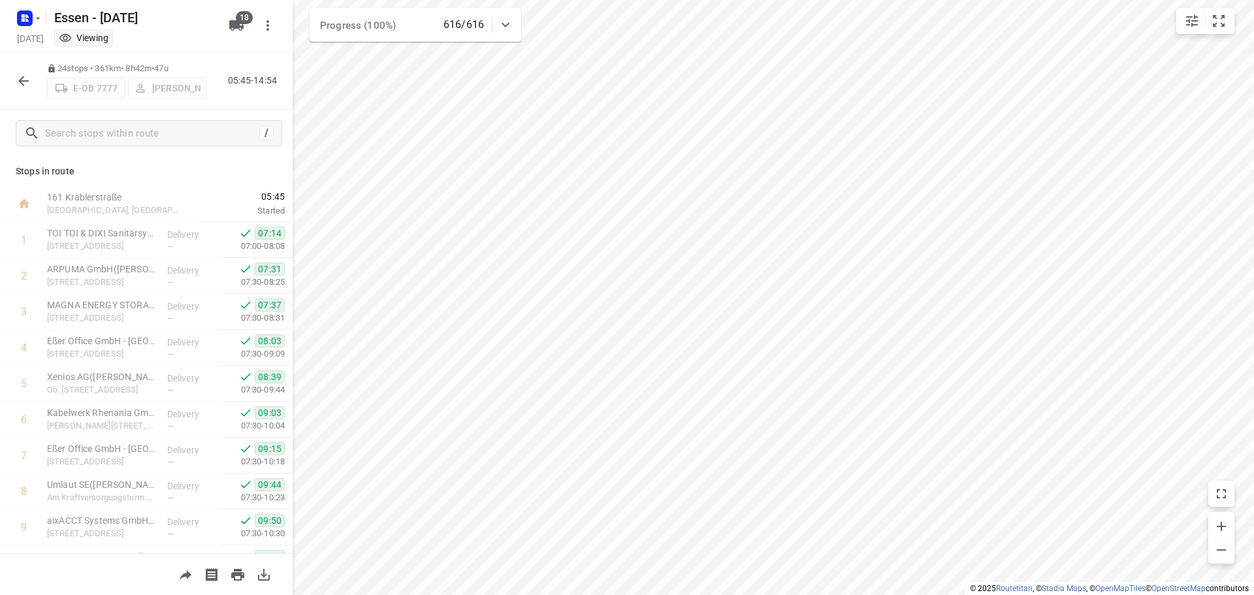
click at [14, 82] on button "button" at bounding box center [23, 81] width 26 height 26
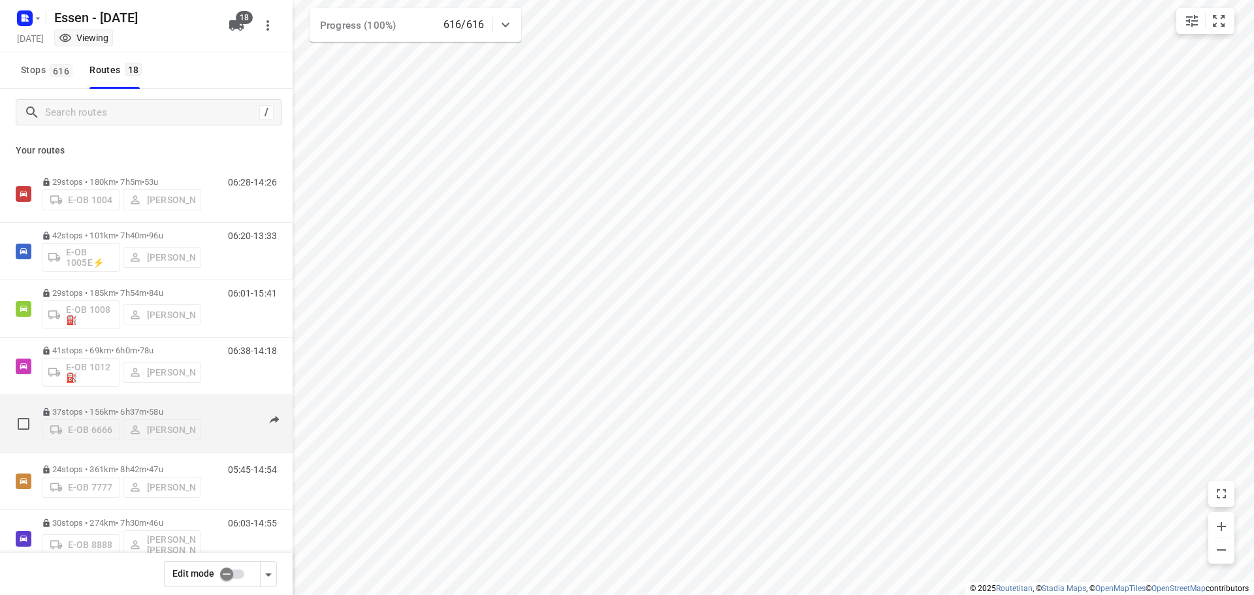
click at [149, 409] on span "•" at bounding box center [147, 412] width 3 height 10
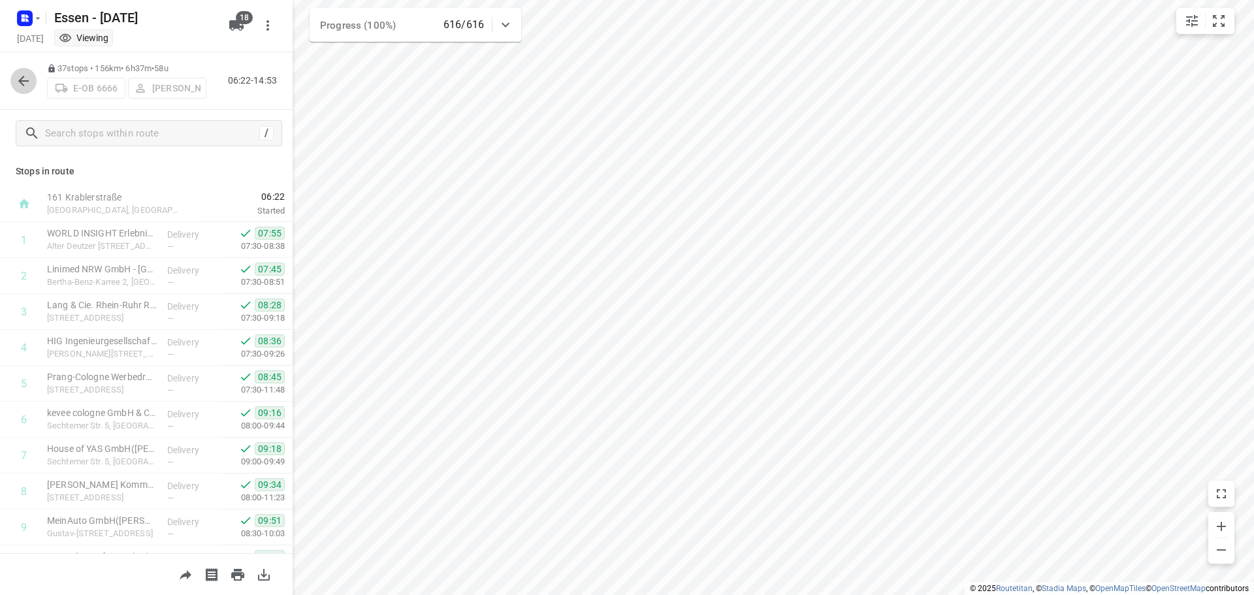
click at [24, 77] on icon "button" at bounding box center [24, 81] width 16 height 16
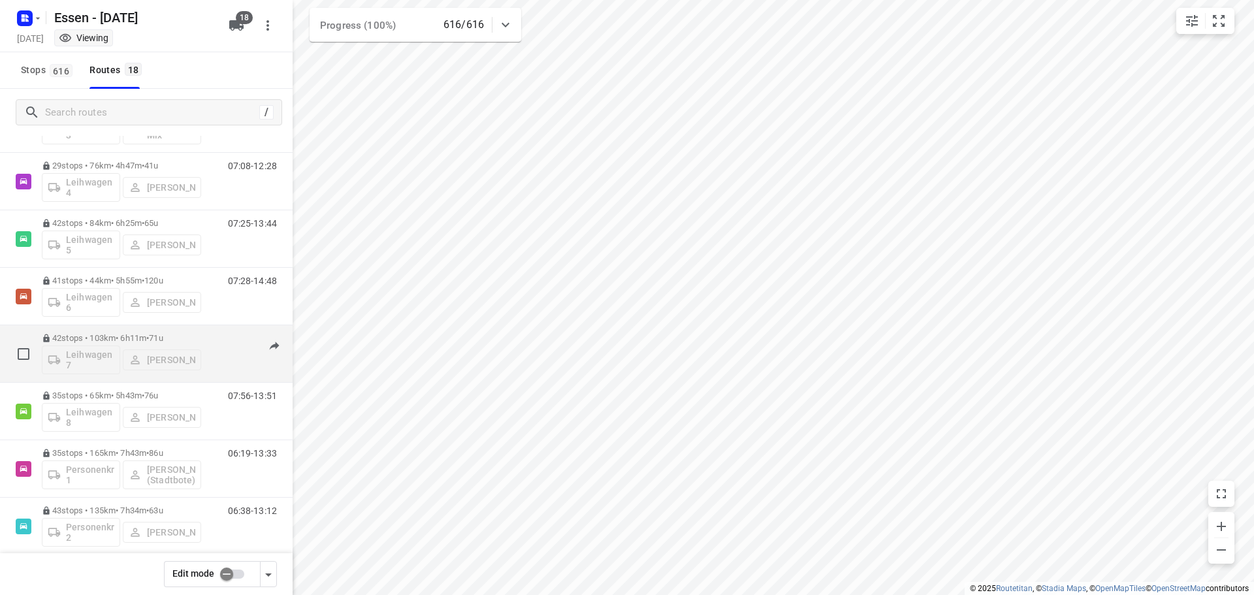
scroll to position [588, 0]
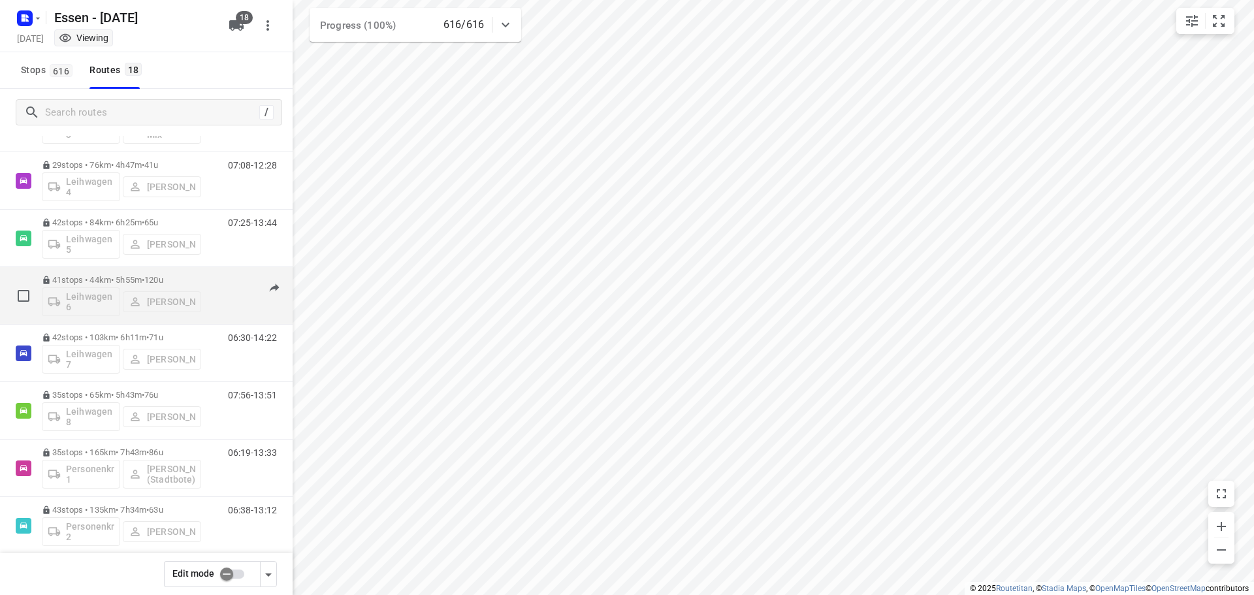
click at [112, 278] on p "41 stops • 44km • 5h55m • [DATE]" at bounding box center [121, 280] width 159 height 10
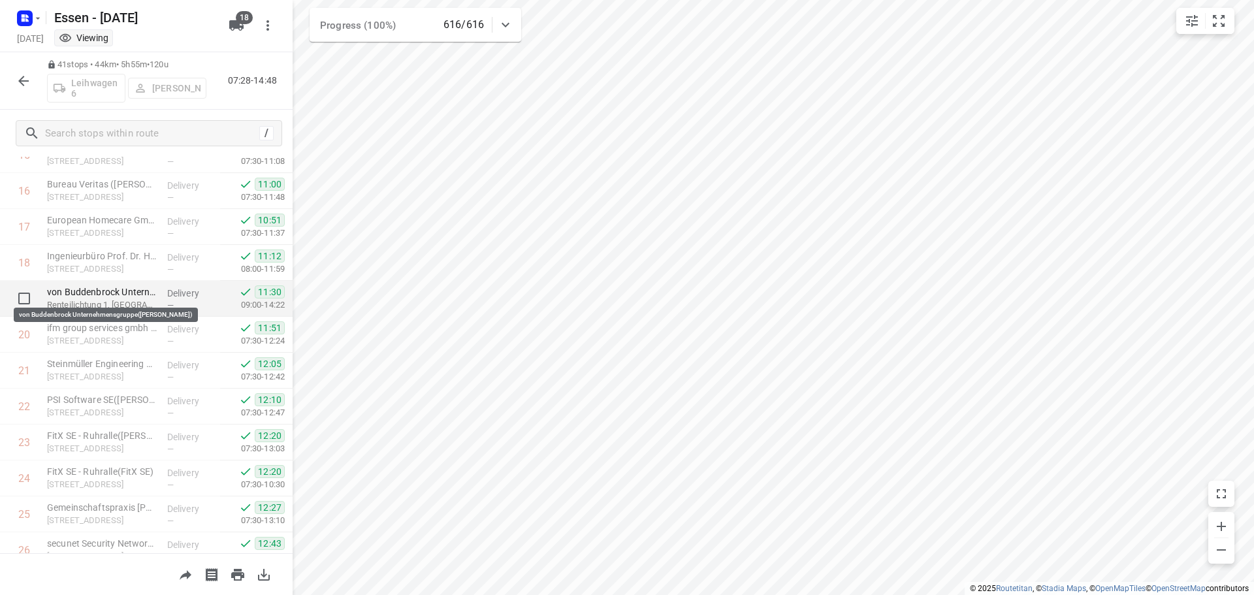
click at [122, 298] on p "von Buddenbrock Unternehmensgruppe([PERSON_NAME])" at bounding box center [102, 292] width 110 height 13
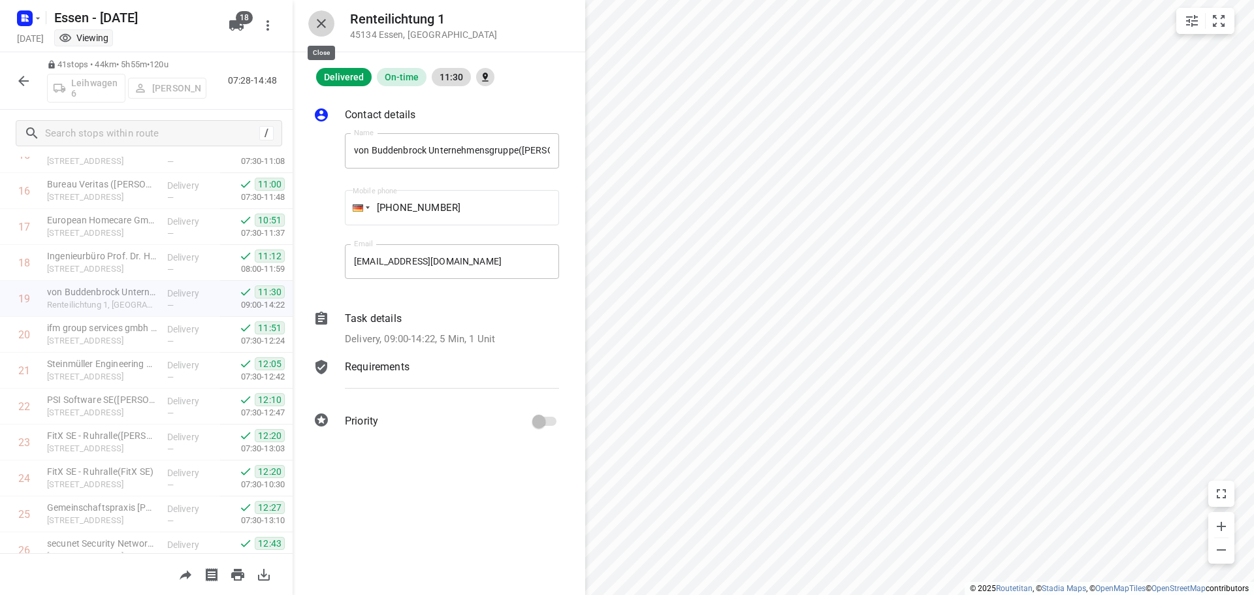
drag, startPoint x: 323, startPoint y: 18, endPoint x: 435, endPoint y: 51, distance: 117.2
click at [326, 18] on icon "button" at bounding box center [322, 24] width 16 height 16
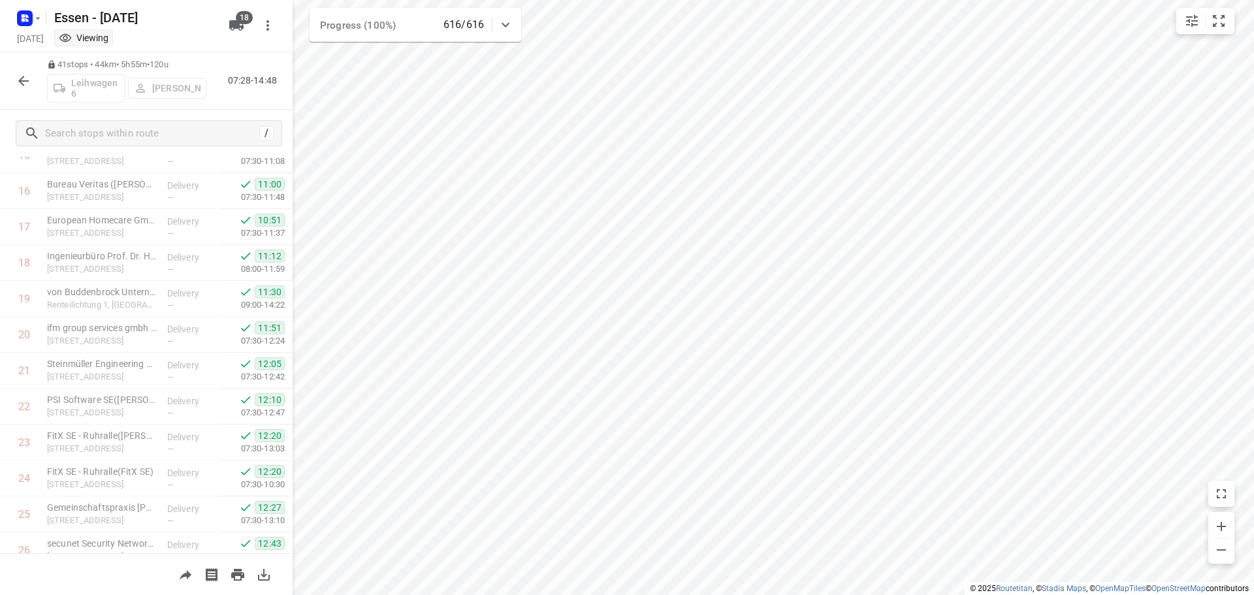
click at [20, 80] on icon "button" at bounding box center [23, 81] width 10 height 10
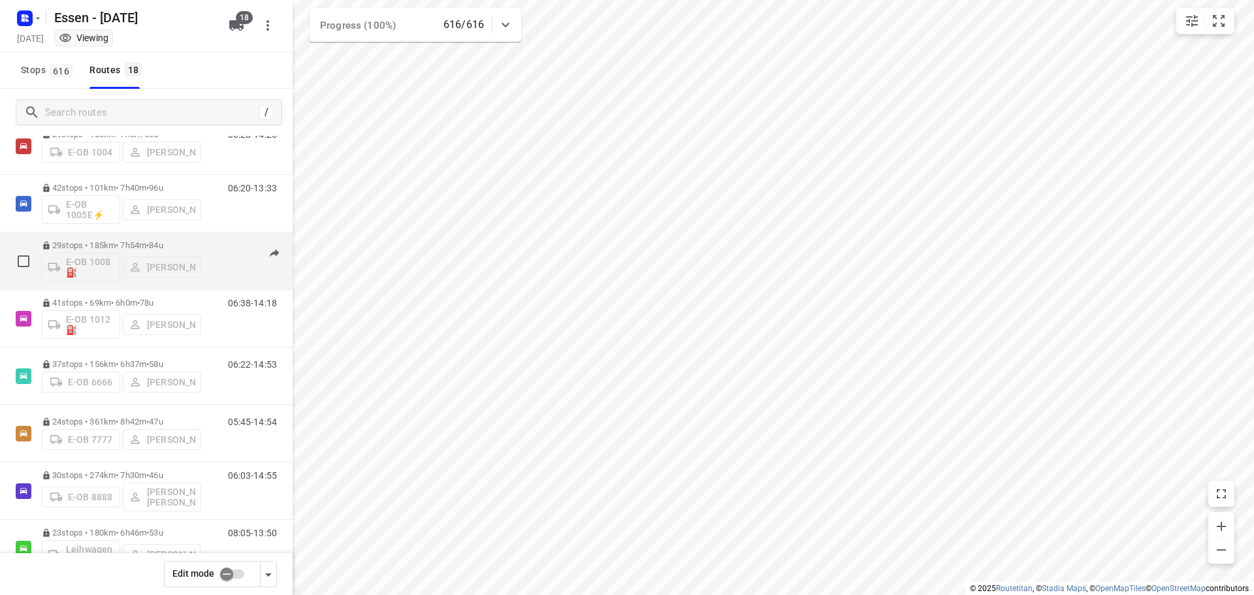
scroll to position [65, 0]
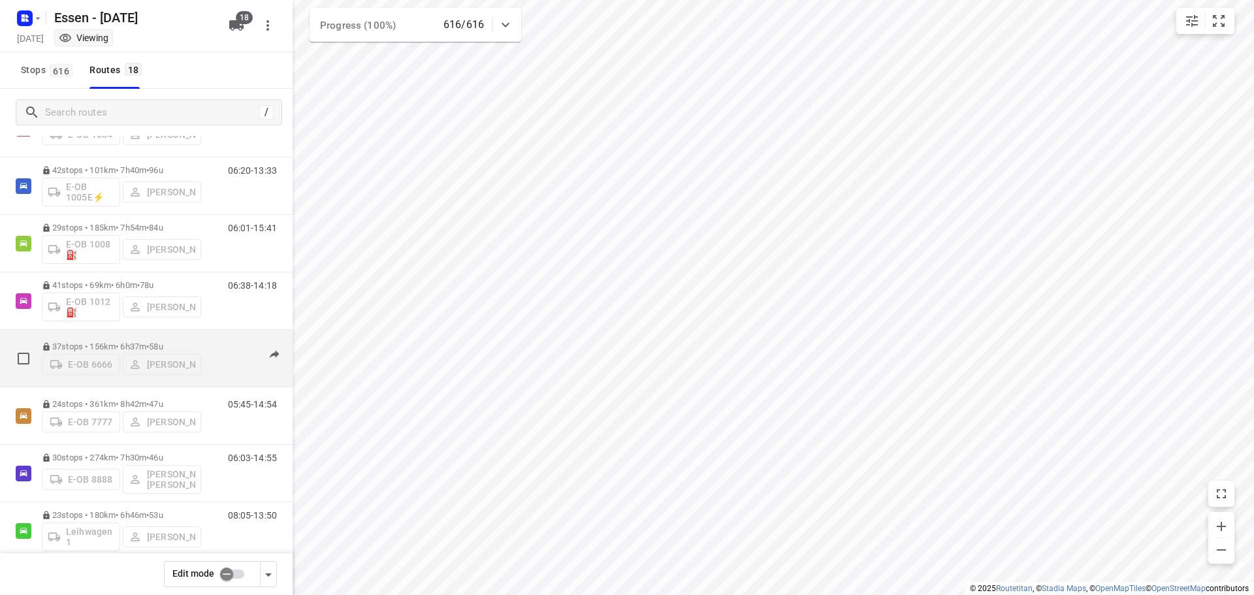
click at [120, 348] on p "37 stops • 156km • 6h37m • 58u" at bounding box center [121, 347] width 159 height 10
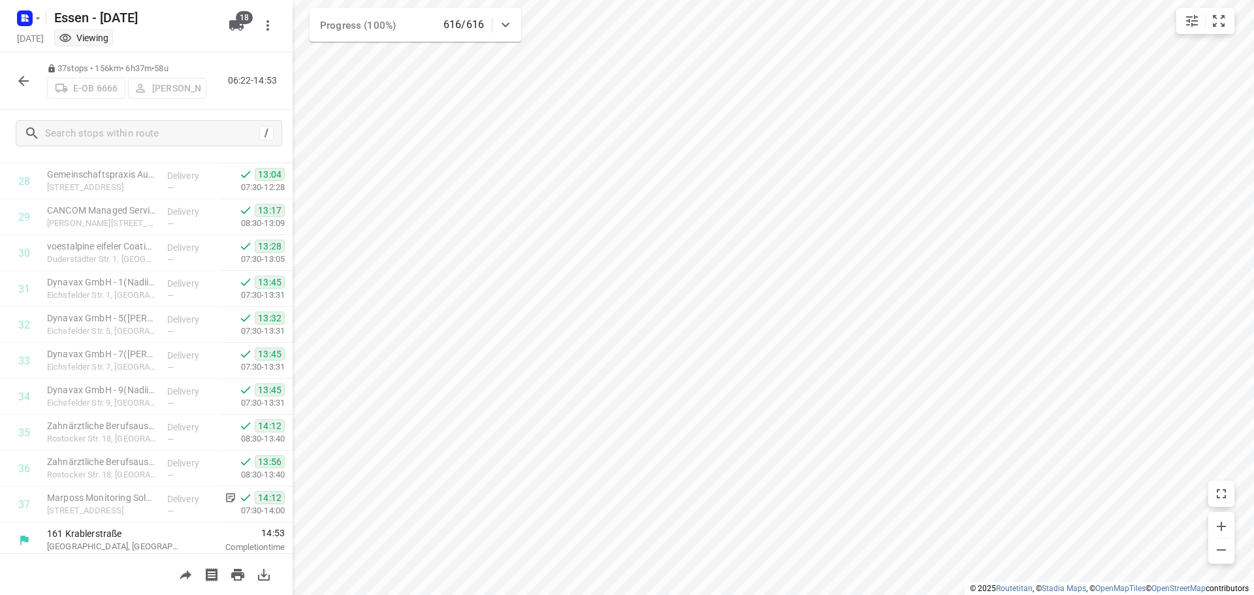
scroll to position [1034, 0]
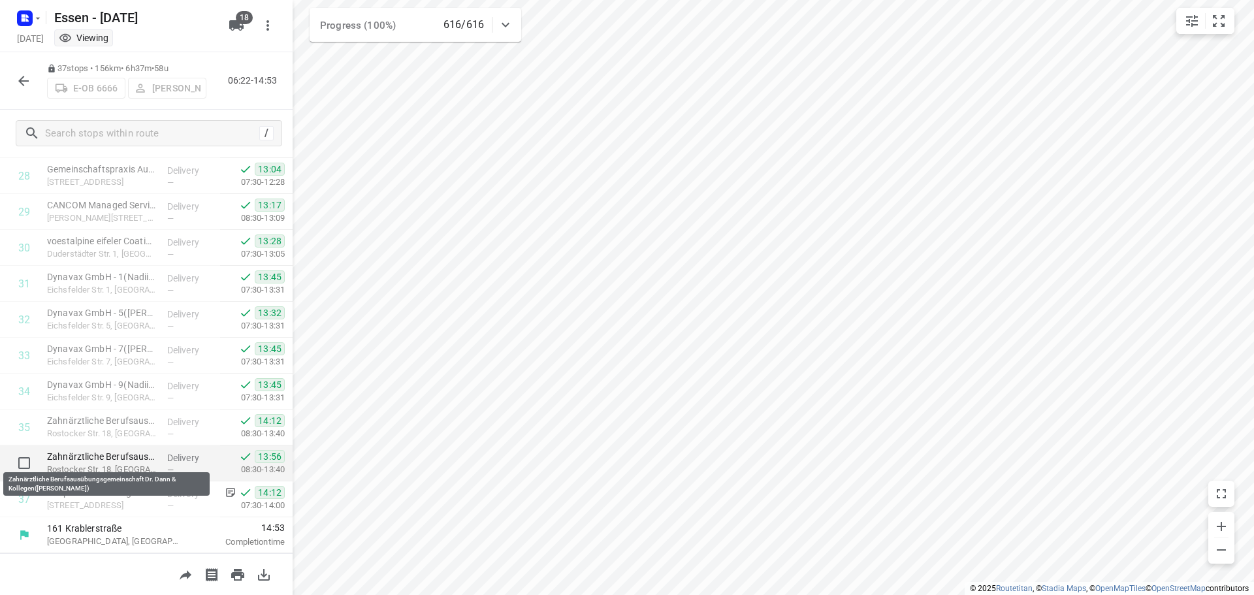
click at [127, 453] on p "Zahnärztliche Berufsausübungsgemeinschaft Dr. Dann & Kollegen([PERSON_NAME])" at bounding box center [102, 456] width 110 height 13
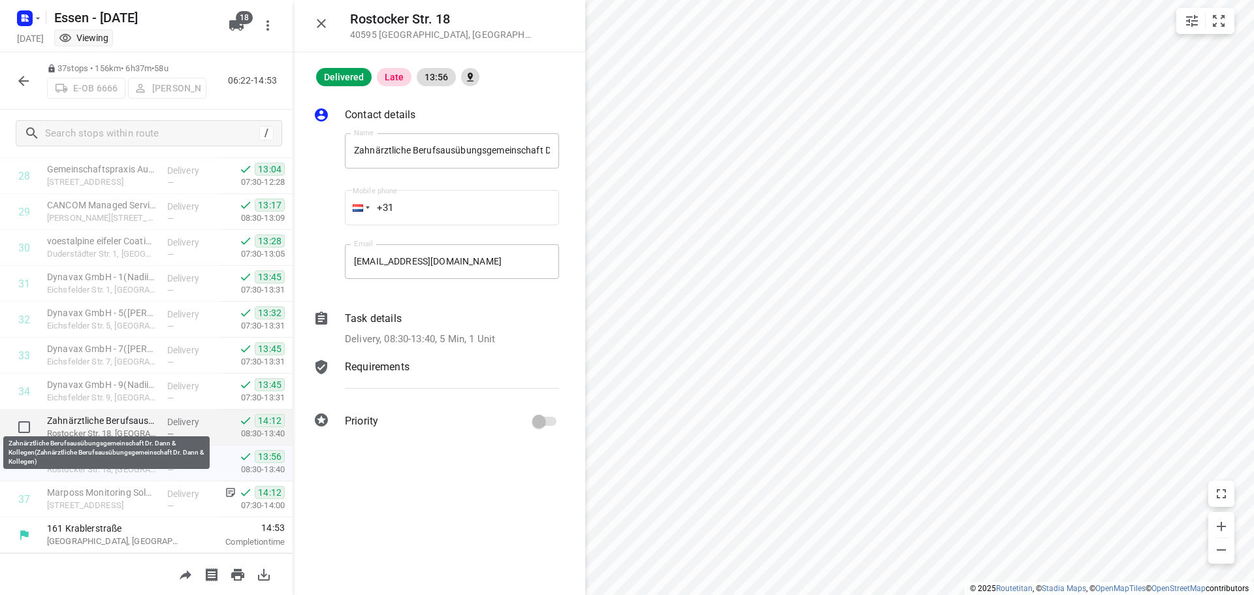
click at [124, 422] on p "Zahnärztliche Berufsausübungsgemeinschaft Dr. Dann & Kollegen(Zahnärztliche Ber…" at bounding box center [102, 420] width 110 height 13
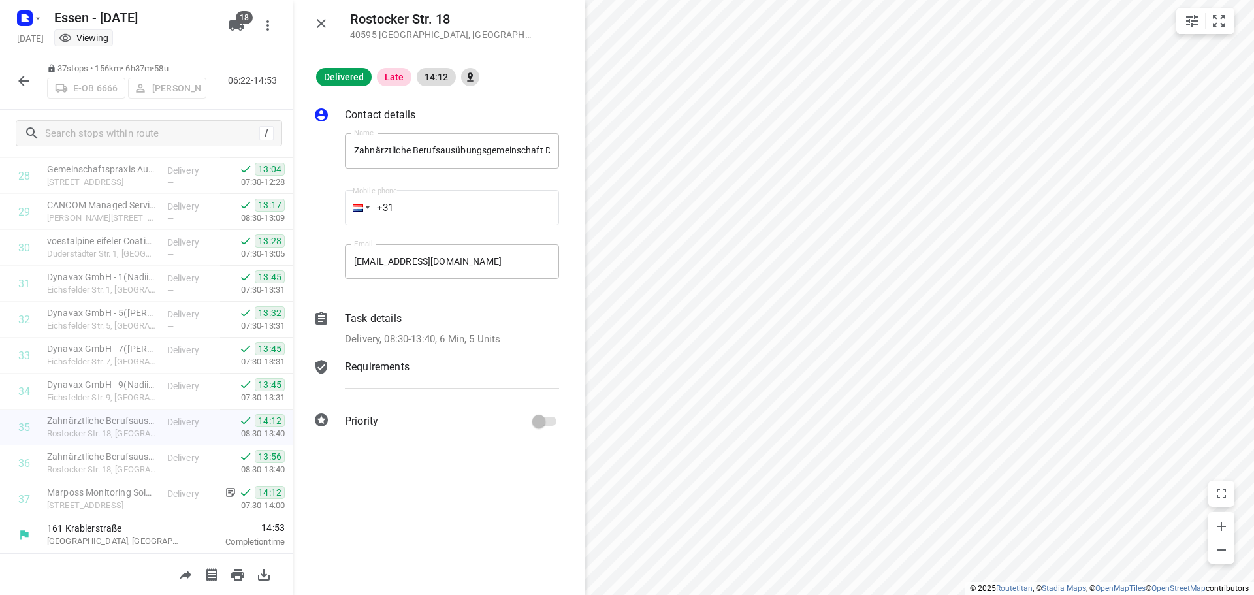
click at [380, 318] on p "Task details" at bounding box center [373, 319] width 57 height 16
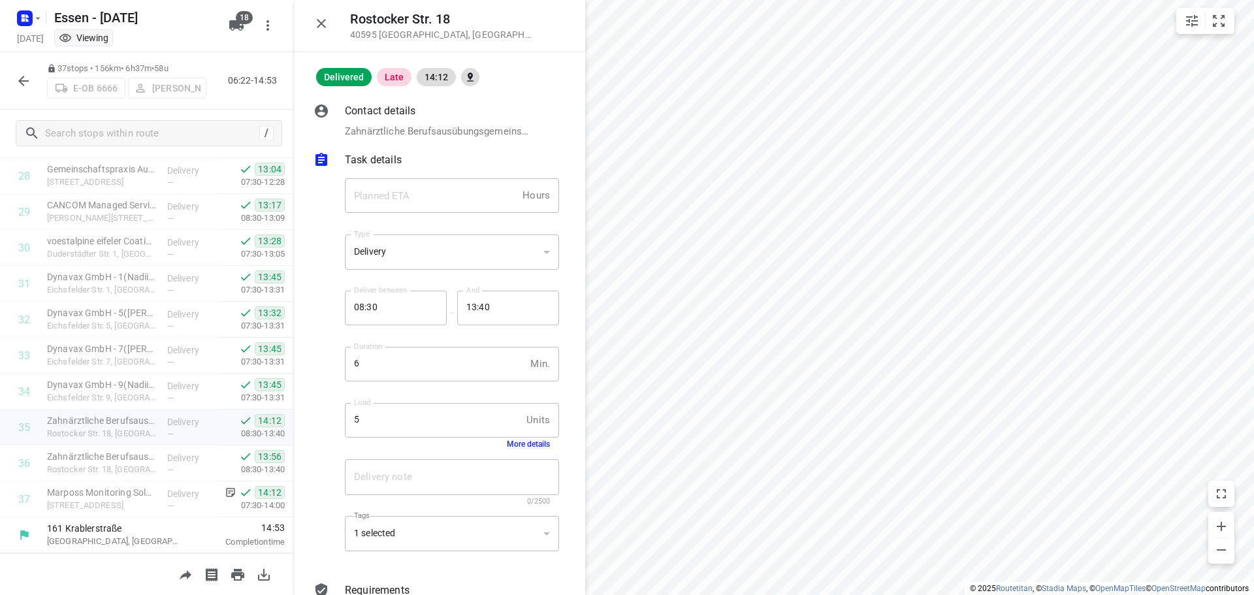
scroll to position [0, 0]
drag, startPoint x: 317, startPoint y: 22, endPoint x: 325, endPoint y: 31, distance: 12.0
click at [316, 22] on icon "button" at bounding box center [322, 24] width 16 height 16
